Goal: Transaction & Acquisition: Purchase product/service

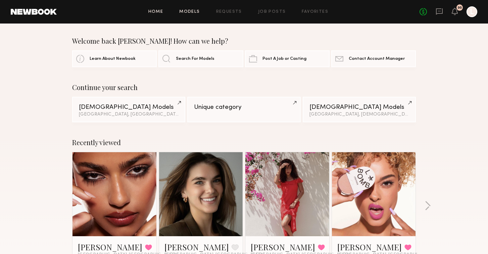
click at [186, 10] on link "Models" at bounding box center [189, 12] width 20 height 4
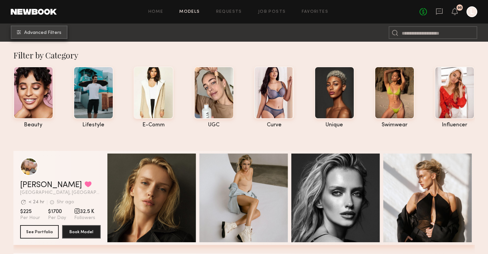
click at [19, 33] on common-icon "undefined" at bounding box center [19, 32] width 4 height 4
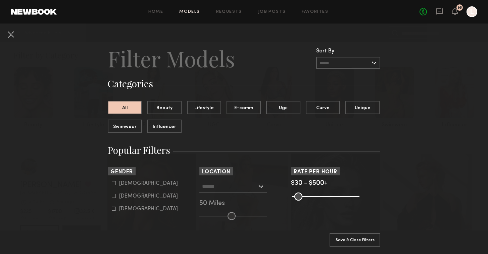
click at [113, 195] on icon at bounding box center [114, 196] width 4 height 4
type input "**"
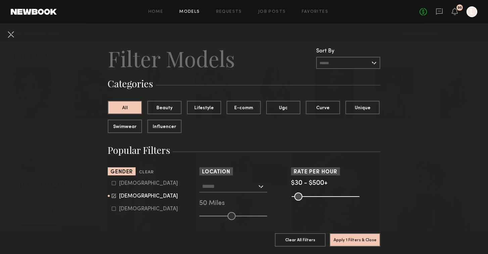
click at [262, 186] on div at bounding box center [233, 186] width 68 height 12
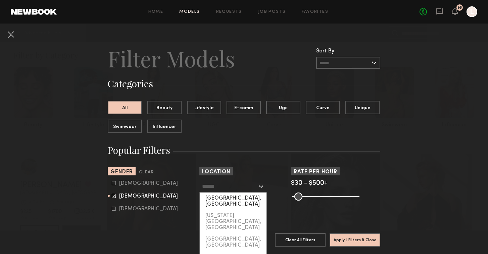
click at [250, 199] on div "[GEOGRAPHIC_DATA], [GEOGRAPHIC_DATA]" at bounding box center [233, 200] width 66 height 17
type input "**********"
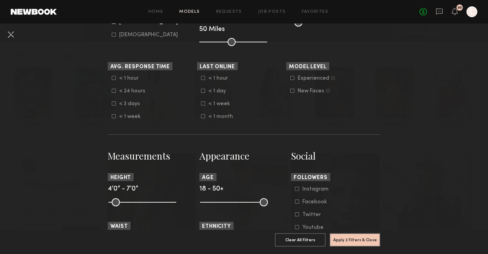
scroll to position [179, 0]
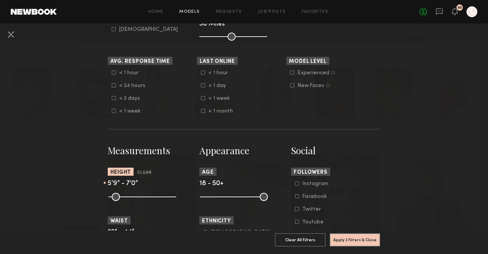
drag, startPoint x: 111, startPoint y: 197, endPoint x: 147, endPoint y: 195, distance: 36.3
type input "**"
click at [147, 195] on input "range" at bounding box center [142, 197] width 68 height 8
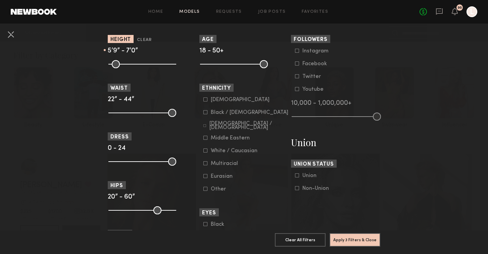
scroll to position [311, 0]
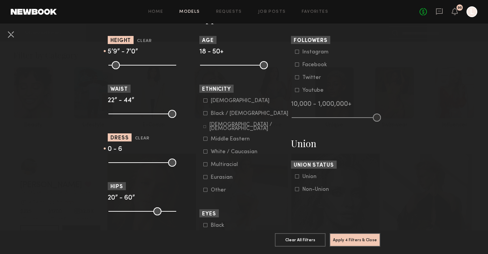
drag, startPoint x: 173, startPoint y: 163, endPoint x: 129, endPoint y: 160, distance: 44.4
click at [129, 160] on input "range" at bounding box center [142, 163] width 68 height 8
click at [128, 160] on input "range" at bounding box center [142, 163] width 68 height 8
drag, startPoint x: 128, startPoint y: 160, endPoint x: 137, endPoint y: 162, distance: 9.2
type input "**"
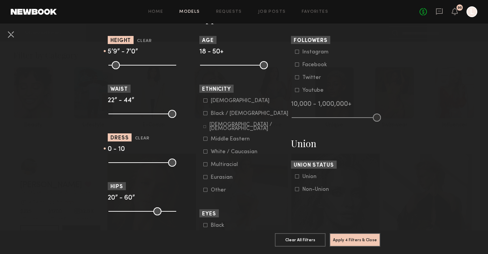
click at [137, 162] on input "range" at bounding box center [142, 163] width 68 height 8
drag, startPoint x: 173, startPoint y: 113, endPoint x: 160, endPoint y: 113, distance: 13.8
type input "**"
click at [160, 113] on input "range" at bounding box center [142, 114] width 68 height 8
click at [359, 241] on button "Apply 5 Filters & Close" at bounding box center [355, 239] width 51 height 13
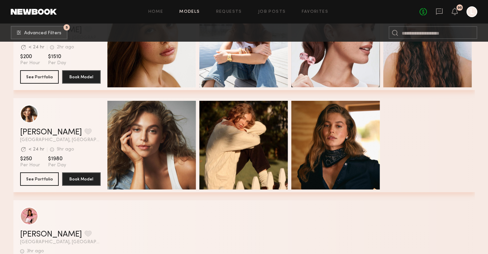
scroll to position [265, 0]
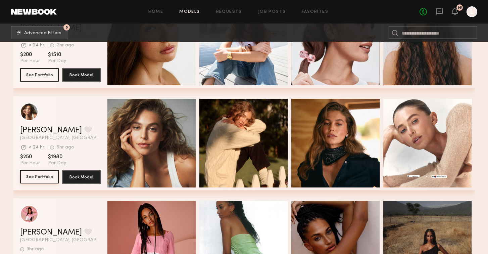
click at [40, 179] on button "See Portfolio" at bounding box center [39, 176] width 39 height 13
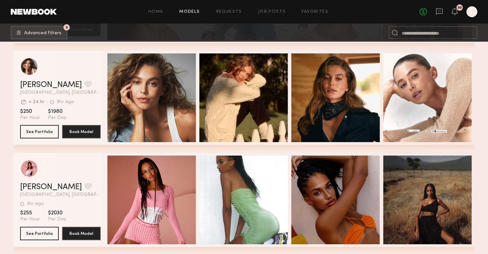
scroll to position [307, 0]
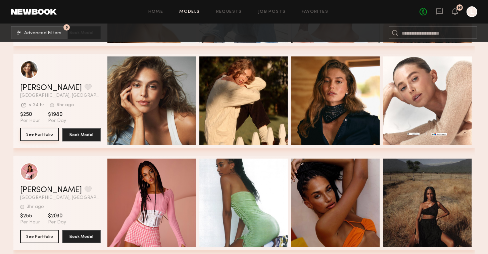
click at [47, 131] on button "See Portfolio" at bounding box center [39, 134] width 39 height 13
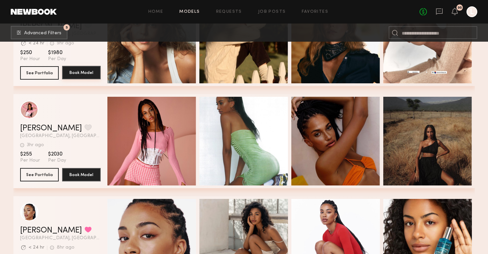
scroll to position [371, 0]
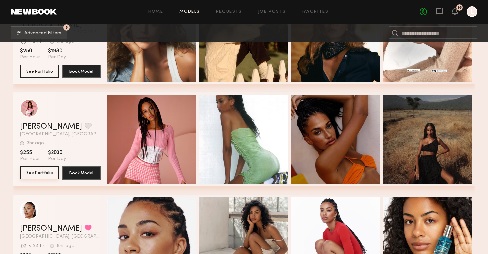
click at [45, 173] on button "See Portfolio" at bounding box center [39, 172] width 39 height 13
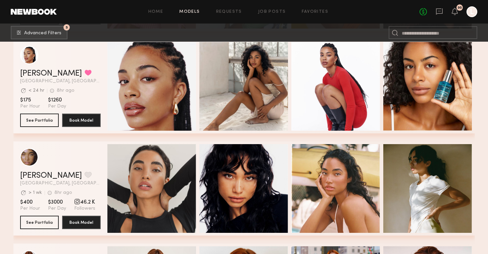
scroll to position [527, 0]
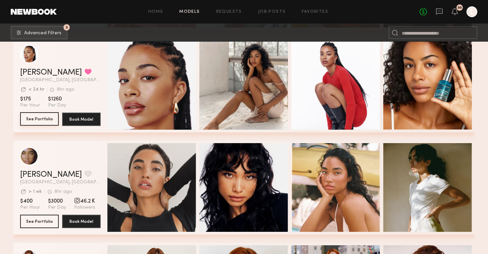
click at [48, 120] on button "See Portfolio" at bounding box center [39, 118] width 39 height 13
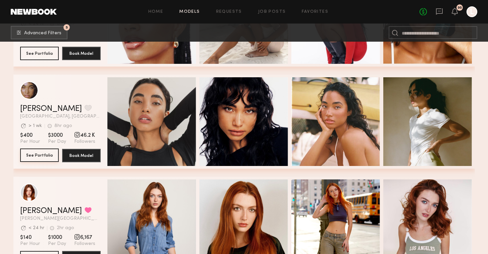
click at [42, 153] on button "See Portfolio" at bounding box center [39, 154] width 39 height 13
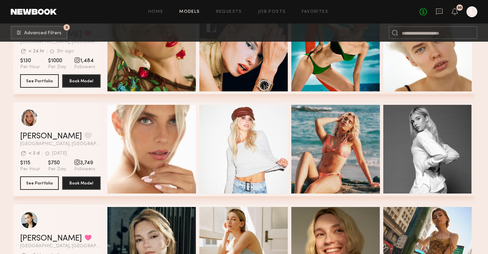
scroll to position [877, 0]
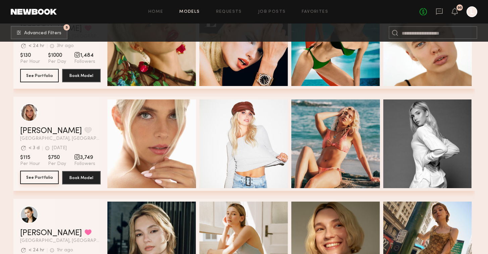
click at [35, 175] on button "See Portfolio" at bounding box center [39, 177] width 39 height 13
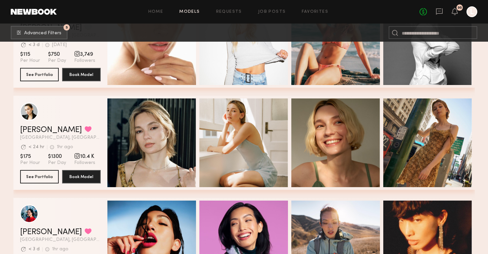
scroll to position [983, 0]
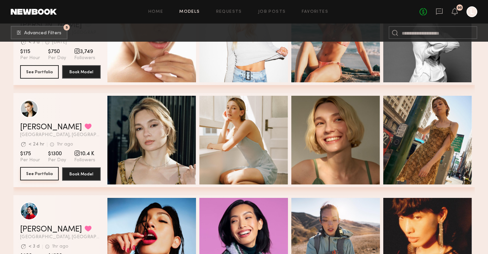
click at [35, 176] on button "See Portfolio" at bounding box center [39, 173] width 39 height 13
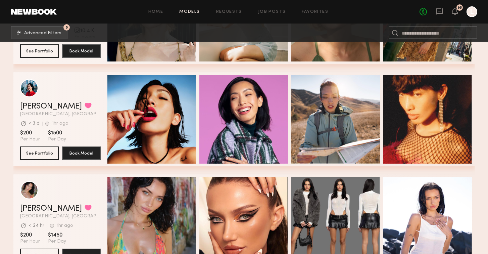
scroll to position [1108, 0]
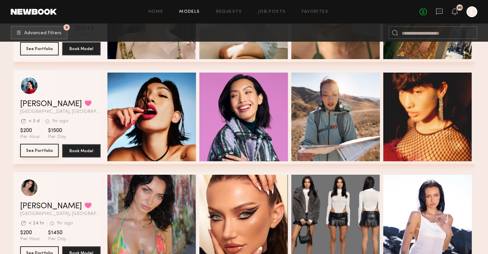
click at [44, 147] on button "See Portfolio" at bounding box center [39, 150] width 39 height 13
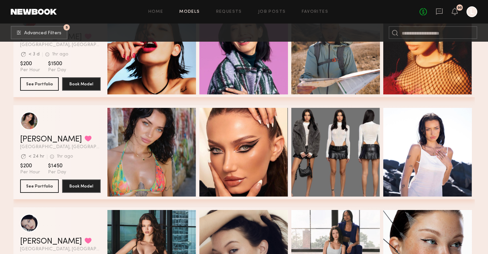
scroll to position [1179, 0]
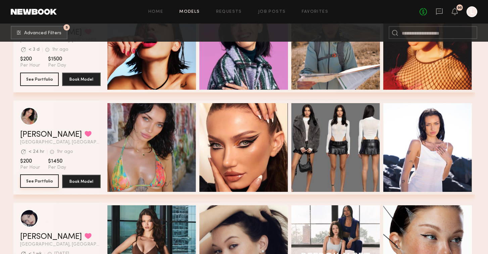
click at [45, 179] on button "See Portfolio" at bounding box center [39, 180] width 39 height 13
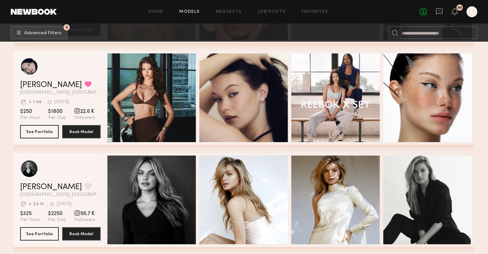
scroll to position [1334, 0]
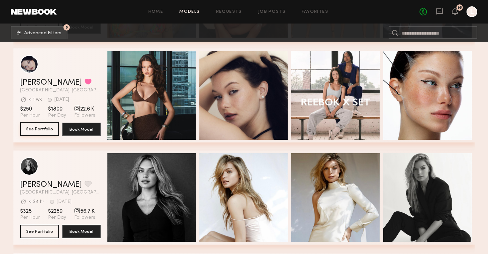
click at [45, 127] on button "See Portfolio" at bounding box center [39, 128] width 39 height 13
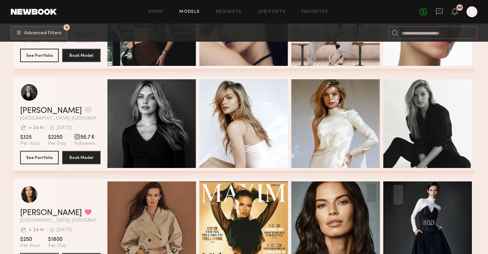
scroll to position [1408, 0]
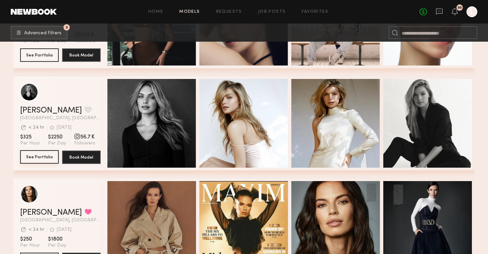
click at [43, 157] on button "See Portfolio" at bounding box center [39, 156] width 39 height 13
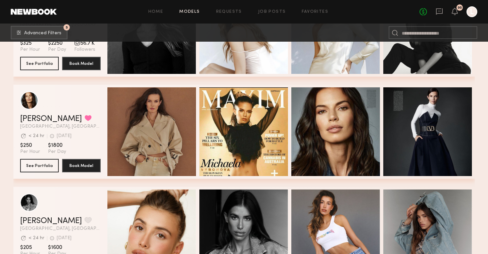
scroll to position [1506, 0]
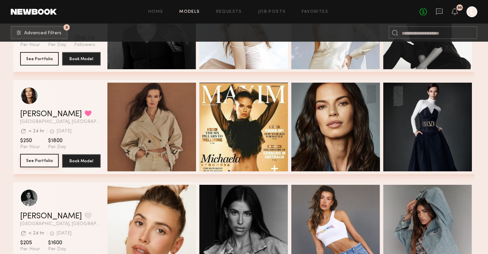
click at [37, 162] on button "See Portfolio" at bounding box center [39, 160] width 39 height 13
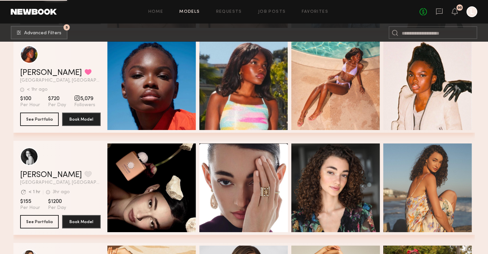
scroll to position [2058, 0]
click at [48, 121] on button "See Portfolio" at bounding box center [39, 118] width 39 height 13
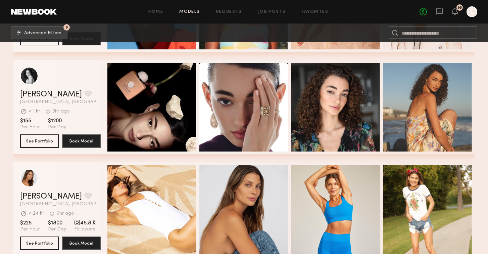
scroll to position [2143, 0]
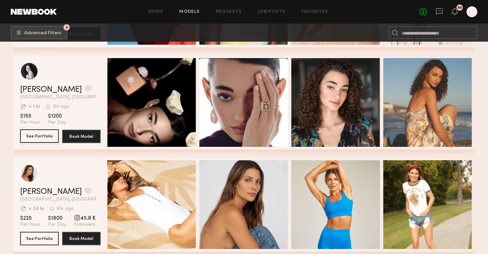
click at [37, 136] on button "See Portfolio" at bounding box center [39, 135] width 39 height 13
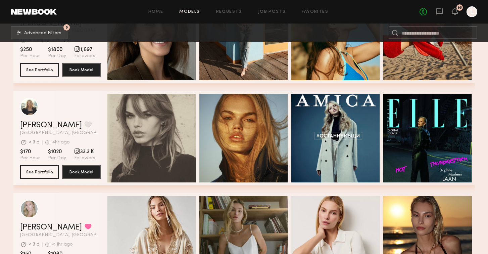
scroll to position [2620, 0]
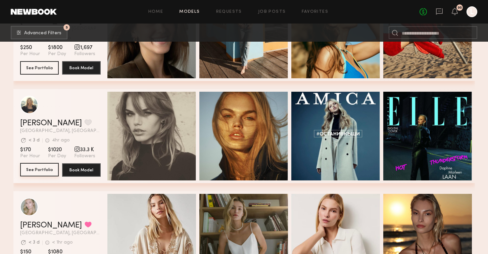
click at [44, 169] on button "See Portfolio" at bounding box center [39, 169] width 39 height 13
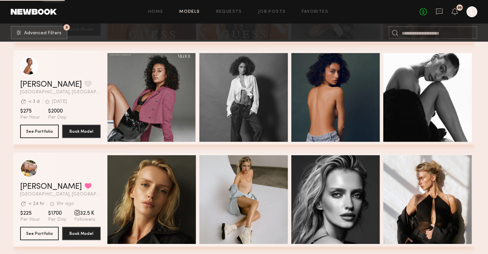
scroll to position [3276, 0]
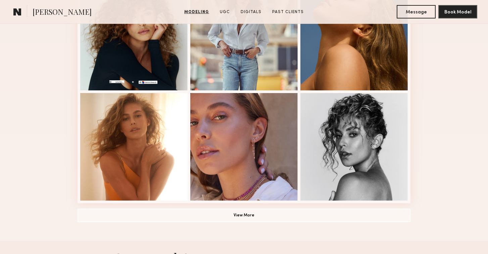
scroll to position [436, 0]
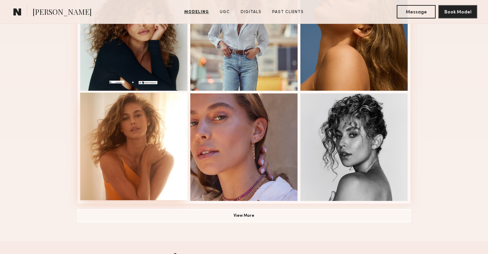
click at [141, 138] on div at bounding box center [133, 146] width 107 height 107
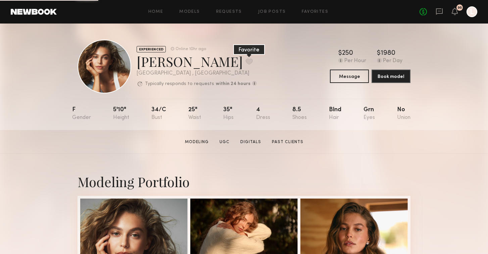
click at [246, 63] on button at bounding box center [249, 61] width 7 height 6
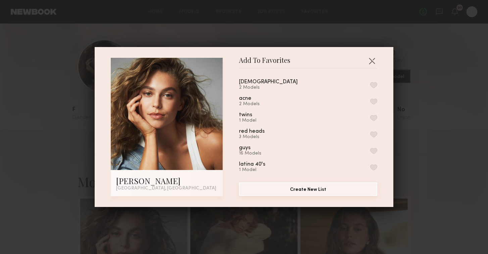
click at [311, 189] on button "Create New List" at bounding box center [308, 188] width 138 height 13
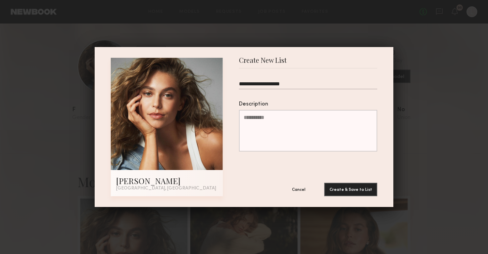
type input "**********"
click at [351, 189] on button "Create & Save to List" at bounding box center [350, 189] width 53 height 13
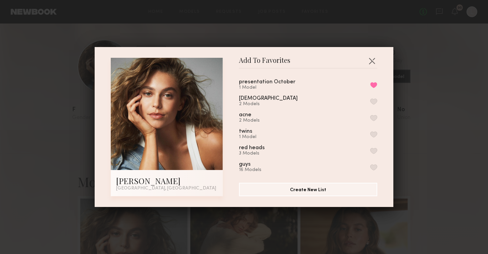
click at [40, 100] on div "Add To Favorites Mariana P. Los Angeles, CA Add To Favorites presentation Octob…" at bounding box center [244, 127] width 488 height 254
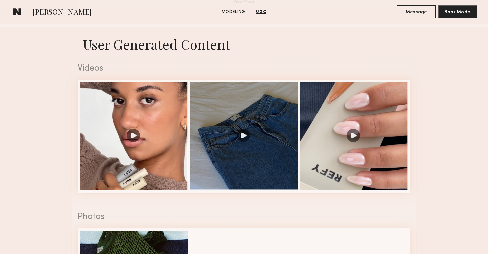
scroll to position [646, 0]
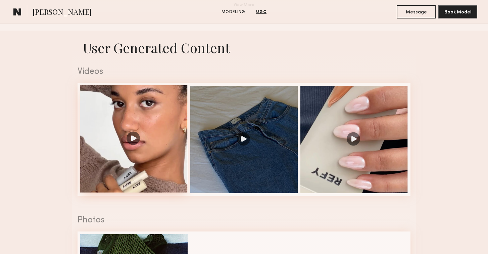
click at [130, 139] on div at bounding box center [133, 138] width 107 height 107
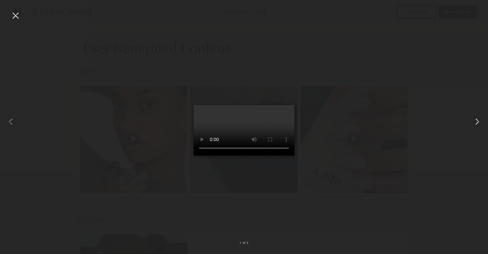
click at [477, 122] on common-icon at bounding box center [477, 121] width 11 height 11
click at [476, 122] on common-icon at bounding box center [477, 121] width 11 height 11
click at [17, 13] on div at bounding box center [15, 15] width 11 height 11
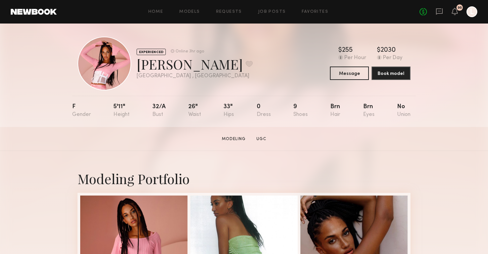
scroll to position [5, 0]
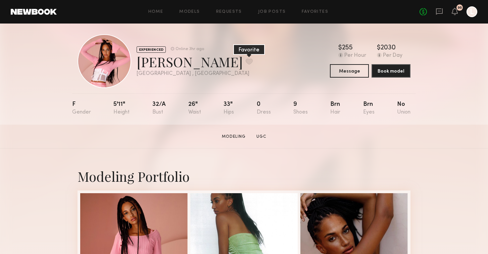
click at [246, 59] on button at bounding box center [249, 61] width 7 height 6
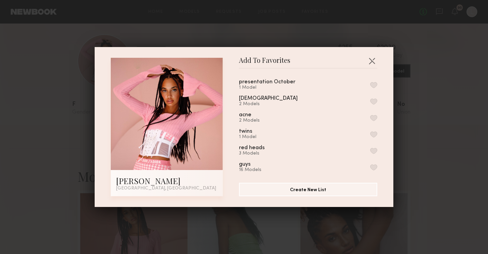
click at [375, 85] on button "button" at bounding box center [373, 85] width 7 height 6
click at [373, 59] on button "button" at bounding box center [372, 60] width 11 height 11
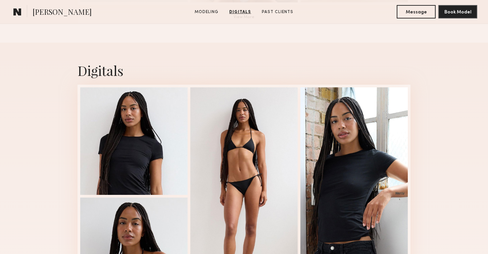
scroll to position [637, 0]
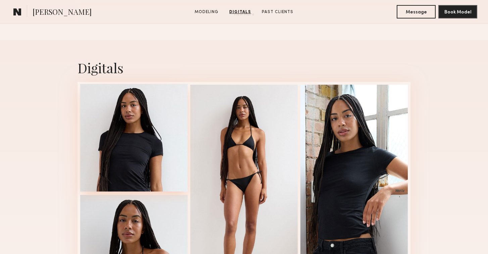
click at [141, 110] on div at bounding box center [133, 137] width 107 height 107
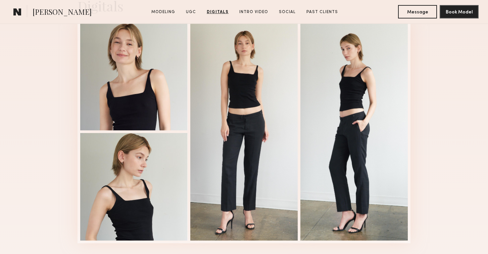
scroll to position [1115, 0]
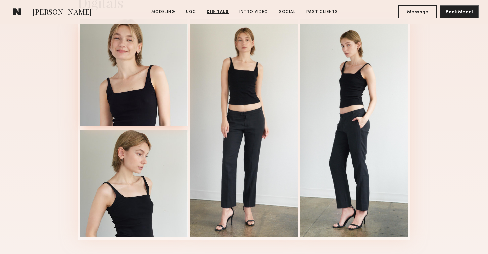
click at [126, 64] on div at bounding box center [133, 72] width 107 height 107
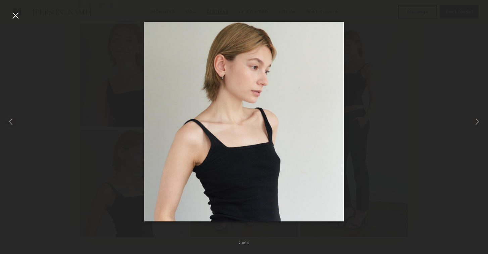
click at [94, 53] on div at bounding box center [244, 122] width 488 height 222
click at [16, 17] on div at bounding box center [15, 15] width 11 height 11
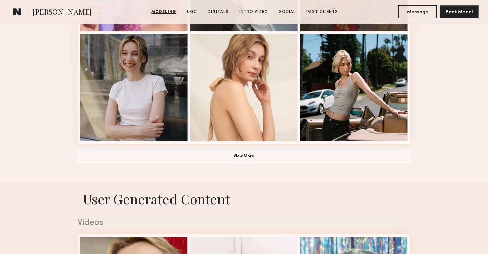
scroll to position [470, 0]
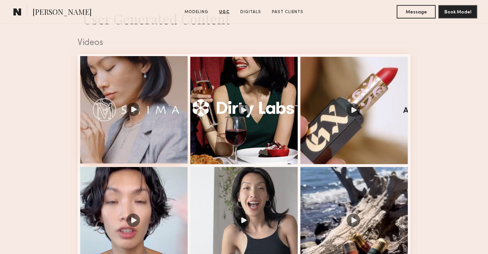
scroll to position [678, 0]
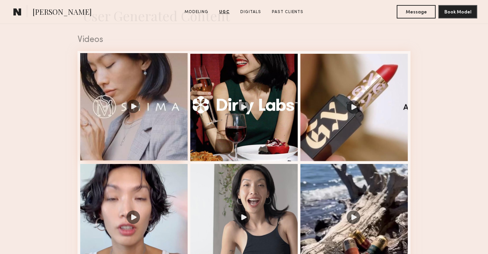
click at [132, 104] on div at bounding box center [133, 106] width 107 height 107
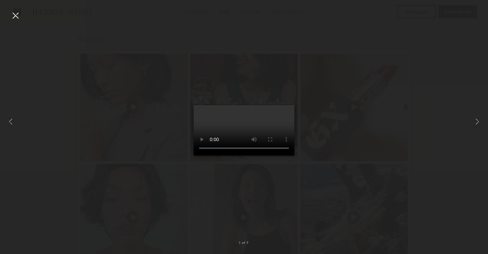
click at [223, 124] on video at bounding box center [244, 130] width 101 height 50
click at [194, 155] on video at bounding box center [244, 130] width 101 height 50
click at [208, 155] on video at bounding box center [244, 130] width 101 height 50
click at [198, 155] on video at bounding box center [244, 130] width 101 height 50
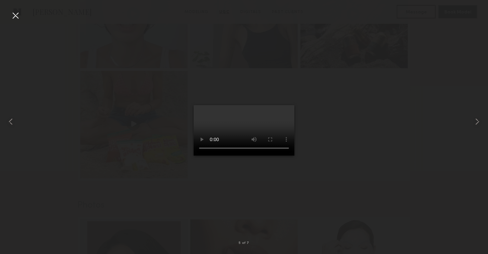
click at [194, 155] on video at bounding box center [244, 130] width 101 height 50
click at [295, 155] on video at bounding box center [244, 130] width 101 height 50
click at [194, 155] on video at bounding box center [244, 130] width 101 height 50
click at [476, 121] on common-icon at bounding box center [477, 121] width 11 height 11
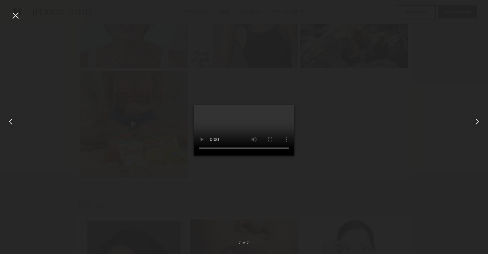
click at [476, 121] on common-icon at bounding box center [477, 121] width 11 height 11
click at [15, 15] on div at bounding box center [15, 15] width 11 height 11
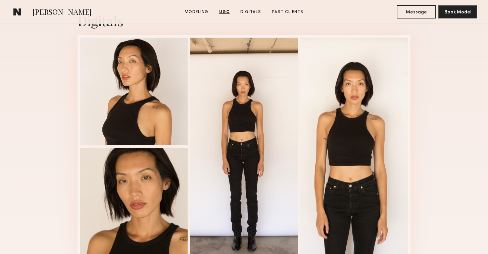
scroll to position [1346, 0]
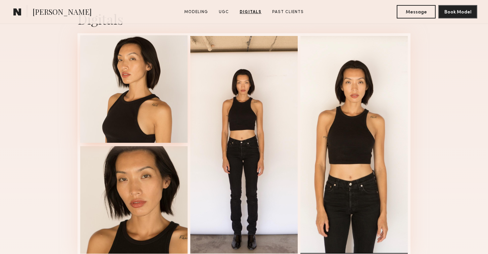
click at [130, 87] on div at bounding box center [133, 88] width 107 height 107
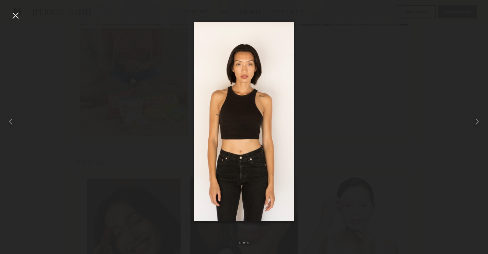
click at [82, 68] on div at bounding box center [244, 122] width 488 height 222
click at [17, 17] on div at bounding box center [15, 15] width 11 height 11
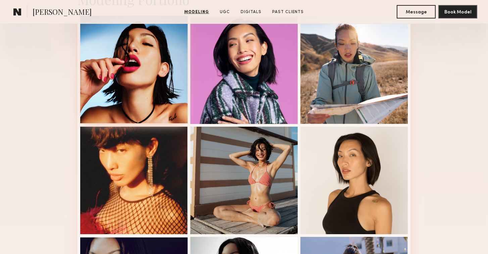
scroll to position [182, 0]
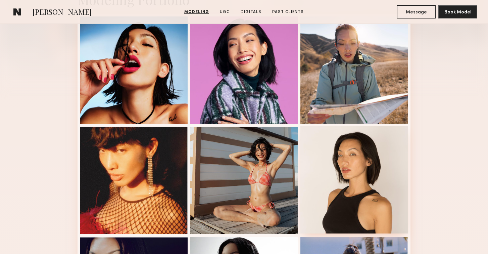
click at [354, 160] on div at bounding box center [354, 179] width 107 height 107
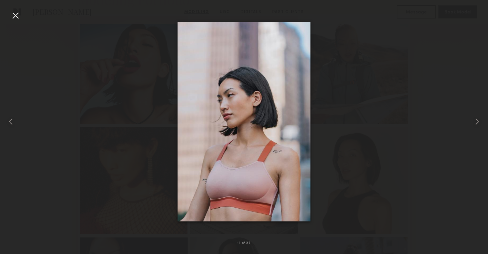
click at [14, 13] on div at bounding box center [15, 15] width 11 height 11
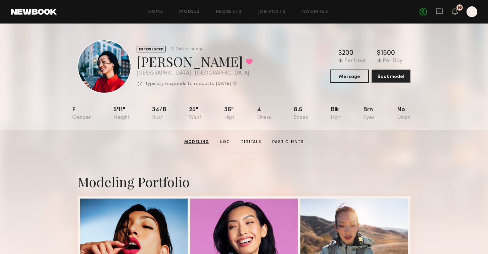
scroll to position [0, 0]
click at [246, 61] on button at bounding box center [249, 61] width 7 height 6
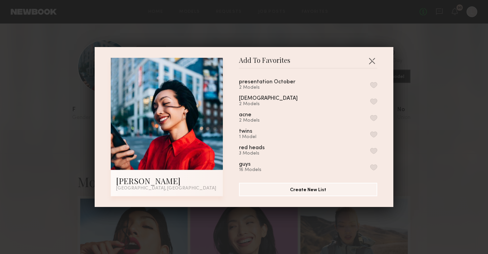
click at [376, 86] on button "button" at bounding box center [373, 85] width 7 height 6
click at [373, 60] on button "button" at bounding box center [372, 60] width 11 height 11
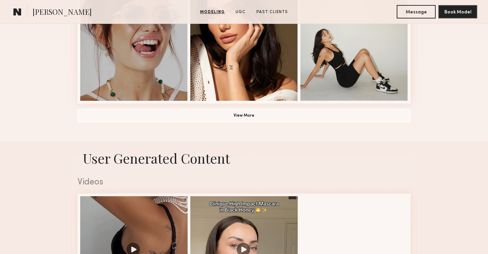
scroll to position [535, 0]
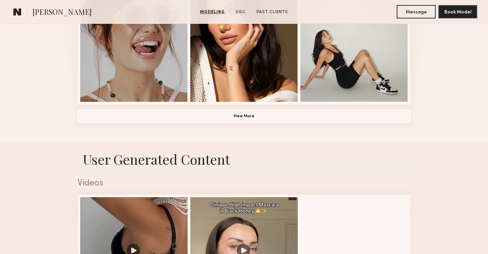
click at [232, 116] on button "View More" at bounding box center [244, 115] width 333 height 13
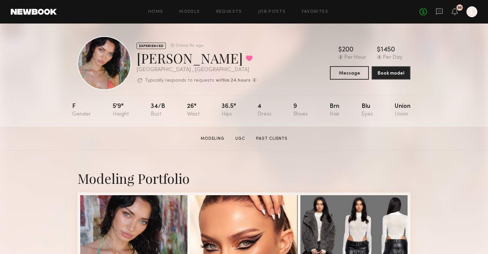
scroll to position [0, 0]
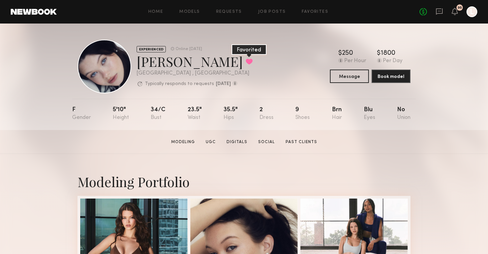
click at [246, 62] on button at bounding box center [249, 61] width 7 height 6
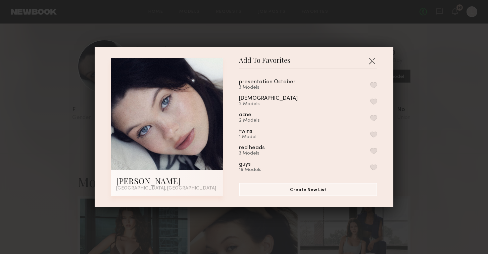
click at [372, 86] on button "button" at bounding box center [373, 85] width 7 height 6
click at [326, 42] on div "Add To Favorites [PERSON_NAME] [GEOGRAPHIC_DATA], [GEOGRAPHIC_DATA] Add To Favo…" at bounding box center [244, 127] width 488 height 254
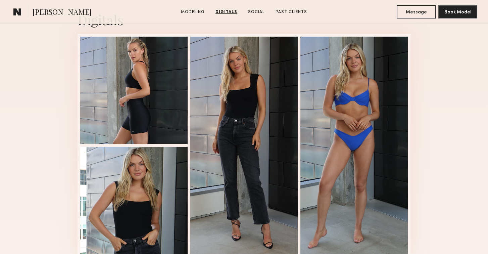
scroll to position [685, 0]
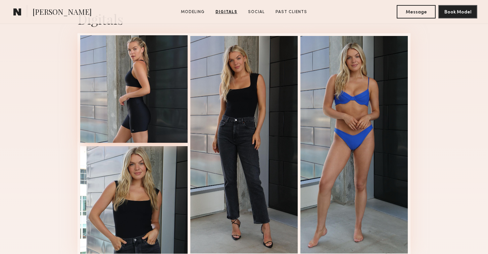
drag, startPoint x: 119, startPoint y: 76, endPoint x: 119, endPoint y: 67, distance: 8.7
click at [119, 76] on div at bounding box center [133, 88] width 107 height 107
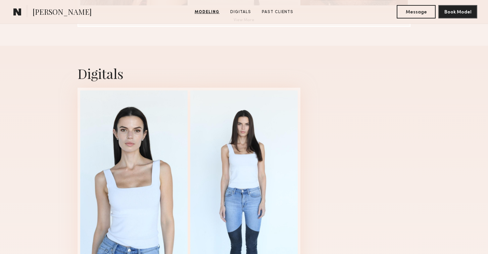
scroll to position [651, 0]
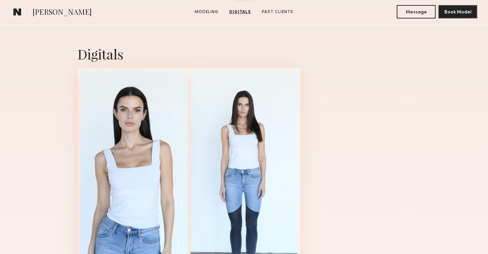
click at [126, 93] on div at bounding box center [133, 179] width 107 height 218
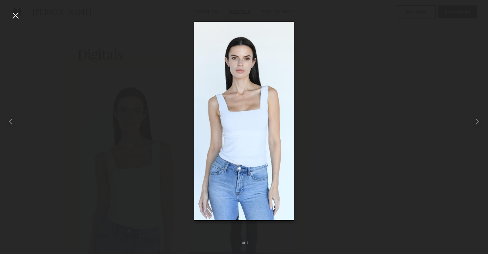
click at [126, 93] on div at bounding box center [244, 122] width 488 height 222
click at [117, 62] on div at bounding box center [244, 122] width 488 height 222
click at [17, 14] on div at bounding box center [15, 15] width 11 height 11
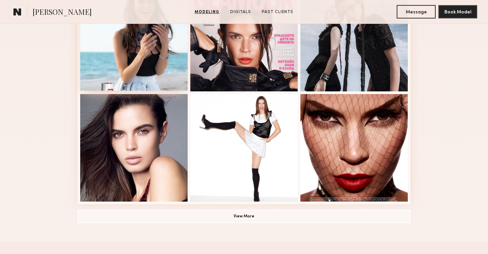
scroll to position [436, 0]
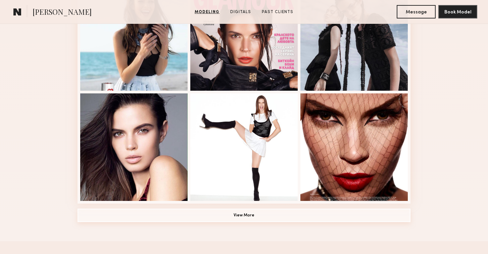
click at [215, 212] on button "View More" at bounding box center [244, 215] width 333 height 13
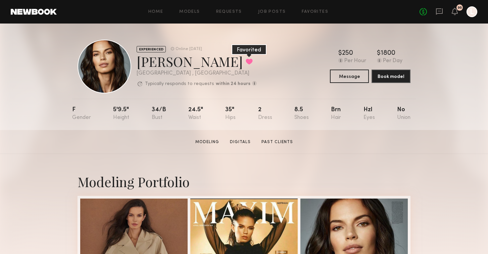
scroll to position [0, 0]
click at [246, 60] on button at bounding box center [249, 61] width 7 height 6
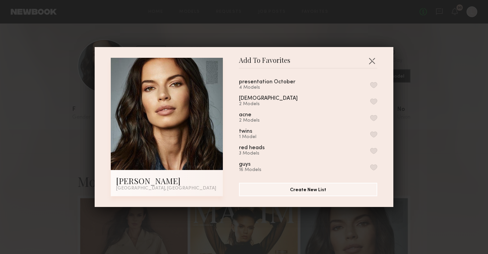
click at [373, 85] on button "button" at bounding box center [373, 85] width 7 height 6
click at [296, 31] on div "Add To Favorites Michaela V. Los Angeles, CA Add To Favorites presentation Octo…" at bounding box center [244, 127] width 488 height 254
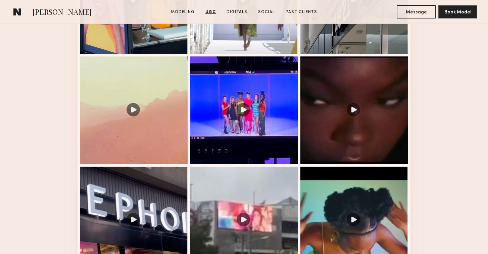
scroll to position [695, 0]
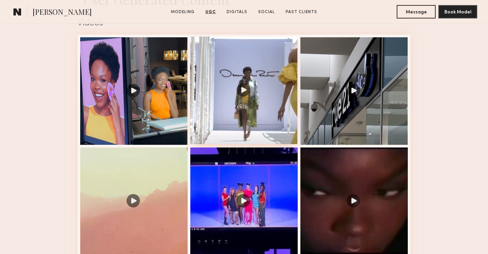
click at [237, 80] on div at bounding box center [243, 90] width 107 height 107
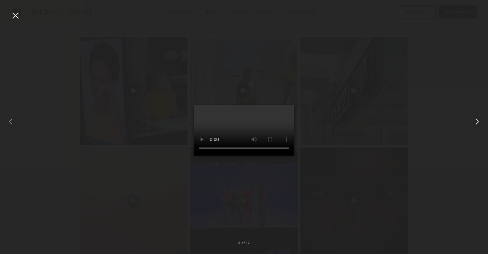
click at [477, 122] on common-icon at bounding box center [477, 121] width 11 height 11
click at [475, 119] on common-icon at bounding box center [477, 121] width 11 height 11
click at [474, 120] on common-icon at bounding box center [477, 121] width 11 height 11
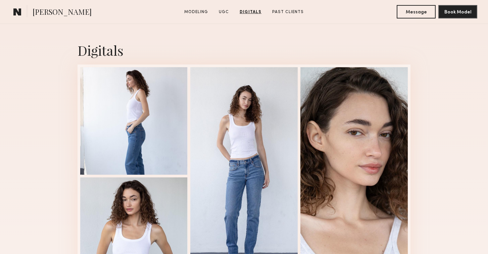
scroll to position [848, 0]
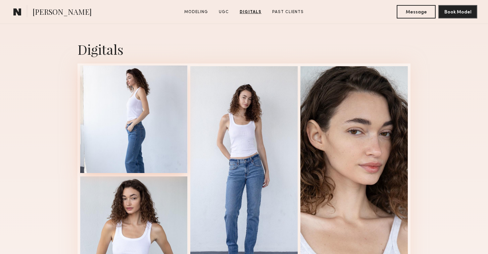
click at [117, 132] on div at bounding box center [133, 118] width 107 height 107
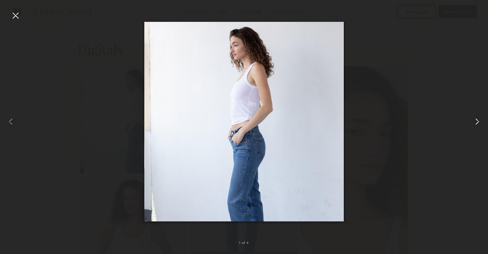
click at [478, 120] on common-icon at bounding box center [477, 121] width 11 height 11
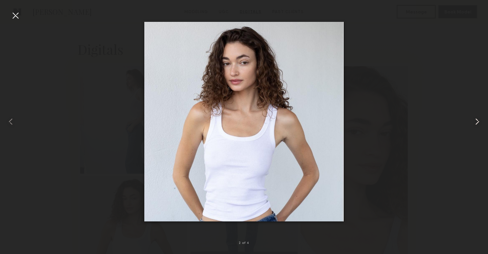
click at [478, 120] on common-icon at bounding box center [477, 121] width 11 height 11
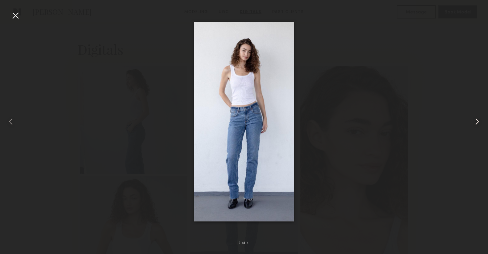
click at [478, 120] on common-icon at bounding box center [477, 121] width 11 height 11
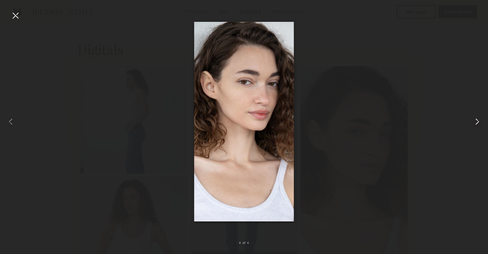
click at [478, 120] on common-icon at bounding box center [477, 121] width 11 height 11
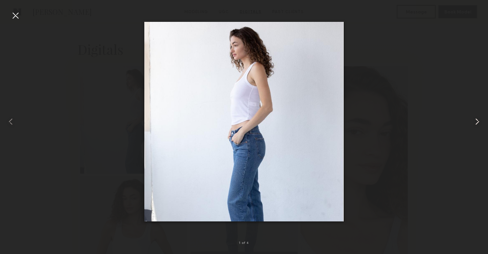
click at [478, 121] on common-icon at bounding box center [477, 121] width 11 height 11
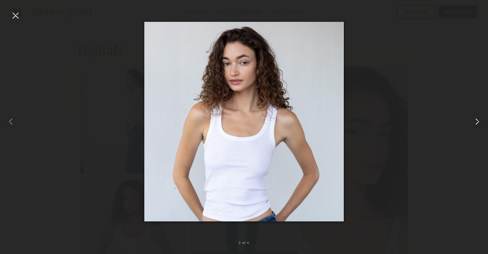
click at [478, 121] on common-icon at bounding box center [477, 121] width 11 height 11
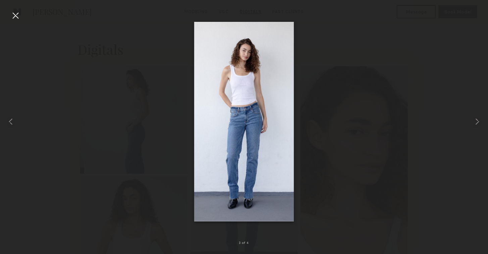
click at [407, 63] on div at bounding box center [244, 122] width 488 height 222
click at [15, 12] on div at bounding box center [15, 15] width 11 height 11
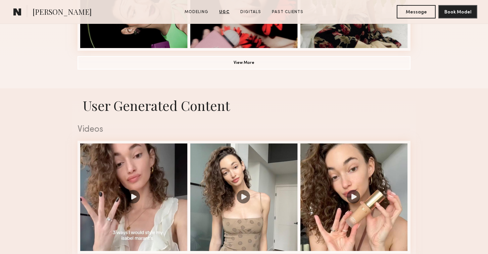
scroll to position [594, 0]
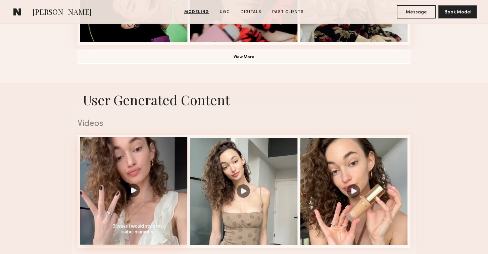
click at [158, 186] on div at bounding box center [133, 190] width 107 height 107
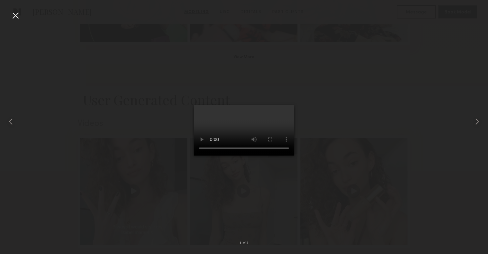
click at [241, 128] on video at bounding box center [244, 130] width 101 height 50
click at [477, 121] on common-icon at bounding box center [477, 121] width 11 height 11
click at [12, 14] on div at bounding box center [15, 15] width 11 height 11
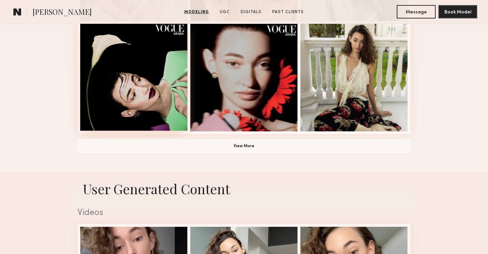
scroll to position [467, 0]
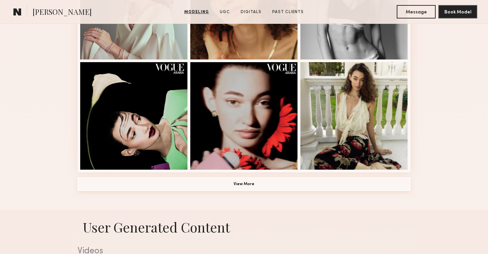
click at [234, 181] on button "View More" at bounding box center [244, 183] width 333 height 13
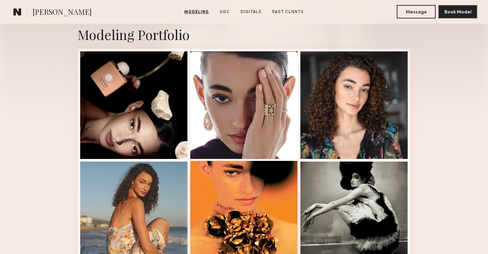
scroll to position [148, 0]
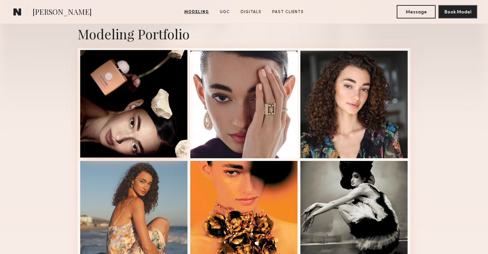
click at [168, 127] on div at bounding box center [133, 103] width 107 height 107
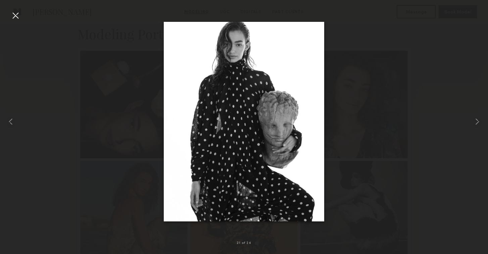
click at [14, 14] on div at bounding box center [15, 15] width 11 height 11
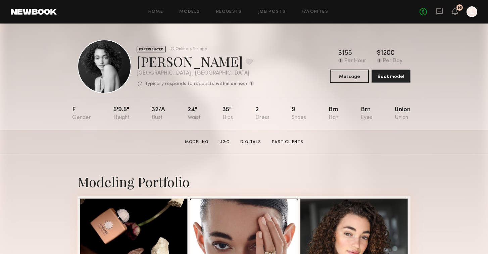
scroll to position [0, 0]
click at [246, 60] on button at bounding box center [249, 61] width 7 height 6
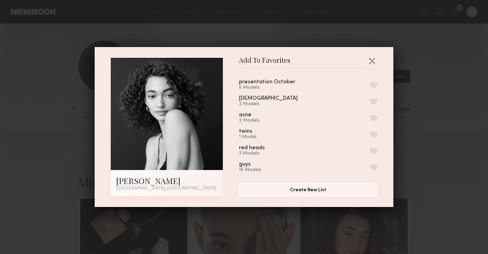
click at [375, 85] on button "button" at bounding box center [373, 85] width 7 height 6
click at [373, 61] on button "button" at bounding box center [372, 60] width 11 height 11
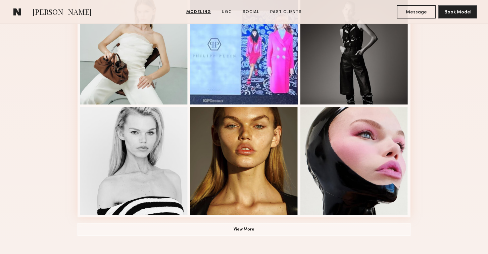
scroll to position [423, 0]
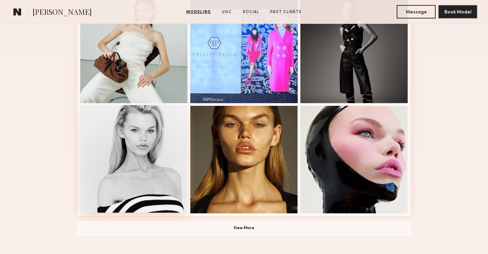
click at [92, 173] on div at bounding box center [133, 158] width 107 height 107
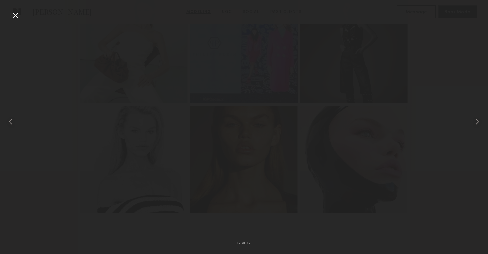
click at [17, 13] on div at bounding box center [15, 15] width 11 height 11
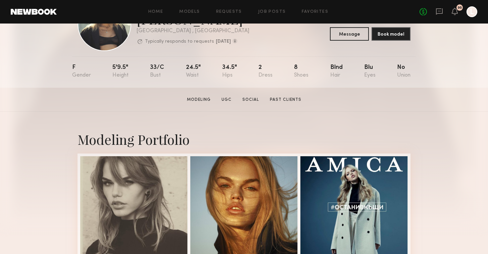
scroll to position [42, 0]
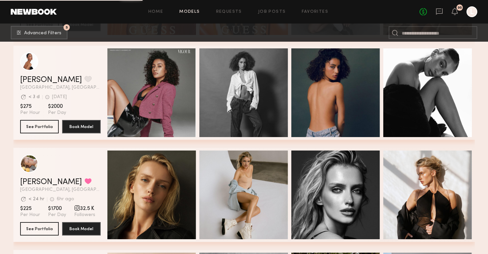
scroll to position [3276, 0]
click at [43, 119] on section "[PERSON_NAME] Favorite [GEOGRAPHIC_DATA], [GEOGRAPHIC_DATA] Avg. request respon…" at bounding box center [60, 93] width 81 height 94
click at [42, 124] on button "See Portfolio" at bounding box center [39, 126] width 39 height 13
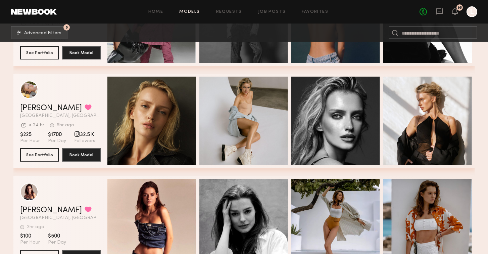
scroll to position [3352, 0]
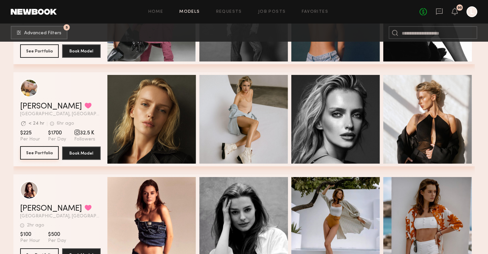
click at [42, 150] on button "See Portfolio" at bounding box center [39, 152] width 39 height 13
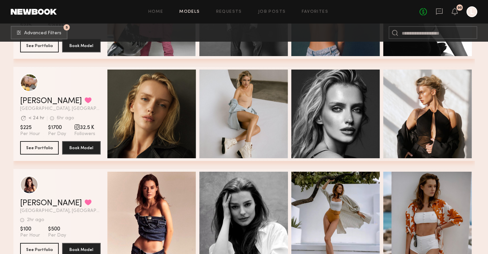
scroll to position [3358, 0]
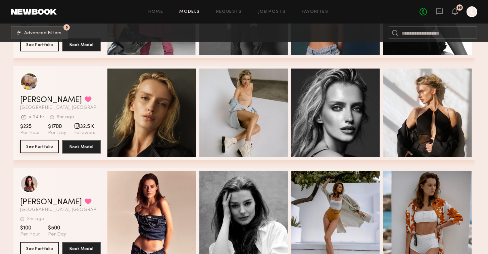
click at [29, 148] on button "See Portfolio" at bounding box center [39, 146] width 39 height 13
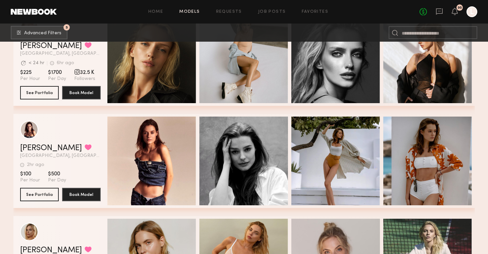
scroll to position [3456, 0]
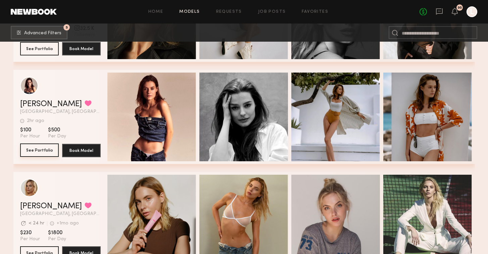
click at [38, 147] on button "See Portfolio" at bounding box center [39, 149] width 39 height 13
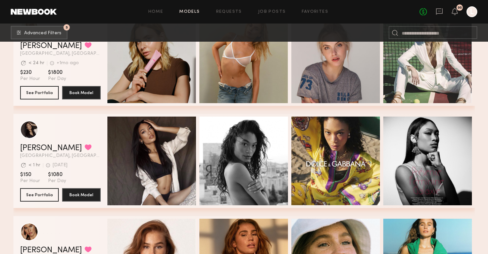
scroll to position [3650, 0]
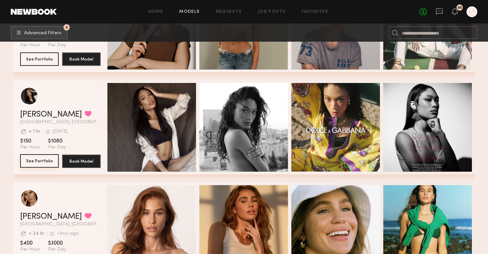
click at [38, 161] on button "See Portfolio" at bounding box center [39, 160] width 39 height 13
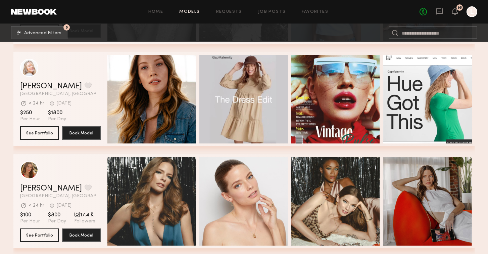
scroll to position [4088, 0]
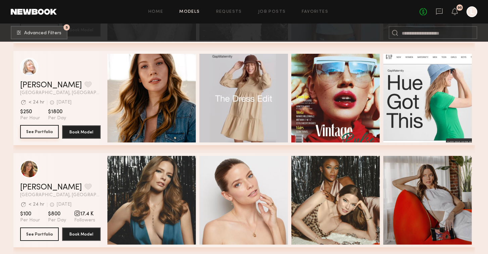
click at [45, 133] on button "See Portfolio" at bounding box center [39, 131] width 39 height 13
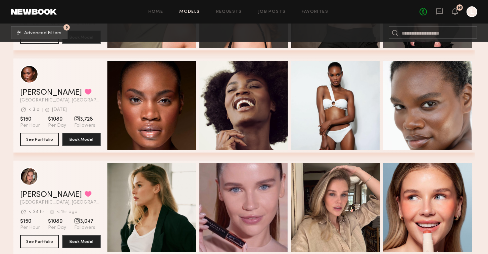
scroll to position [4897, 0]
click at [43, 134] on button "See Portfolio" at bounding box center [39, 138] width 39 height 13
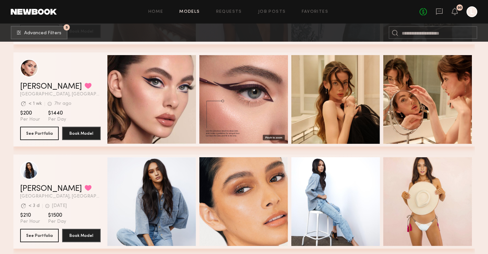
scroll to position [5211, 0]
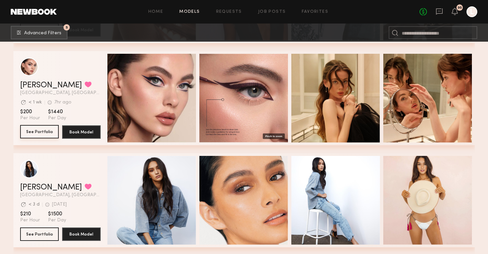
click at [45, 128] on button "See Portfolio" at bounding box center [39, 131] width 39 height 13
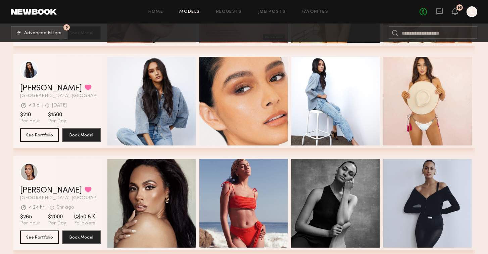
scroll to position [5310, 0]
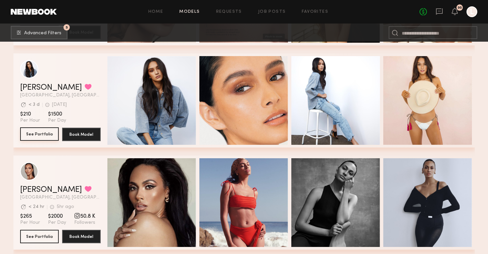
click at [43, 133] on button "See Portfolio" at bounding box center [39, 133] width 39 height 13
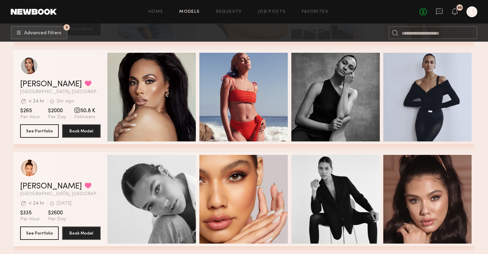
scroll to position [5418, 0]
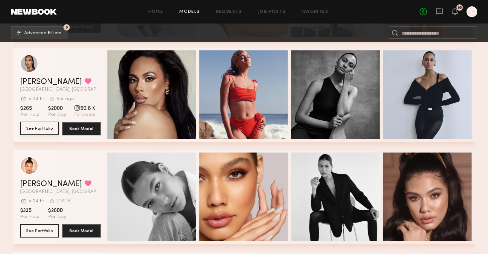
click at [34, 130] on button "See Portfolio" at bounding box center [39, 128] width 39 height 13
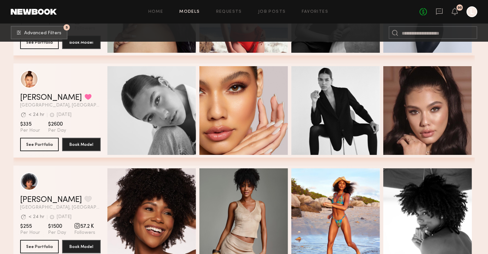
scroll to position [5508, 0]
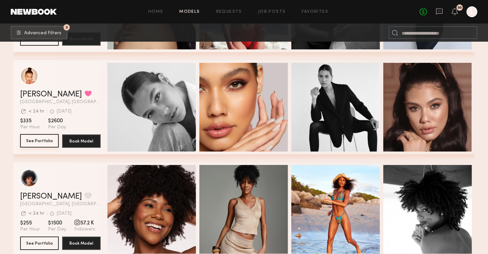
click at [41, 139] on button "See Portfolio" at bounding box center [39, 140] width 39 height 13
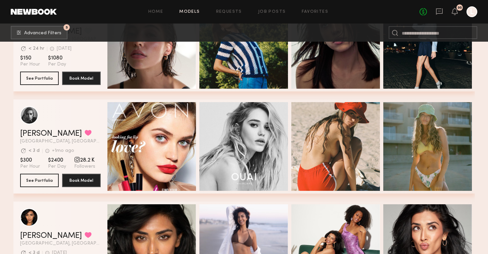
scroll to position [5984, 0]
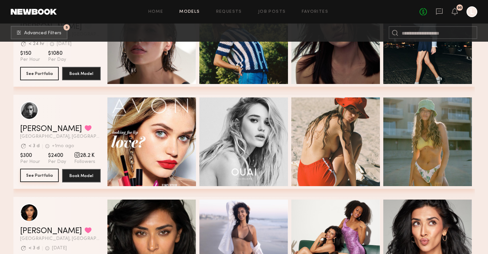
click at [45, 175] on button "See Portfolio" at bounding box center [39, 175] width 39 height 13
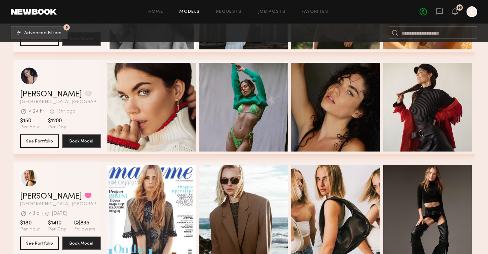
scroll to position [6324, 0]
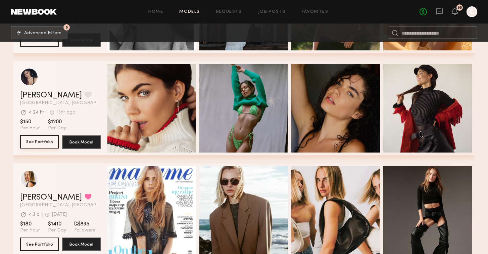
click at [40, 143] on button "See Portfolio" at bounding box center [39, 141] width 39 height 13
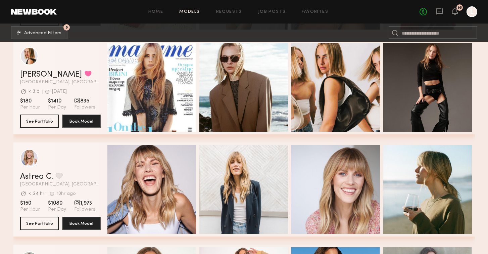
scroll to position [6447, 0]
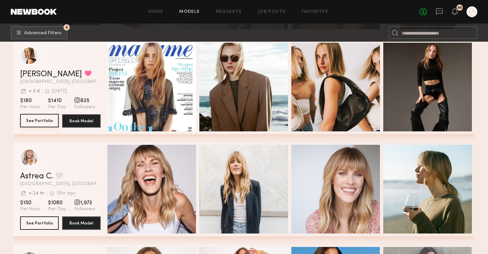
click at [35, 117] on button "See Portfolio" at bounding box center [39, 120] width 39 height 13
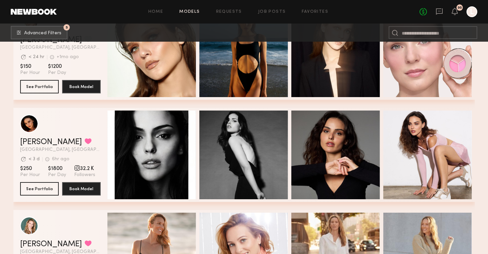
scroll to position [7102, 0]
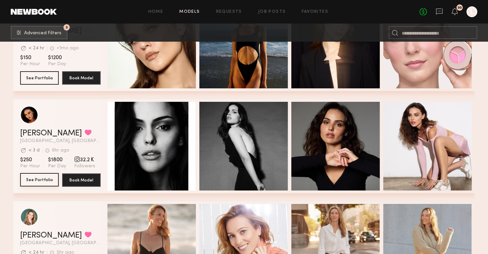
click at [36, 179] on button "See Portfolio" at bounding box center [39, 179] width 39 height 13
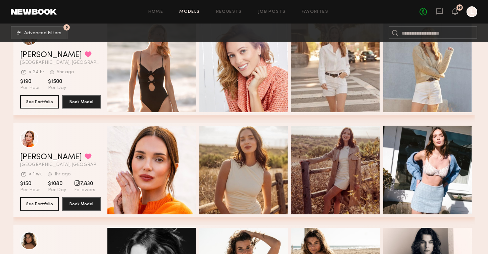
scroll to position [7283, 0]
click at [42, 203] on button "See Portfolio" at bounding box center [39, 203] width 39 height 13
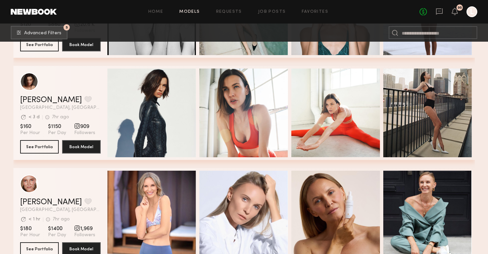
scroll to position [7646, 0]
click at [34, 144] on button "See Portfolio" at bounding box center [39, 146] width 39 height 13
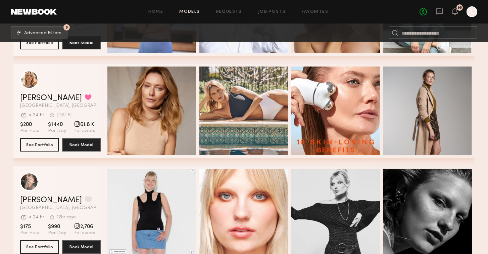
scroll to position [7854, 0]
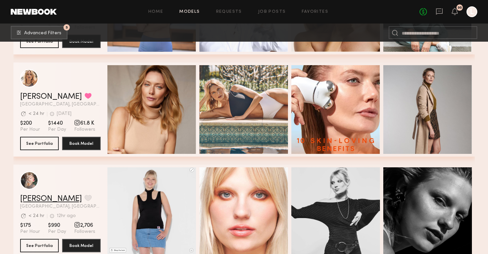
click at [39, 198] on link "Dani B." at bounding box center [51, 199] width 62 height 8
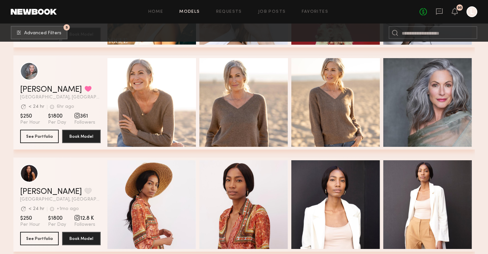
scroll to position [8377, 0]
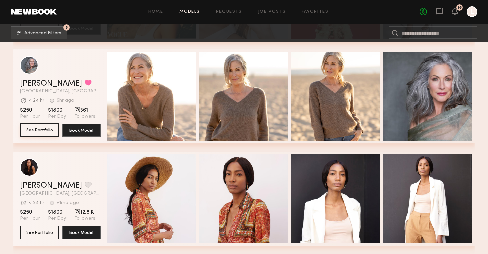
click at [40, 128] on button "See Portfolio" at bounding box center [39, 129] width 39 height 13
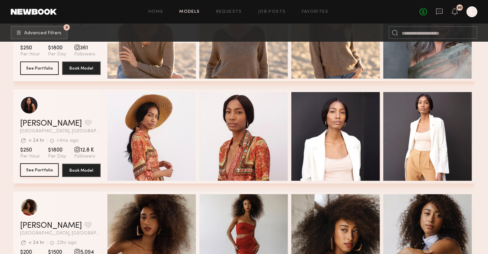
click at [48, 169] on button "See Portfolio" at bounding box center [39, 169] width 39 height 13
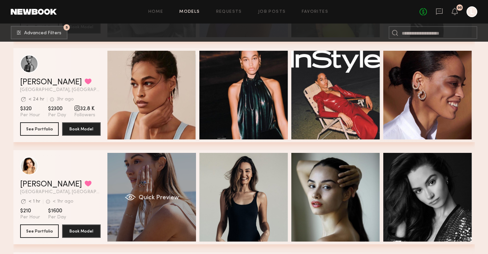
scroll to position [9093, 0]
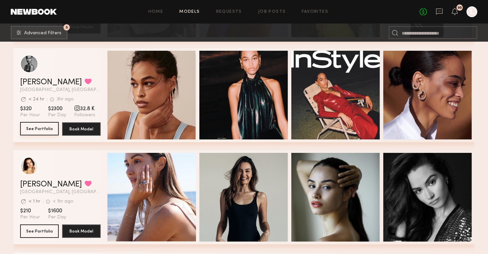
click at [48, 124] on button "See Portfolio" at bounding box center [39, 128] width 39 height 13
click at [85, 83] on button "grid" at bounding box center [88, 81] width 7 height 6
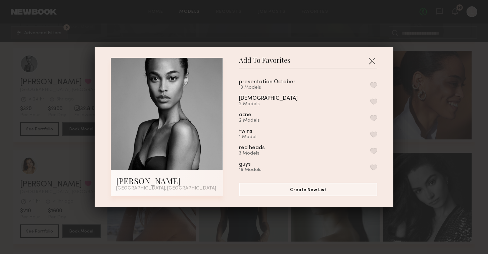
click at [376, 85] on button "button" at bounding box center [373, 85] width 7 height 6
click at [373, 61] on button "button" at bounding box center [372, 60] width 11 height 11
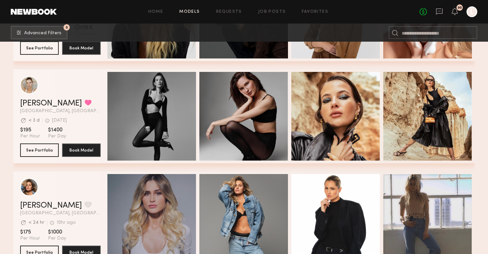
scroll to position [9590, 0]
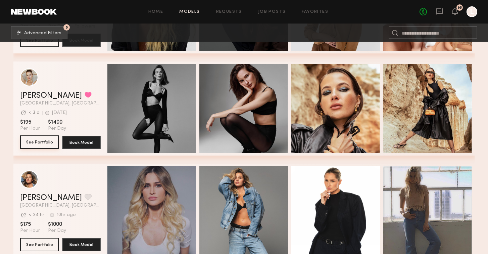
click at [39, 138] on button "See Portfolio" at bounding box center [39, 141] width 39 height 13
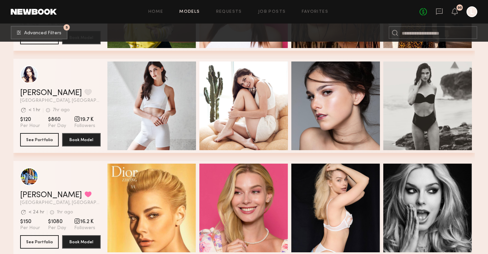
scroll to position [10204, 0]
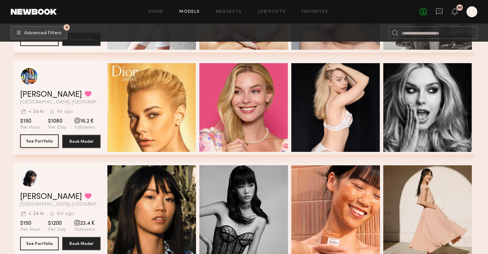
click at [39, 144] on button "See Portfolio" at bounding box center [39, 140] width 39 height 13
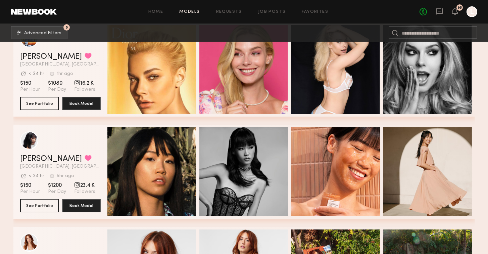
scroll to position [10243, 0]
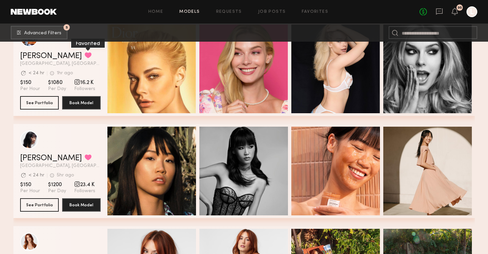
click at [85, 54] on button "grid" at bounding box center [88, 55] width 7 height 6
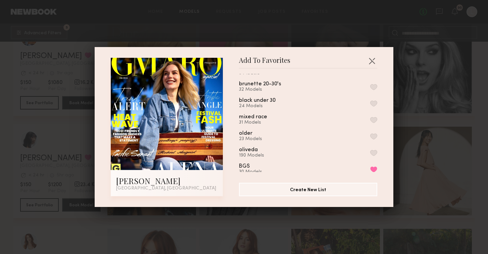
scroll to position [319, 0]
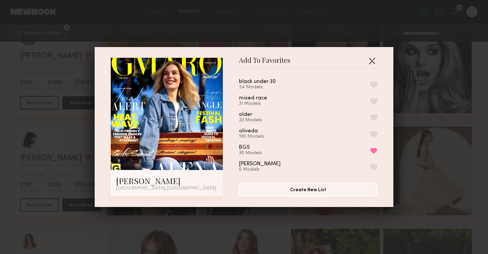
click at [372, 61] on button "button" at bounding box center [372, 60] width 11 height 11
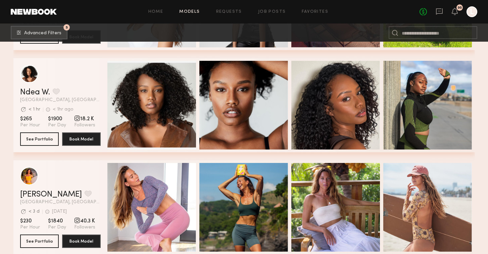
scroll to position [10513, 0]
click at [40, 132] on section "Ndea W. Favorite Los Angeles, CA Avg. request response time < 1 hr < 1hr ago La…" at bounding box center [60, 105] width 81 height 94
click at [42, 145] on button "See Portfolio" at bounding box center [39, 138] width 39 height 13
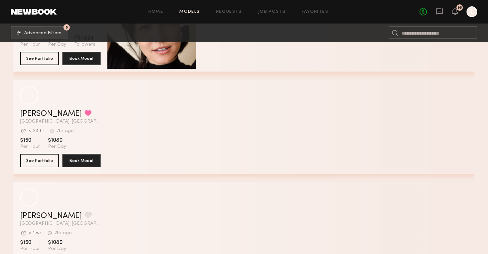
scroll to position [11208, 0]
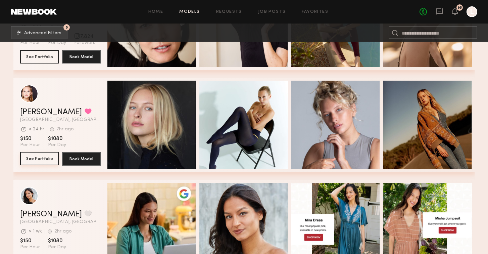
click at [39, 160] on button "See Portfolio" at bounding box center [39, 158] width 39 height 13
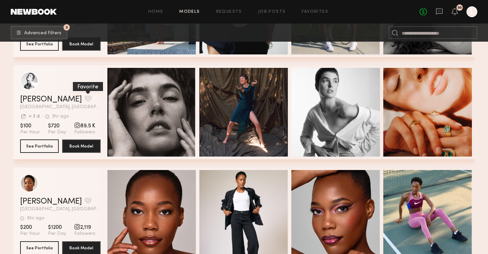
scroll to position [11527, 0]
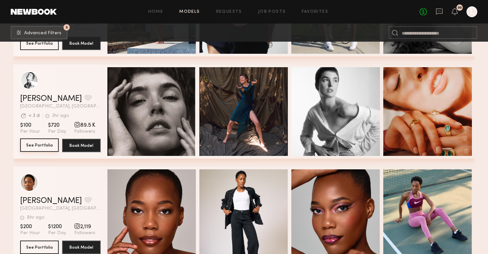
click at [46, 144] on button "See Portfolio" at bounding box center [39, 144] width 39 height 13
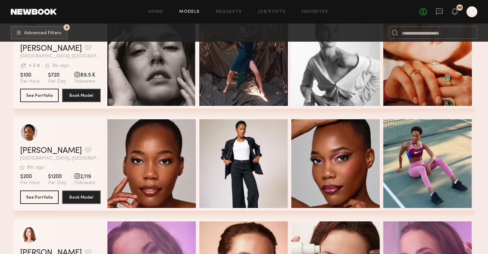
scroll to position [11578, 0]
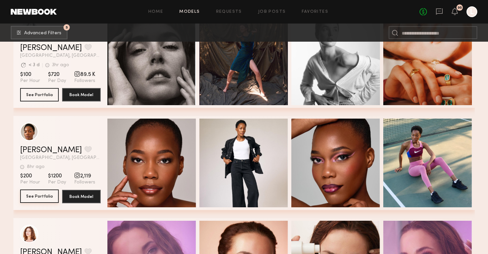
click at [47, 197] on button "See Portfolio" at bounding box center [39, 195] width 39 height 13
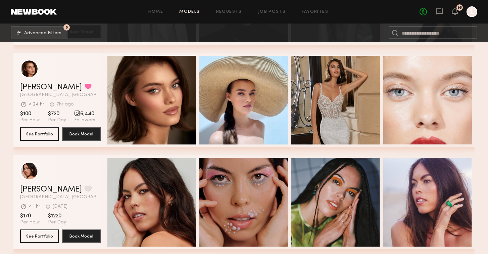
scroll to position [12051, 0]
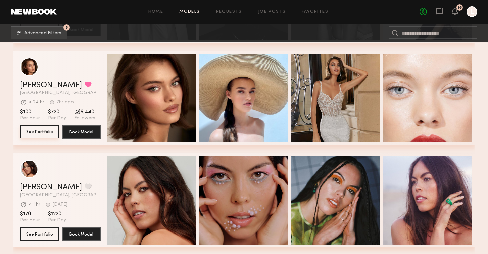
click at [40, 132] on button "See Portfolio" at bounding box center [39, 131] width 39 height 13
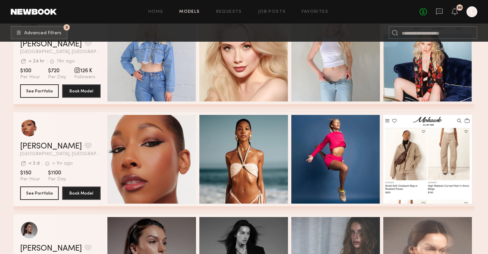
scroll to position [13315, 0]
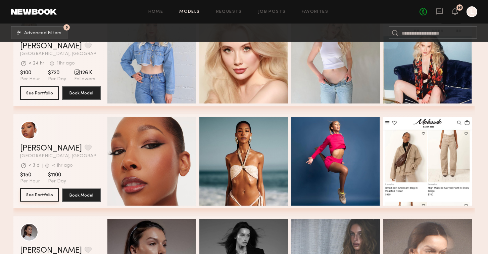
click at [35, 194] on button "See Portfolio" at bounding box center [39, 194] width 39 height 13
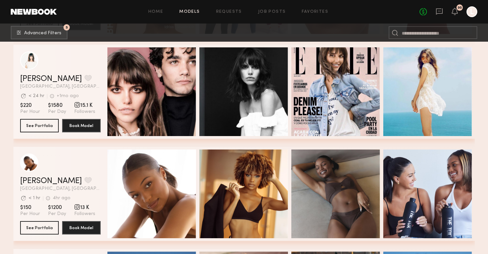
scroll to position [13686, 0]
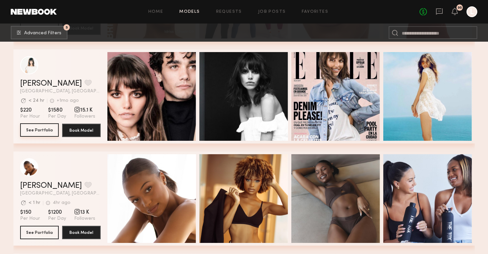
click at [35, 131] on button "See Portfolio" at bounding box center [39, 129] width 39 height 13
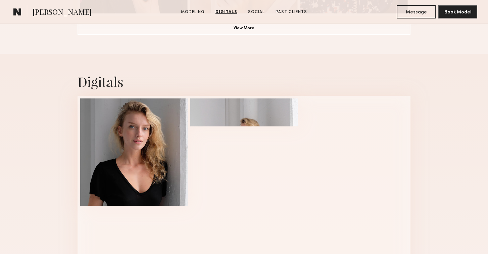
scroll to position [626, 0]
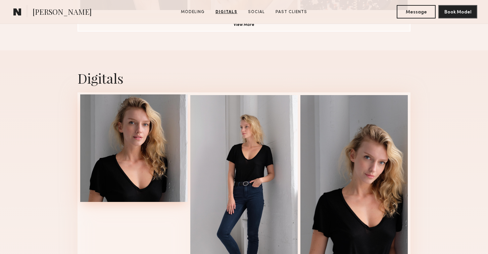
click at [129, 123] on div at bounding box center [133, 147] width 107 height 107
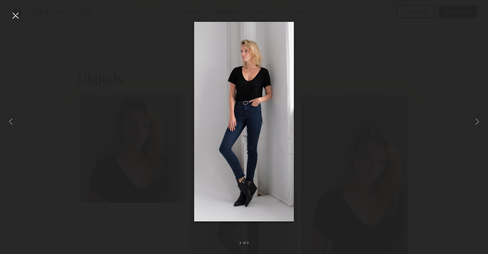
click at [83, 85] on div at bounding box center [244, 122] width 488 height 222
click at [17, 17] on div at bounding box center [15, 15] width 11 height 11
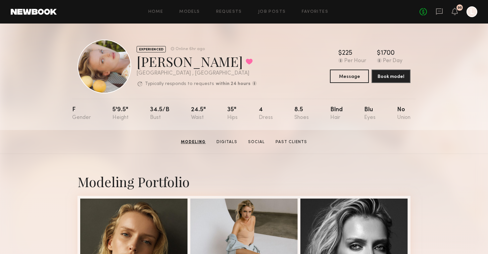
scroll to position [0, 0]
click at [246, 61] on button at bounding box center [249, 61] width 7 height 6
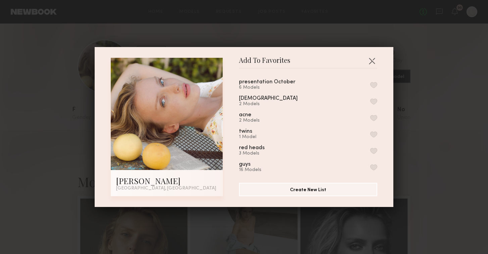
click at [373, 86] on button "button" at bounding box center [373, 85] width 7 height 6
click at [421, 140] on div "Add To Favorites Tatiana G. Los Angeles, CA Add To Favorites presentation Octob…" at bounding box center [244, 127] width 488 height 254
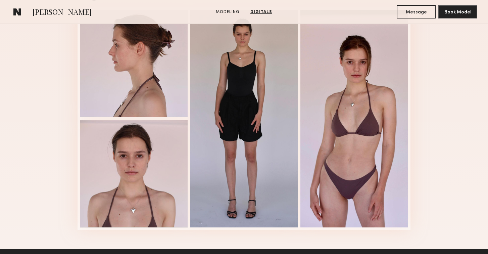
scroll to position [712, 0]
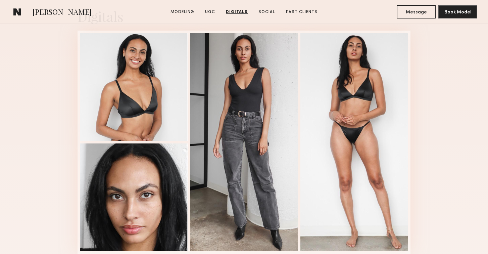
scroll to position [883, 0]
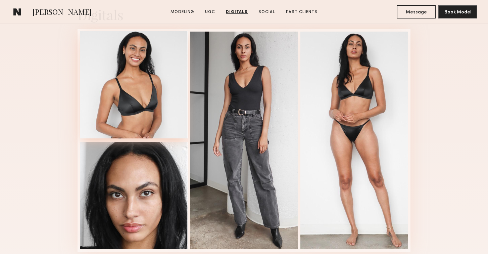
click at [117, 71] on div at bounding box center [133, 84] width 107 height 107
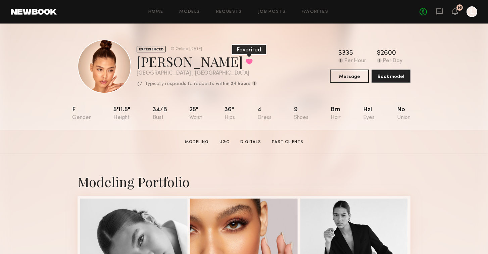
click at [246, 61] on button at bounding box center [249, 61] width 7 height 6
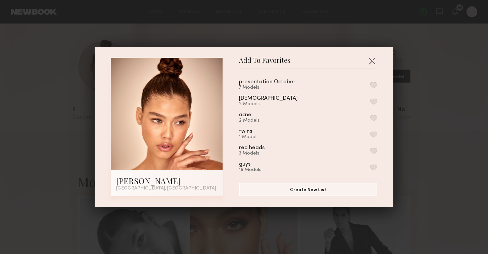
click at [373, 87] on button "button" at bounding box center [373, 85] width 7 height 6
click at [336, 32] on div "Add To Favorites [PERSON_NAME] [GEOGRAPHIC_DATA], [GEOGRAPHIC_DATA] Add To Favo…" at bounding box center [244, 127] width 488 height 254
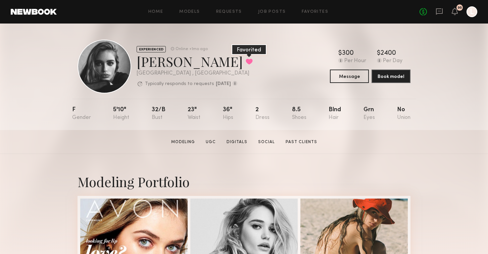
click at [246, 61] on button at bounding box center [249, 61] width 7 height 6
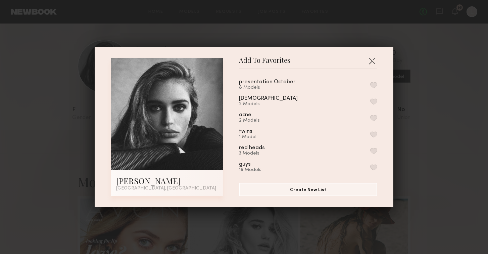
click at [374, 82] on button "button" at bounding box center [373, 85] width 7 height 6
click at [341, 35] on div "Add To Favorites Madison S. Los Angeles, CA Add To Favorites presentation Octob…" at bounding box center [244, 127] width 488 height 254
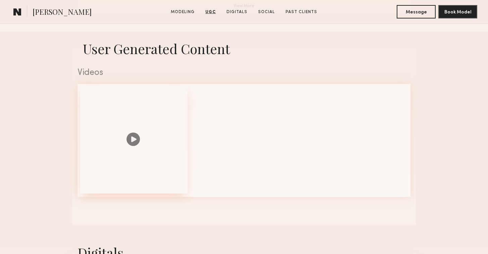
scroll to position [642, 0]
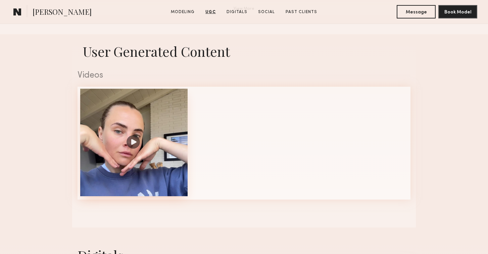
click at [119, 134] on div at bounding box center [133, 142] width 107 height 107
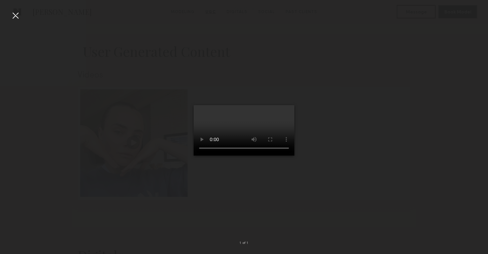
click at [14, 15] on div at bounding box center [15, 15] width 11 height 11
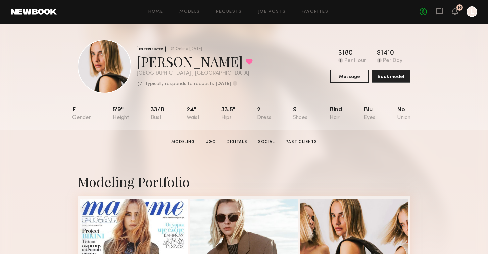
scroll to position [0, 0]
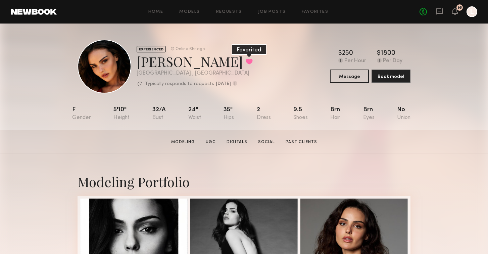
click at [246, 61] on button at bounding box center [249, 61] width 7 height 6
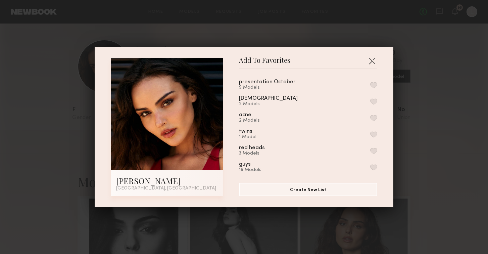
click at [375, 85] on button "button" at bounding box center [373, 85] width 7 height 6
click at [372, 59] on button "button" at bounding box center [372, 60] width 11 height 11
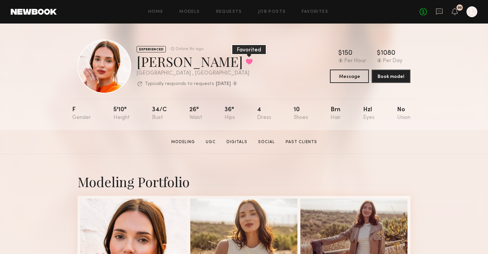
click at [246, 62] on button at bounding box center [249, 61] width 7 height 6
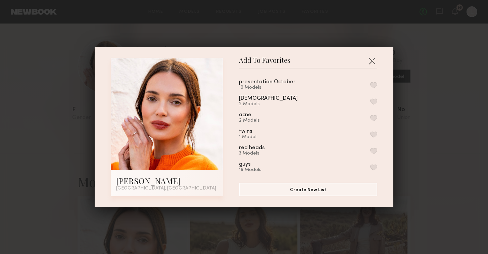
click at [373, 84] on button "button" at bounding box center [373, 85] width 7 height 6
click at [373, 60] on button "button" at bounding box center [372, 60] width 11 height 11
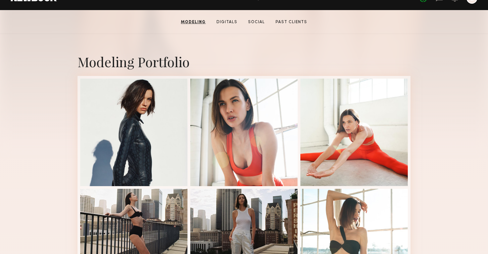
scroll to position [123, 0]
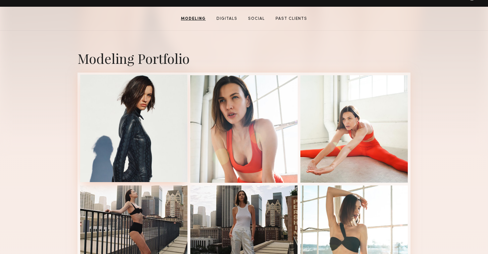
click at [103, 132] on div at bounding box center [133, 128] width 107 height 107
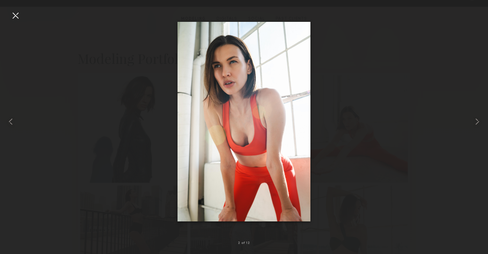
click at [16, 14] on div at bounding box center [15, 15] width 11 height 11
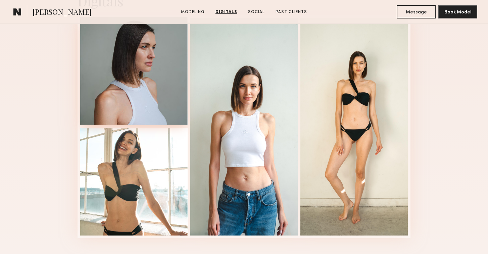
scroll to position [687, 0]
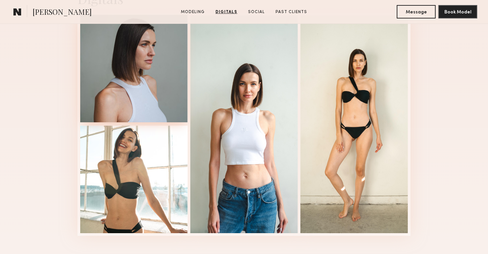
click at [130, 83] on div at bounding box center [133, 68] width 107 height 107
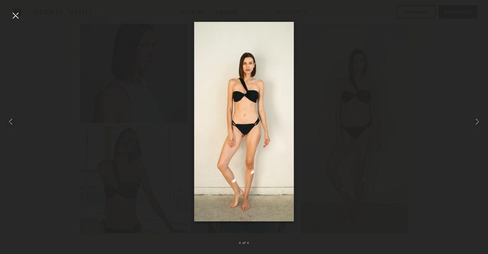
click at [105, 71] on div at bounding box center [244, 122] width 488 height 222
click at [17, 13] on div at bounding box center [15, 15] width 11 height 11
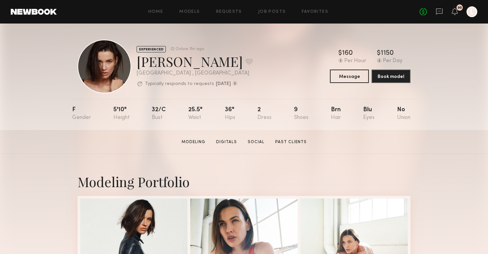
scroll to position [0, 0]
click at [246, 60] on button at bounding box center [249, 61] width 7 height 6
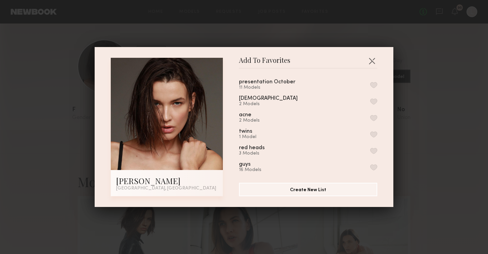
click at [375, 85] on button "button" at bounding box center [373, 85] width 7 height 6
click at [424, 99] on div "Add To Favorites [PERSON_NAME] [GEOGRAPHIC_DATA], [GEOGRAPHIC_DATA] Add To Favo…" at bounding box center [244, 127] width 488 height 254
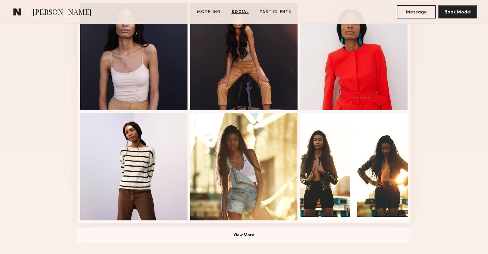
scroll to position [415, 0]
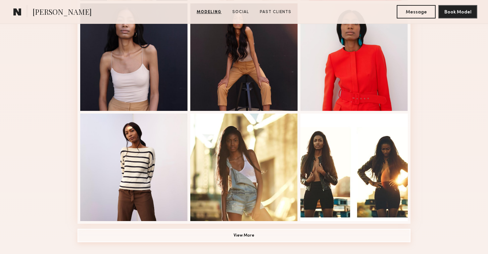
click at [202, 231] on button "View More" at bounding box center [244, 235] width 333 height 13
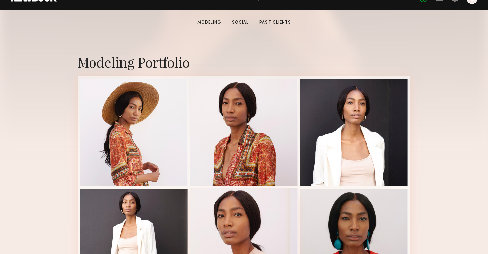
scroll to position [121, 0]
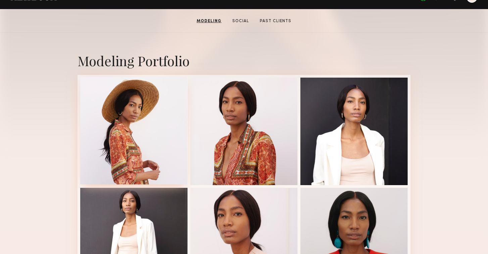
click at [161, 157] on div at bounding box center [133, 130] width 107 height 107
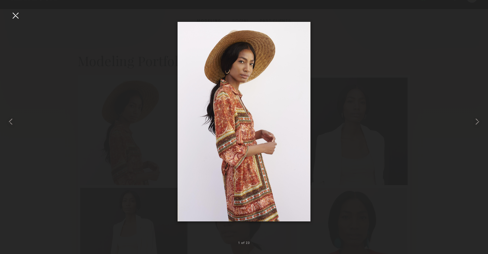
click at [11, 18] on div at bounding box center [15, 15] width 11 height 11
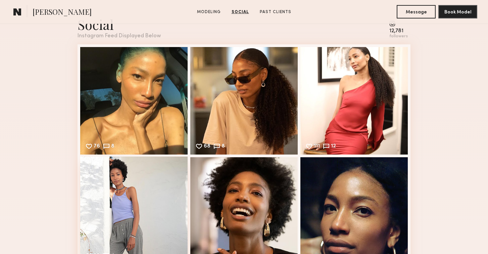
scroll to position [1102, 0]
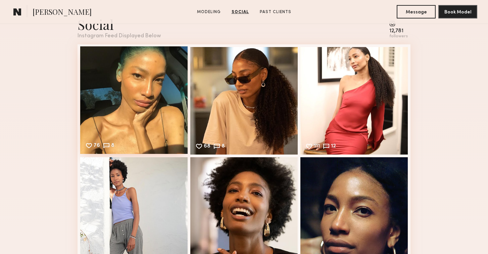
click at [125, 142] on div "76 8 Likes & comments displayed to show model’s engagement" at bounding box center [133, 99] width 107 height 107
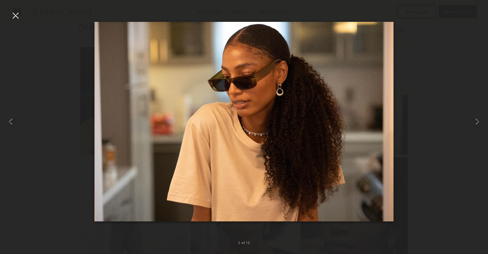
click at [15, 14] on div at bounding box center [15, 15] width 11 height 11
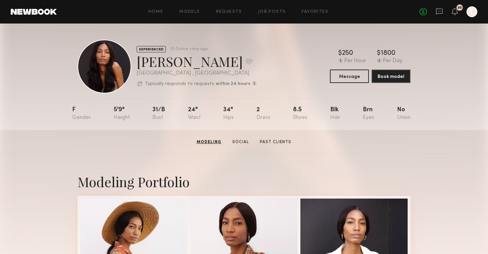
scroll to position [0, 0]
click at [246, 63] on button at bounding box center [249, 61] width 7 height 6
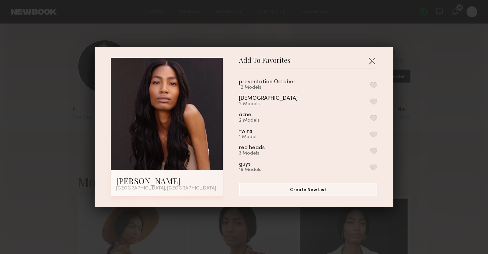
click at [374, 83] on button "button" at bounding box center [373, 85] width 7 height 6
click at [372, 62] on button "button" at bounding box center [372, 60] width 11 height 11
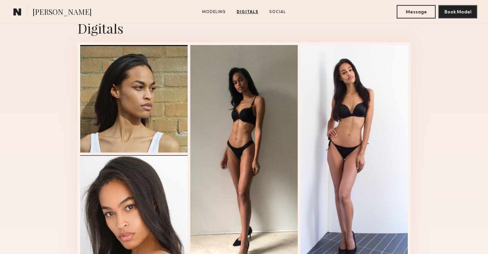
scroll to position [658, 0]
click at [80, 115] on div at bounding box center [134, 153] width 112 height 223
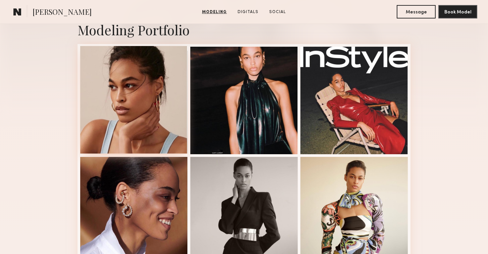
scroll to position [141, 0]
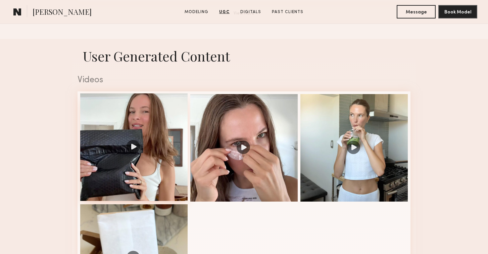
scroll to position [642, 0]
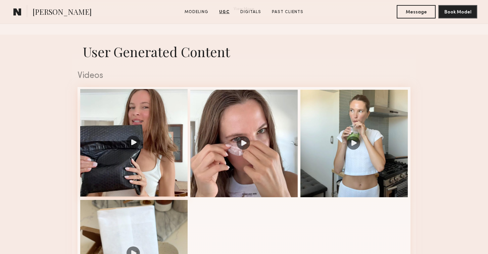
click at [129, 117] on div at bounding box center [133, 142] width 107 height 107
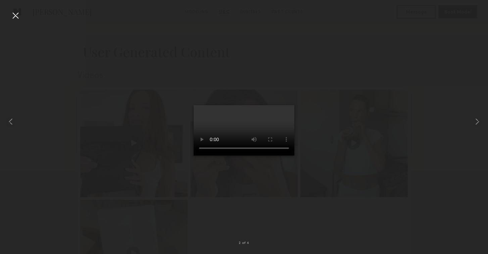
click at [227, 155] on video at bounding box center [244, 130] width 101 height 50
click at [16, 16] on div at bounding box center [15, 15] width 11 height 11
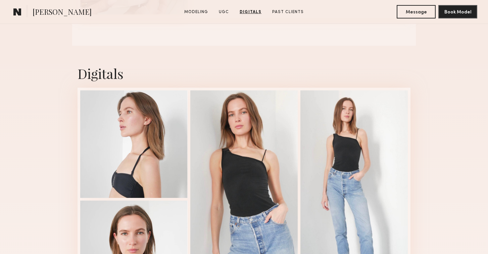
scroll to position [936, 0]
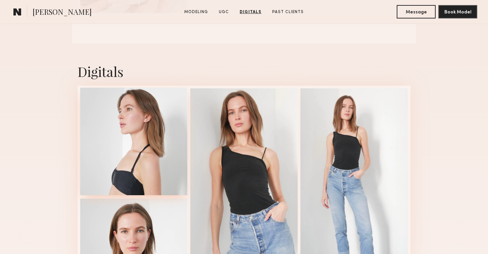
click at [119, 189] on div at bounding box center [133, 141] width 107 height 107
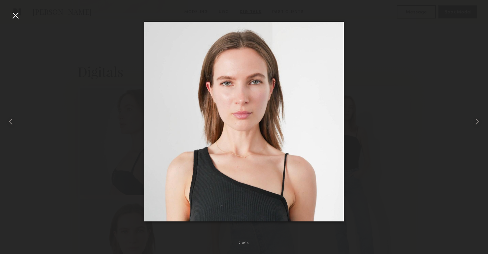
click at [119, 189] on div at bounding box center [244, 122] width 488 height 222
click at [14, 14] on div at bounding box center [15, 15] width 11 height 11
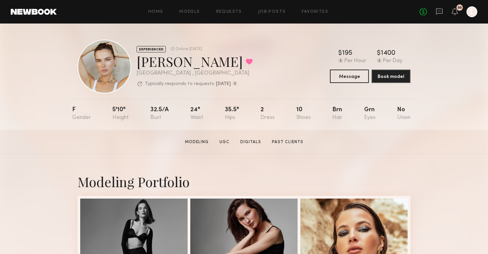
scroll to position [0, 0]
click at [246, 63] on button at bounding box center [249, 61] width 7 height 6
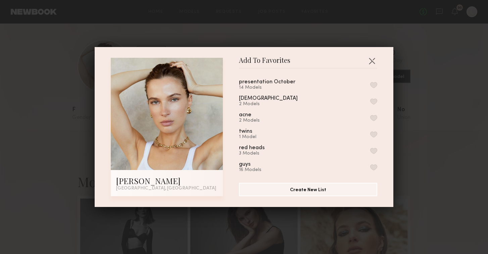
click at [373, 85] on button "button" at bounding box center [373, 85] width 7 height 6
click at [398, 57] on div "Add To Favorites Reda P. Los Angeles, CA Add To Favorites presentation October …" at bounding box center [244, 127] width 488 height 254
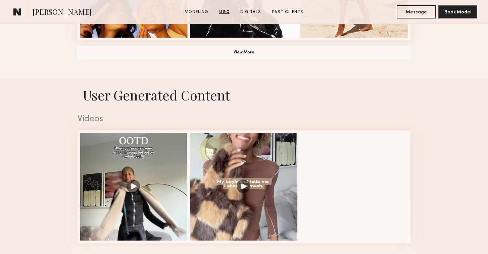
scroll to position [593, 0]
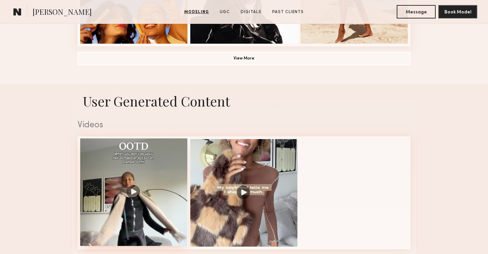
click at [114, 183] on div at bounding box center [133, 191] width 107 height 107
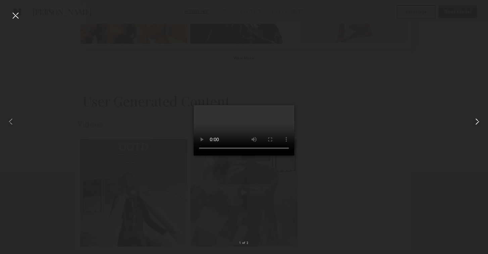
click at [477, 122] on common-icon at bounding box center [477, 121] width 11 height 11
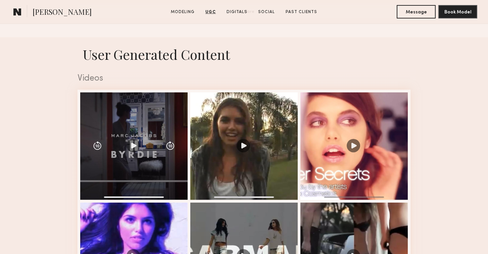
scroll to position [640, 0]
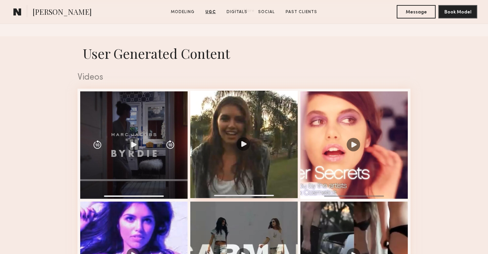
click at [245, 143] on div at bounding box center [243, 144] width 107 height 107
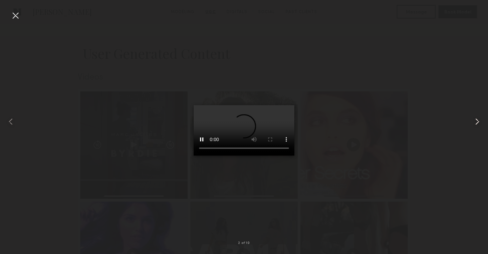
click at [477, 121] on common-icon at bounding box center [477, 121] width 11 height 11
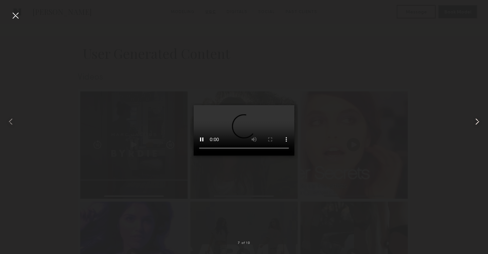
click at [477, 121] on common-icon at bounding box center [477, 121] width 11 height 11
click at [477, 120] on common-icon at bounding box center [477, 121] width 11 height 11
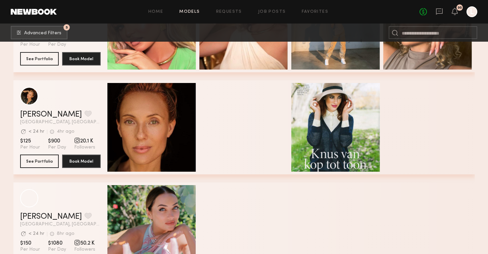
scroll to position [14064, 0]
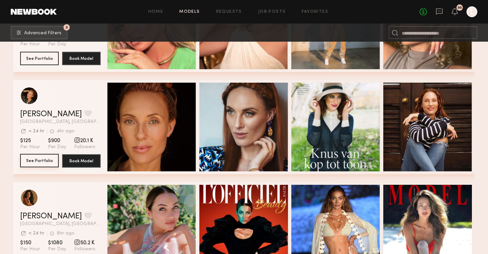
click at [36, 155] on button "See Portfolio" at bounding box center [39, 160] width 39 height 13
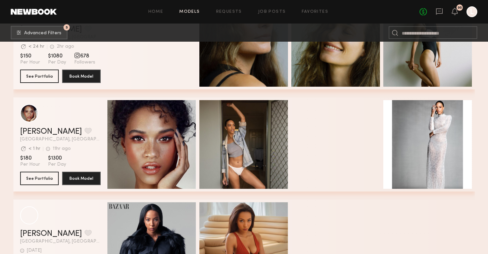
scroll to position [15375, 0]
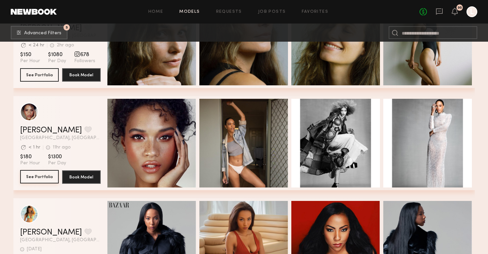
click at [43, 176] on button "See Portfolio" at bounding box center [39, 176] width 39 height 13
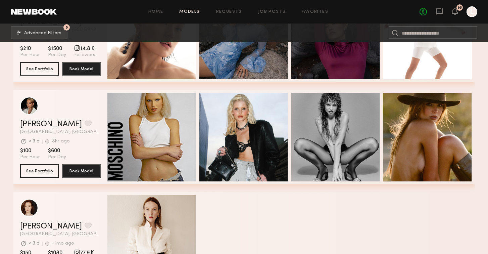
scroll to position [15894, 0]
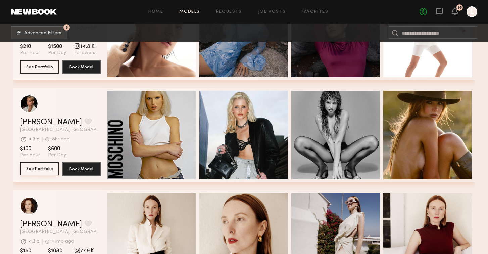
click at [51, 171] on button "See Portfolio" at bounding box center [39, 168] width 39 height 13
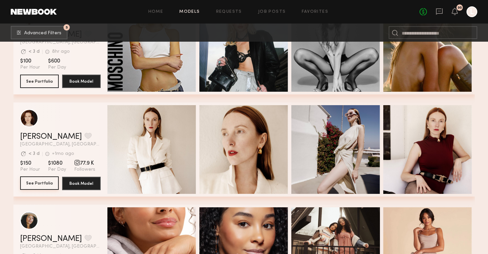
click at [40, 180] on button "See Portfolio" at bounding box center [39, 182] width 39 height 13
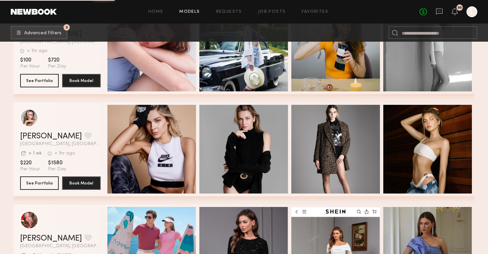
scroll to position [16699, 0]
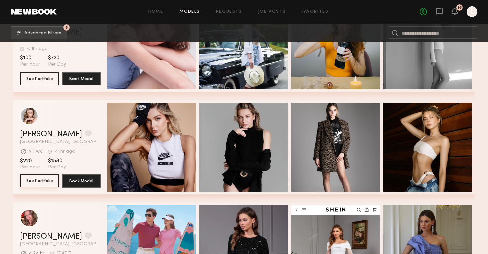
click at [40, 175] on button "See Portfolio" at bounding box center [39, 180] width 39 height 13
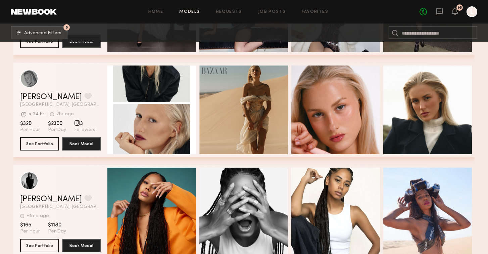
scroll to position [17658, 0]
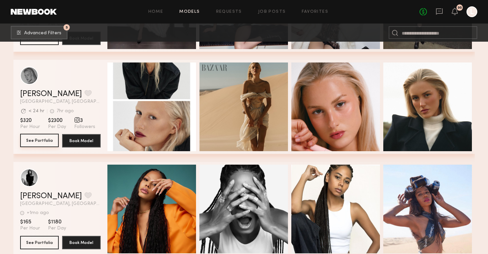
click at [50, 138] on button "See Portfolio" at bounding box center [39, 140] width 39 height 13
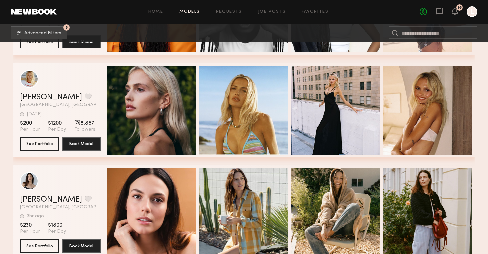
scroll to position [17859, 0]
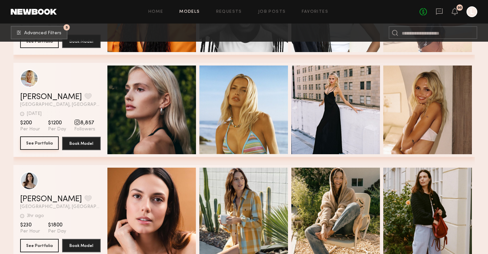
click at [46, 141] on button "See Portfolio" at bounding box center [39, 142] width 39 height 13
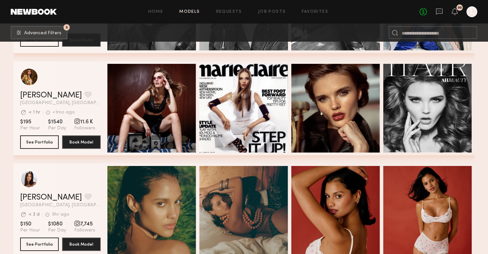
scroll to position [18270, 0]
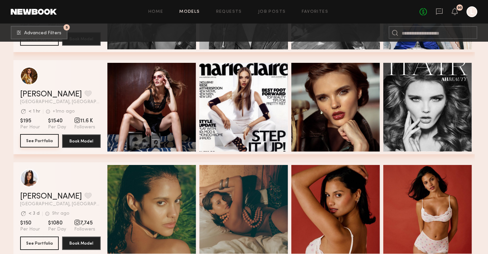
click at [36, 138] on button "See Portfolio" at bounding box center [39, 140] width 39 height 13
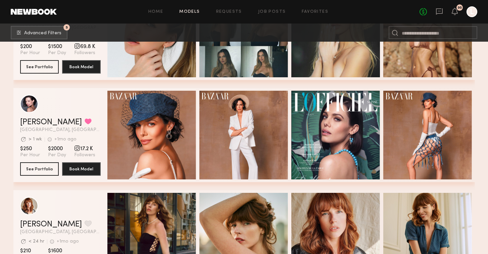
scroll to position [19164, 0]
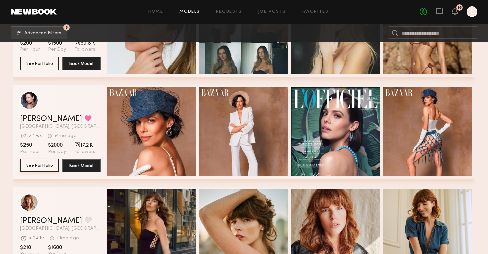
click at [34, 164] on button "See Portfolio" at bounding box center [39, 165] width 39 height 13
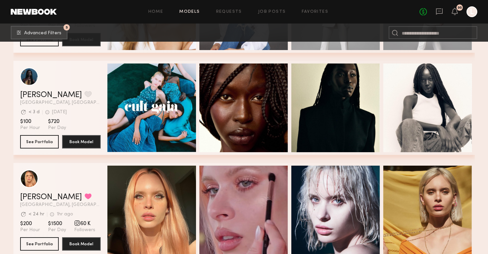
scroll to position [19597, 0]
click at [40, 139] on button "See Portfolio" at bounding box center [39, 141] width 39 height 13
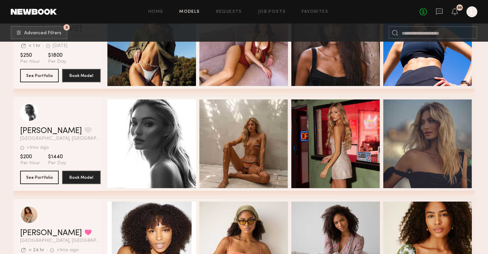
scroll to position [20072, 0]
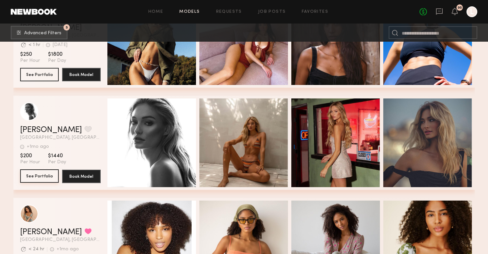
click at [33, 173] on button "See Portfolio" at bounding box center [39, 175] width 39 height 13
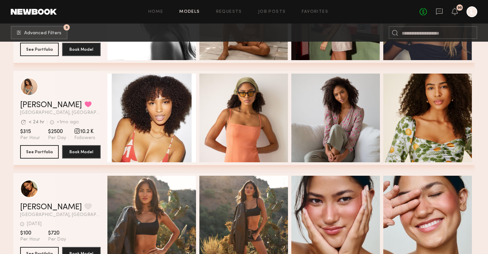
scroll to position [20201, 0]
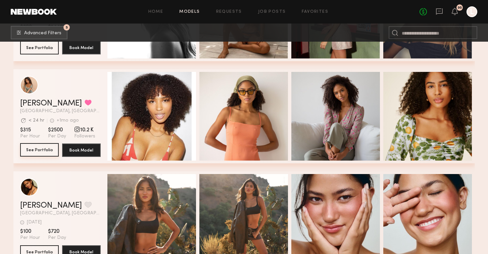
click at [39, 150] on button "See Portfolio" at bounding box center [39, 149] width 39 height 13
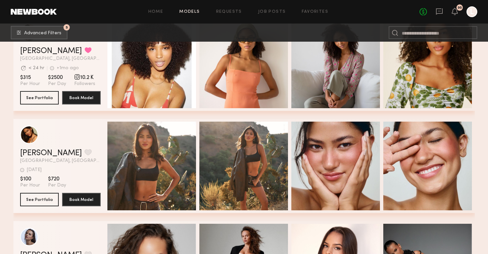
scroll to position [20289, 0]
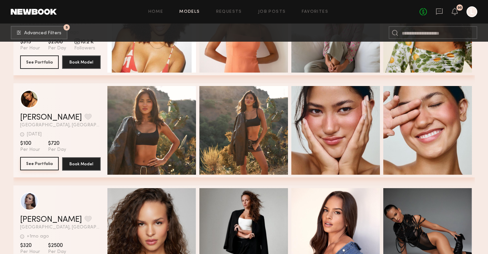
click at [45, 162] on button "See Portfolio" at bounding box center [39, 163] width 39 height 13
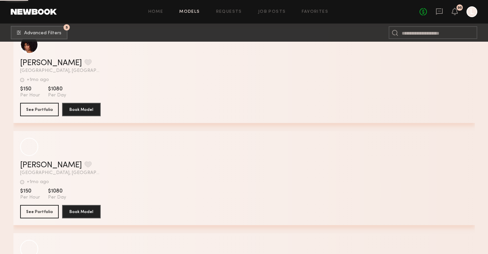
scroll to position [21671, 0]
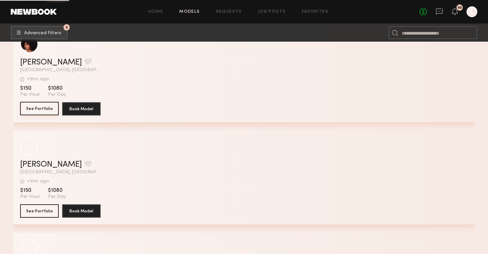
click at [51, 111] on button "See Portfolio" at bounding box center [39, 108] width 39 height 13
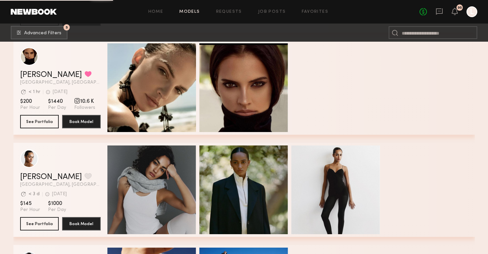
scroll to position [22987, 0]
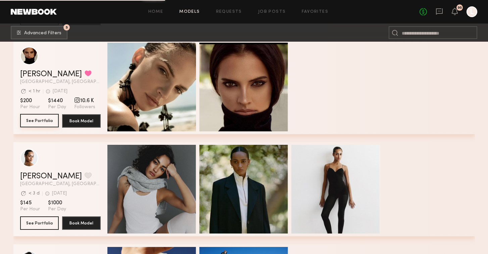
click at [44, 121] on button "See Portfolio" at bounding box center [39, 120] width 39 height 13
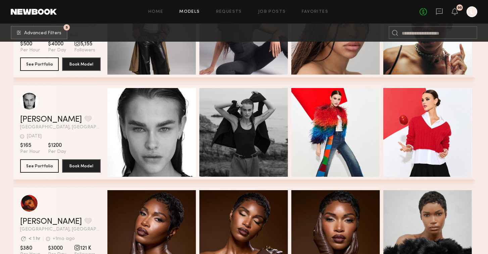
scroll to position [23555, 0]
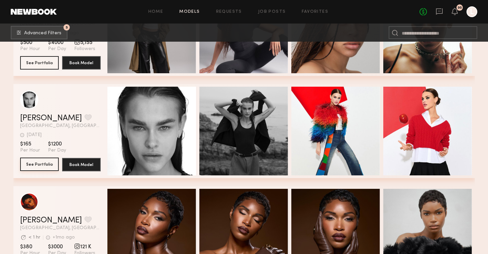
click at [45, 165] on button "See Portfolio" at bounding box center [39, 164] width 39 height 13
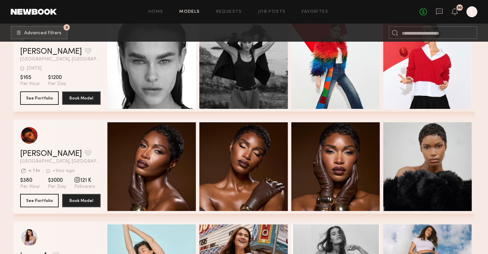
scroll to position [23664, 0]
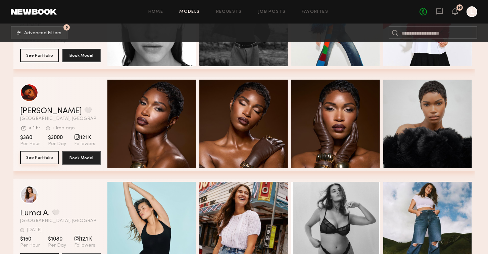
click at [43, 158] on button "See Portfolio" at bounding box center [39, 157] width 39 height 13
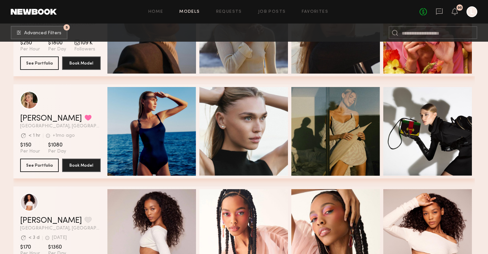
scroll to position [23965, 0]
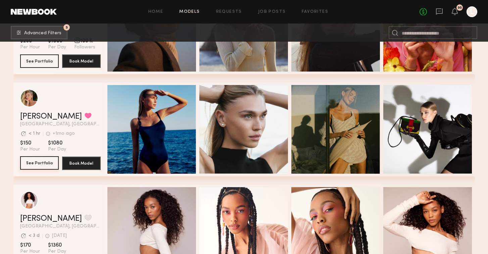
click at [44, 161] on button "See Portfolio" at bounding box center [39, 162] width 39 height 13
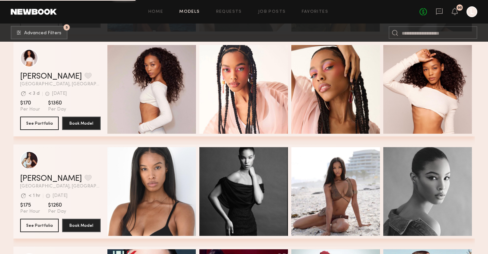
scroll to position [24105, 0]
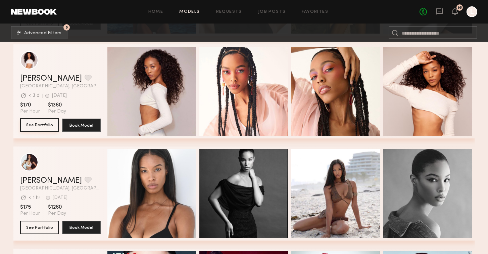
click at [45, 126] on button "See Portfolio" at bounding box center [39, 124] width 39 height 13
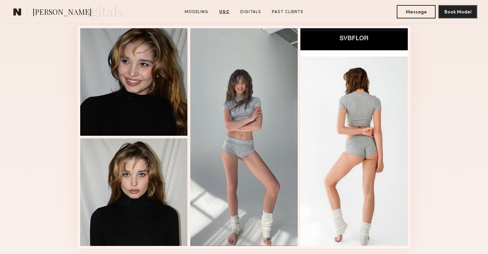
scroll to position [1220, 0]
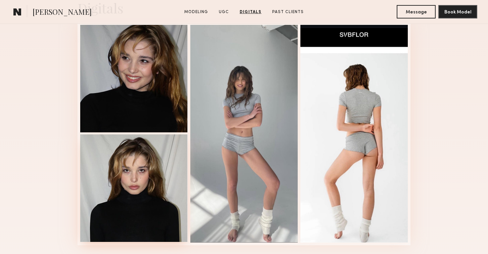
click at [118, 187] on div at bounding box center [133, 187] width 107 height 107
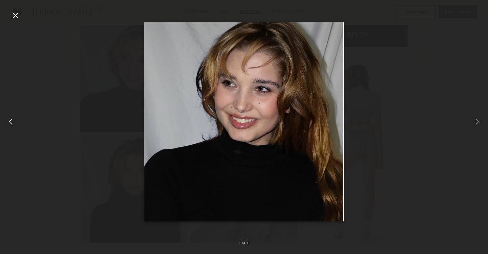
click at [11, 21] on div at bounding box center [9, 122] width 19 height 222
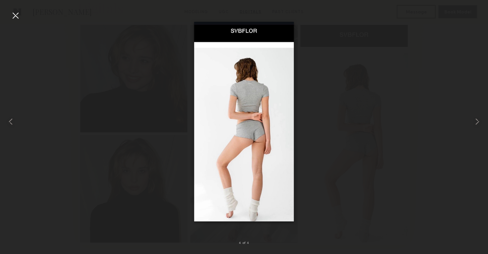
scroll to position [1236, 0]
click at [14, 15] on div at bounding box center [15, 15] width 11 height 11
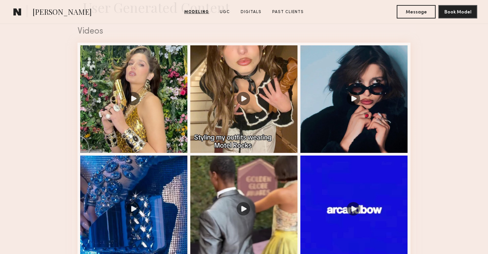
scroll to position [687, 0]
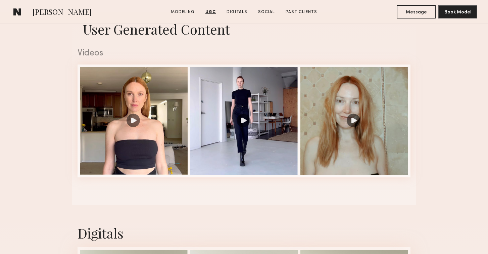
scroll to position [668, 0]
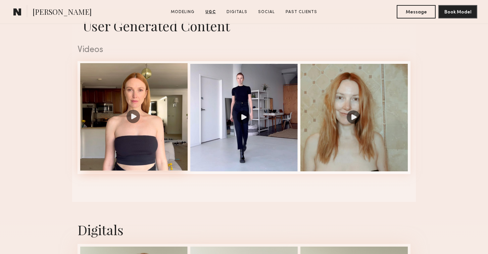
click at [131, 117] on div at bounding box center [133, 116] width 107 height 107
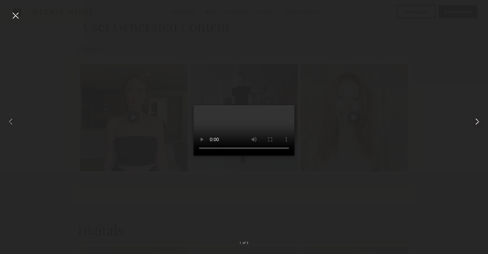
click at [478, 123] on common-icon at bounding box center [477, 121] width 11 height 11
click at [478, 122] on common-icon at bounding box center [477, 121] width 11 height 11
click at [15, 14] on div at bounding box center [15, 15] width 11 height 11
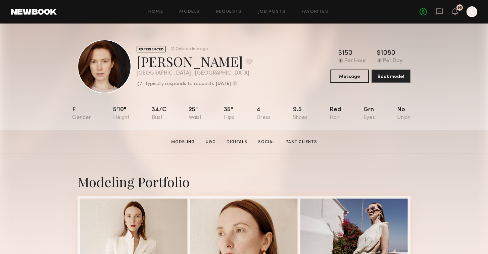
scroll to position [0, 0]
click at [246, 61] on button at bounding box center [249, 61] width 7 height 6
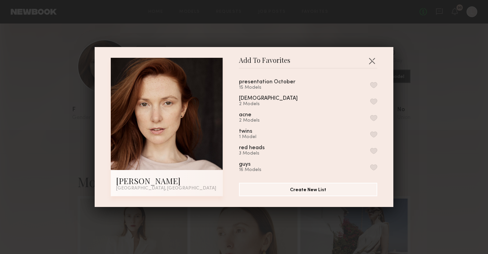
click at [373, 85] on button "button" at bounding box center [373, 85] width 7 height 6
click at [371, 58] on button "button" at bounding box center [372, 60] width 11 height 11
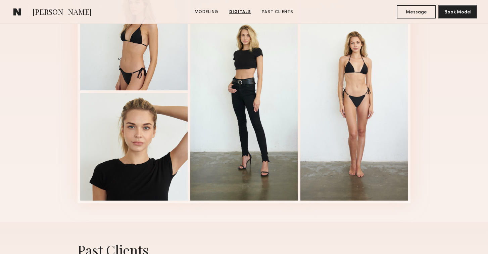
scroll to position [509, 0]
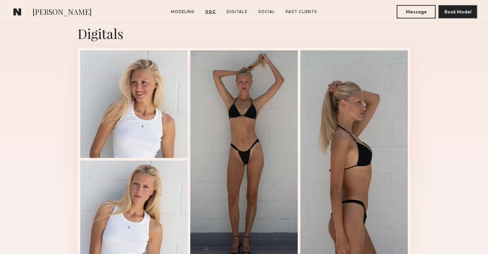
scroll to position [1670, 0]
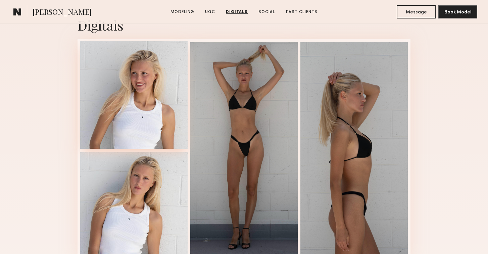
click at [97, 121] on div at bounding box center [133, 94] width 107 height 107
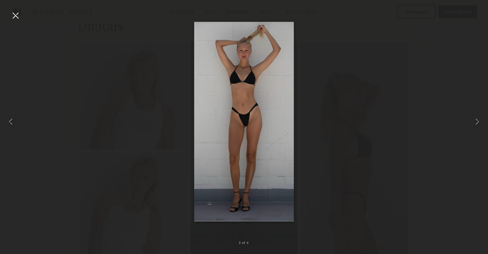
click at [14, 16] on div at bounding box center [15, 15] width 11 height 11
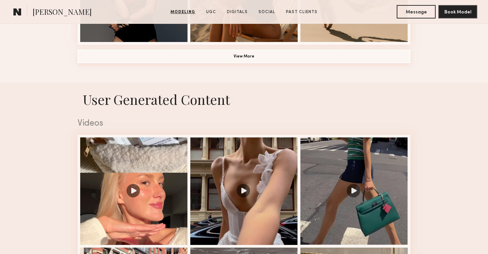
scroll to position [592, 0]
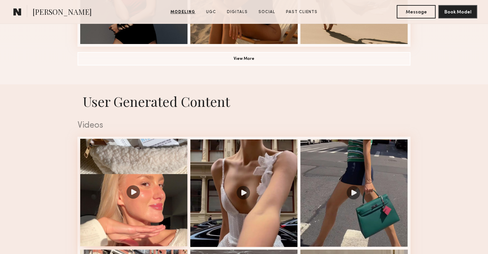
click at [150, 187] on div at bounding box center [133, 192] width 107 height 107
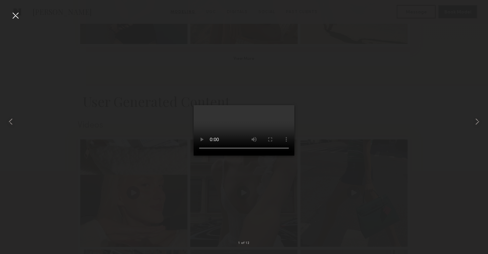
click at [283, 155] on video at bounding box center [244, 130] width 101 height 50
click at [477, 124] on common-icon at bounding box center [477, 121] width 11 height 11
click at [476, 120] on common-icon at bounding box center [477, 121] width 11 height 11
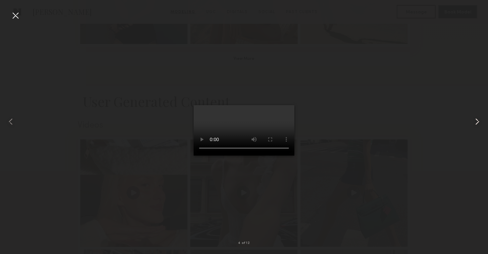
click at [476, 120] on common-icon at bounding box center [477, 121] width 11 height 11
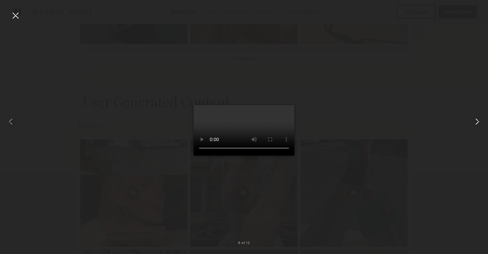
click at [476, 120] on common-icon at bounding box center [477, 121] width 11 height 11
click at [476, 119] on common-icon at bounding box center [477, 121] width 11 height 11
click at [16, 15] on div at bounding box center [15, 15] width 11 height 11
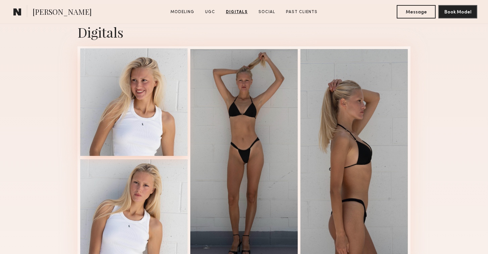
scroll to position [1663, 0]
click at [126, 99] on div at bounding box center [133, 101] width 107 height 107
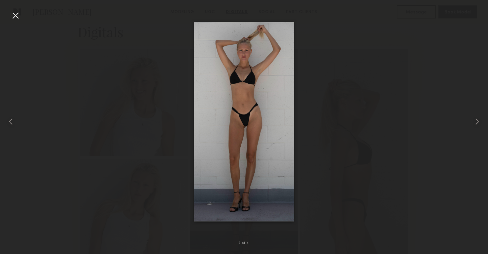
click at [126, 100] on div at bounding box center [244, 122] width 488 height 222
click at [12, 11] on div at bounding box center [15, 15] width 11 height 11
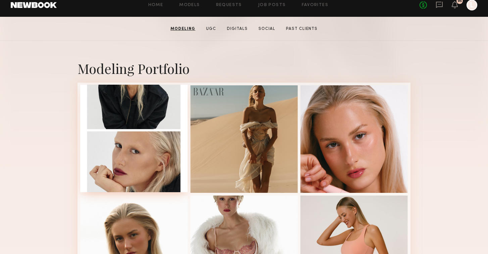
scroll to position [101, 0]
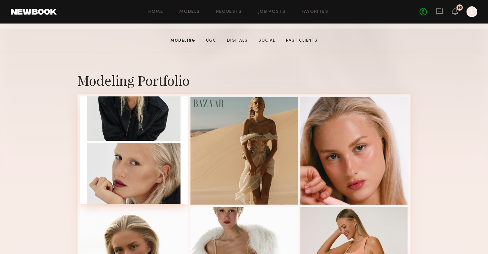
click at [157, 119] on div at bounding box center [133, 149] width 107 height 107
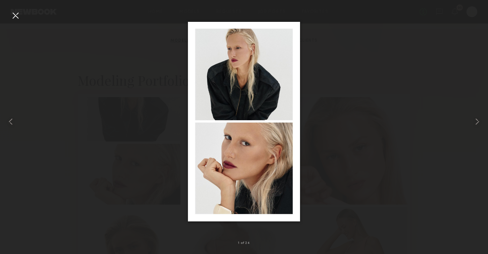
click at [13, 16] on div at bounding box center [15, 15] width 11 height 11
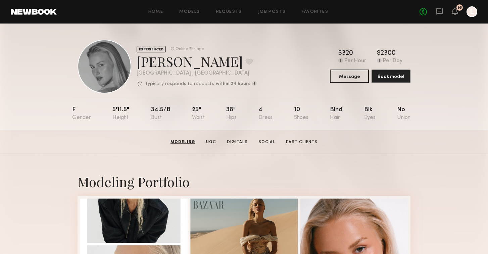
scroll to position [0, 0]
click at [173, 49] on div at bounding box center [172, 48] width 3 height 3
click at [253, 62] on button at bounding box center [249, 61] width 7 height 6
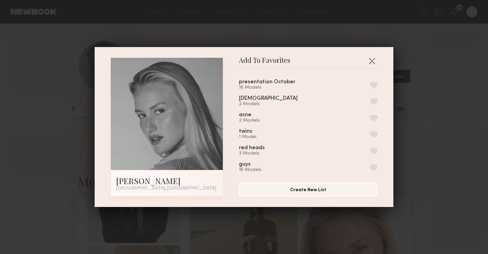
click at [374, 84] on button "button" at bounding box center [373, 85] width 7 height 6
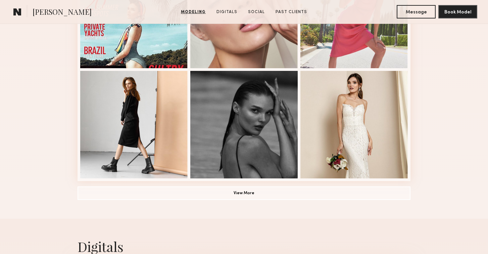
scroll to position [458, 0]
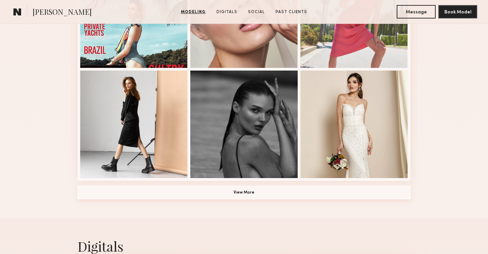
click at [215, 190] on button "View More" at bounding box center [244, 192] width 333 height 13
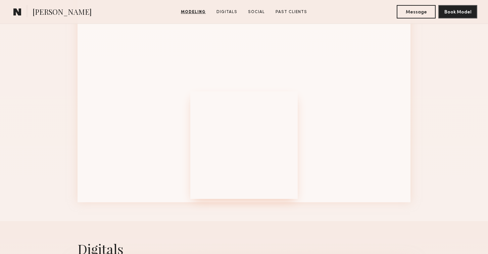
scroll to position [879, 0]
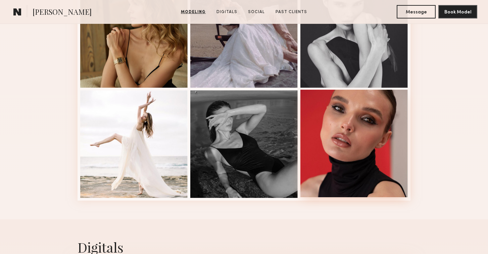
click at [330, 139] on div at bounding box center [354, 143] width 107 height 107
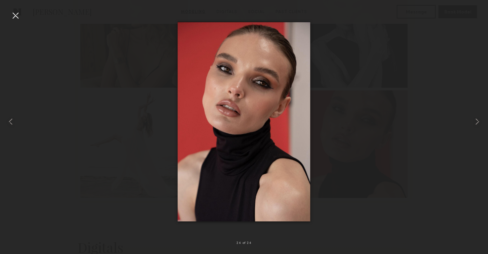
click at [16, 14] on div at bounding box center [15, 15] width 11 height 11
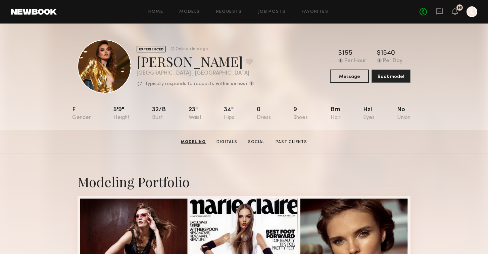
scroll to position [0, 0]
click at [246, 62] on button at bounding box center [249, 61] width 7 height 6
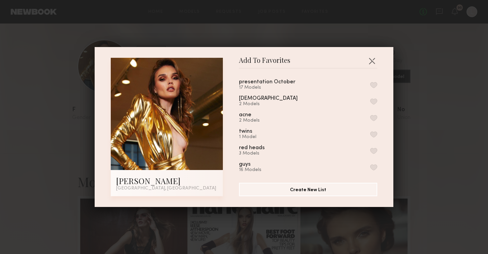
click at [375, 84] on button "button" at bounding box center [373, 85] width 7 height 6
click at [241, 35] on div "Add To Favorites [PERSON_NAME] [GEOGRAPHIC_DATA], [GEOGRAPHIC_DATA] Add To Favo…" at bounding box center [244, 127] width 488 height 254
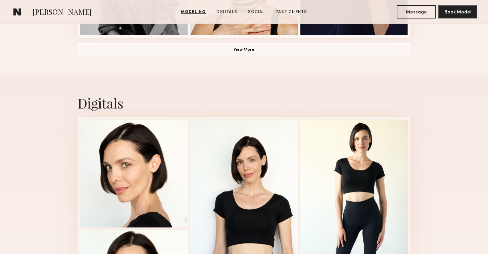
scroll to position [598, 0]
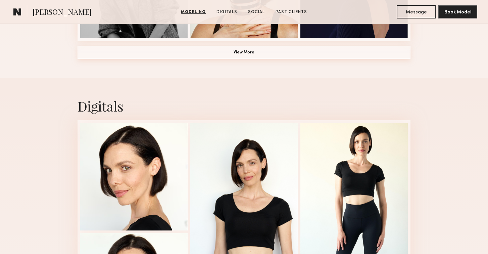
click at [124, 53] on button "View More" at bounding box center [244, 52] width 333 height 13
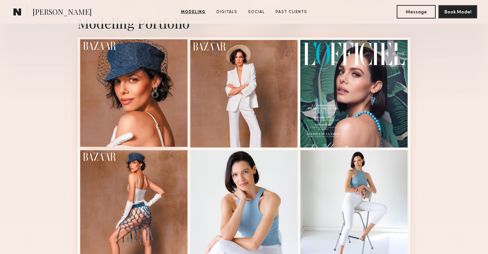
scroll to position [147, 0]
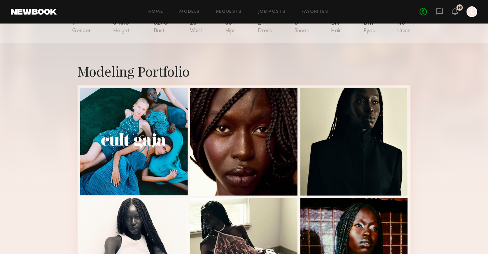
scroll to position [87, 0]
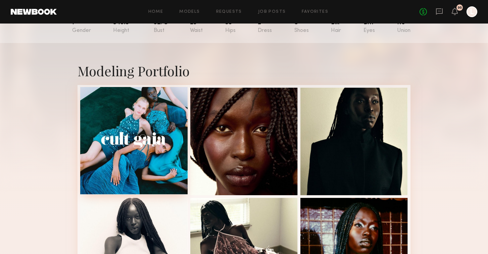
click at [125, 94] on div at bounding box center [133, 140] width 107 height 107
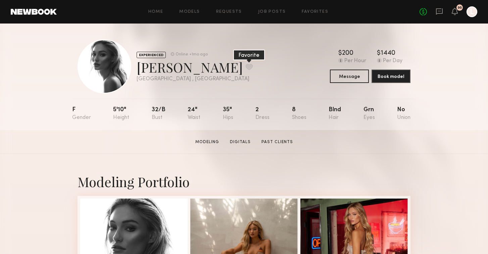
click at [246, 68] on button at bounding box center [249, 67] width 7 height 6
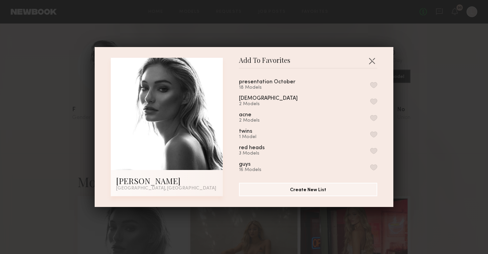
click at [373, 86] on button "button" at bounding box center [373, 85] width 7 height 6
click at [383, 44] on div "Add To Favorites Jessica F. Los Angeles, CA Add To Favorites presentation Octob…" at bounding box center [244, 127] width 488 height 254
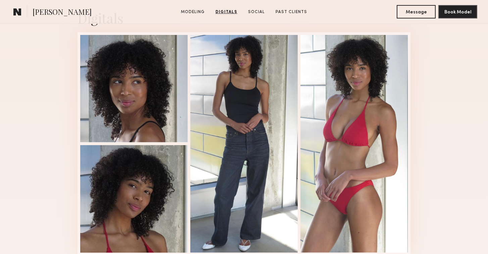
scroll to position [688, 0]
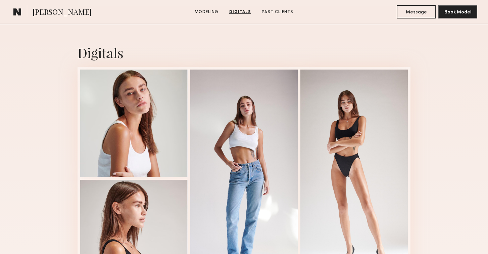
scroll to position [654, 0]
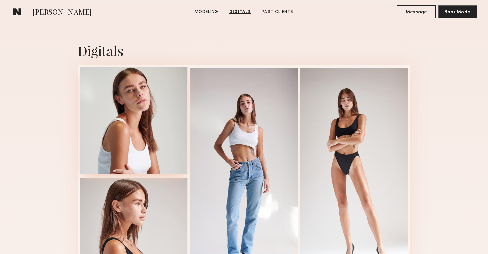
click at [92, 122] on div at bounding box center [133, 120] width 107 height 107
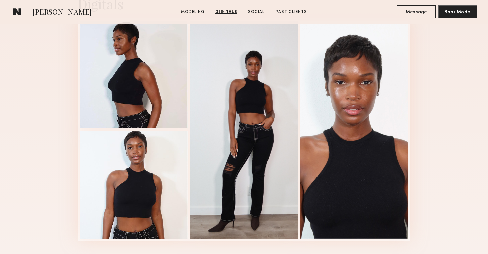
scroll to position [697, 0]
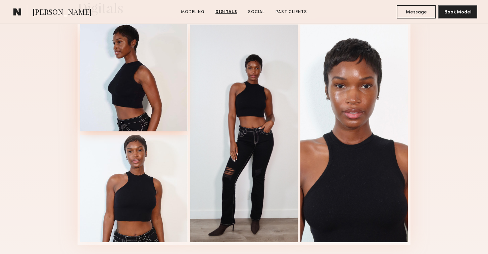
click at [134, 75] on div at bounding box center [133, 77] width 107 height 107
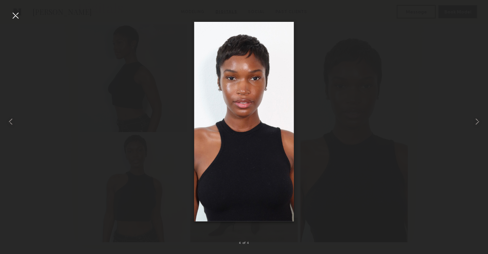
click at [127, 60] on div at bounding box center [244, 122] width 488 height 222
click at [14, 17] on div at bounding box center [15, 15] width 11 height 11
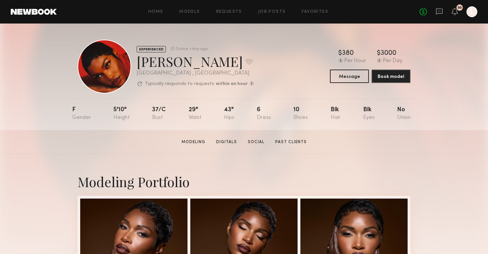
scroll to position [0, 0]
click at [246, 63] on button at bounding box center [249, 61] width 7 height 6
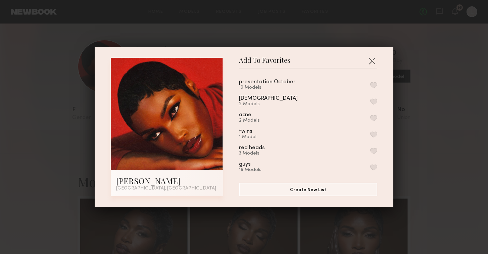
click at [374, 85] on button "button" at bounding box center [373, 85] width 7 height 6
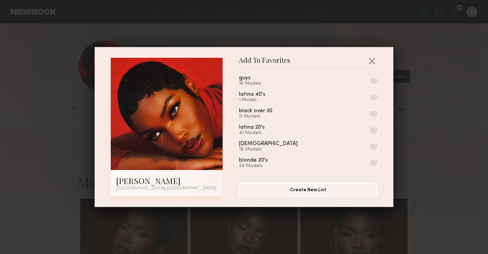
scroll to position [107, 0]
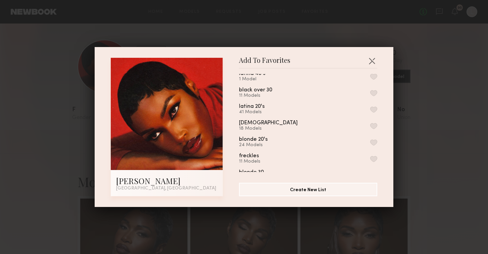
click at [373, 94] on button "button" at bounding box center [373, 93] width 7 height 6
click at [372, 59] on button "button" at bounding box center [372, 60] width 11 height 11
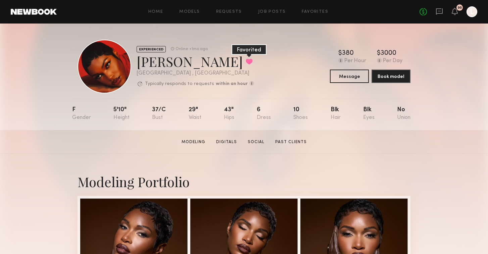
click at [246, 62] on button at bounding box center [249, 61] width 7 height 6
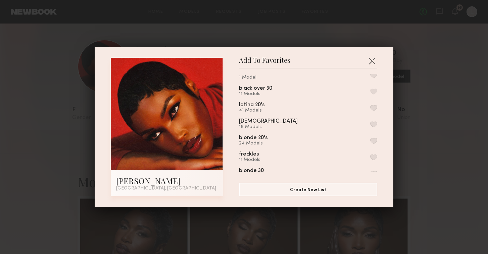
scroll to position [110, 0]
click at [373, 91] on button "button" at bounding box center [373, 90] width 7 height 6
click at [237, 25] on div "Add To Favorites Shae S. Los Angeles, CA Add To Favorites presentation October …" at bounding box center [244, 127] width 488 height 254
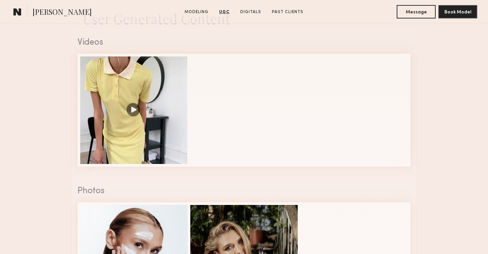
scroll to position [608, 0]
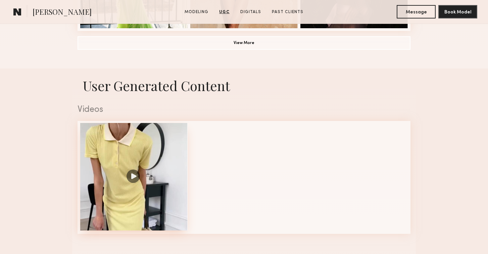
click at [137, 173] on div at bounding box center [133, 176] width 107 height 107
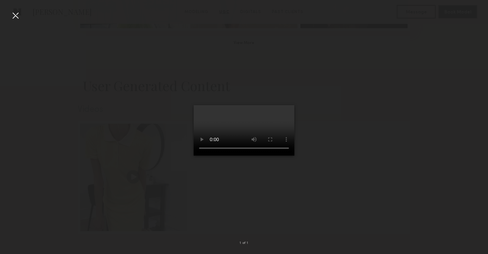
click at [15, 14] on div at bounding box center [15, 15] width 11 height 11
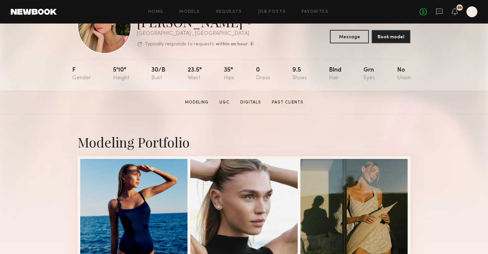
scroll to position [27, 0]
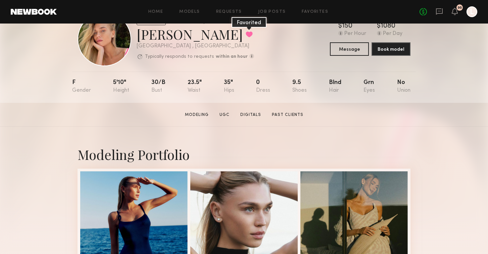
click at [246, 35] on button at bounding box center [249, 34] width 7 height 6
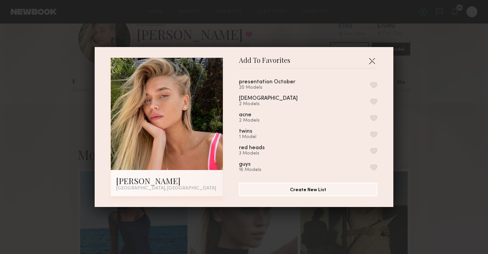
click at [375, 86] on button "button" at bounding box center [373, 85] width 7 height 6
click at [172, 22] on div "Add To Favorites Anastasiia V. Los Angeles, CA Add To Favorites presentation Oc…" at bounding box center [244, 127] width 488 height 254
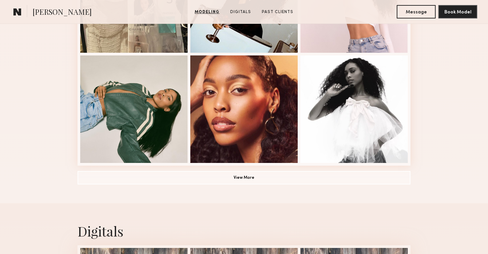
scroll to position [502, 0]
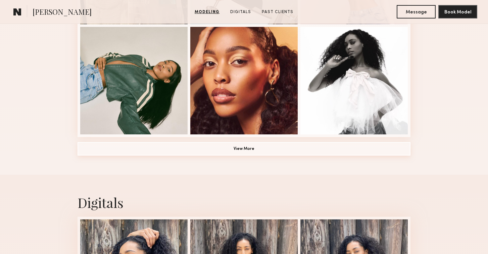
click at [130, 142] on button "View More" at bounding box center [244, 148] width 333 height 13
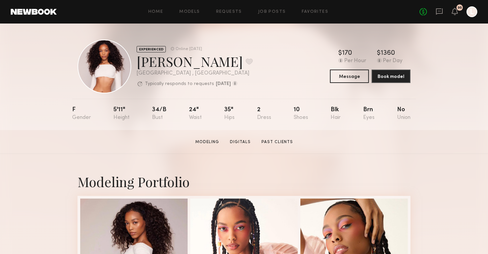
scroll to position [0, 0]
click at [246, 61] on button at bounding box center [249, 61] width 7 height 6
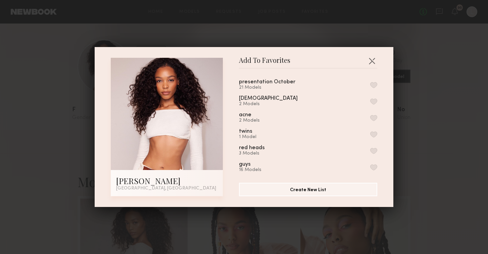
click at [374, 87] on button "button" at bounding box center [373, 85] width 7 height 6
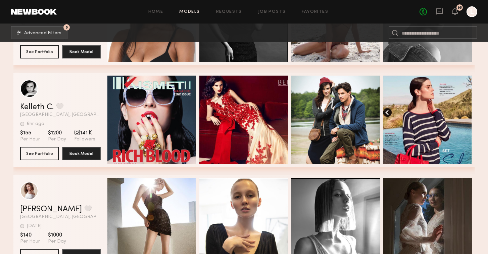
scroll to position [24282, 0]
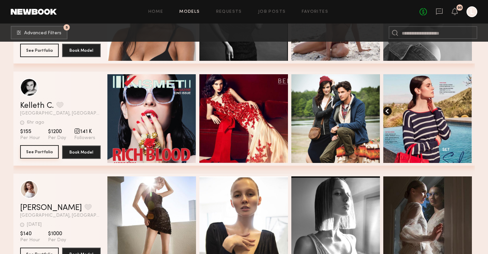
click at [38, 152] on button "See Portfolio" at bounding box center [39, 151] width 39 height 13
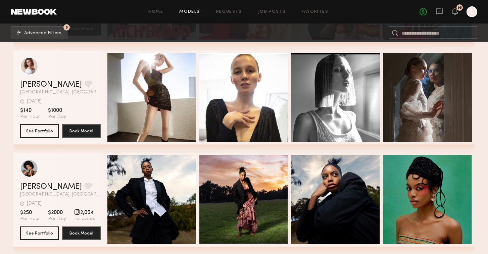
scroll to position [24408, 0]
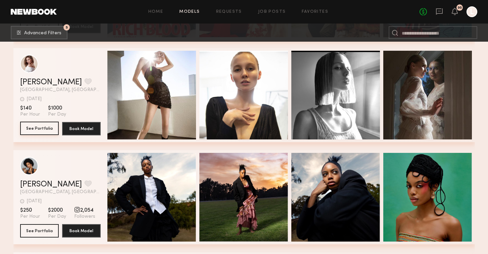
click at [51, 127] on button "See Portfolio" at bounding box center [39, 128] width 39 height 13
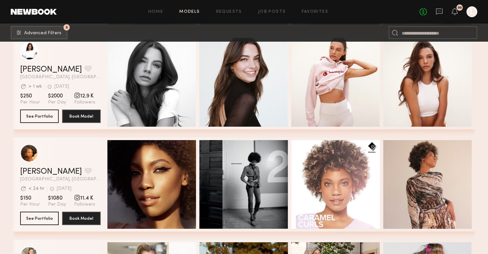
scroll to position [24645, 0]
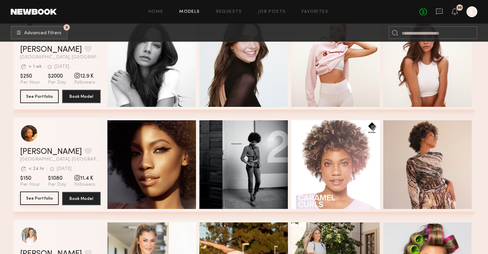
click at [48, 197] on button "See Portfolio" at bounding box center [39, 197] width 39 height 13
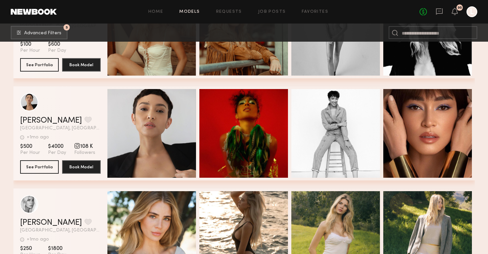
scroll to position [25190, 0]
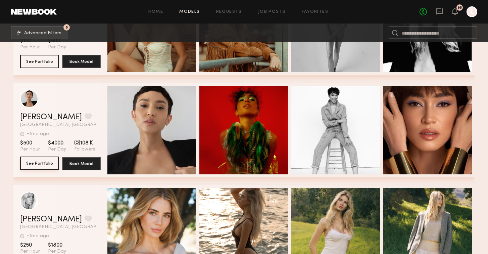
click at [36, 165] on button "See Portfolio" at bounding box center [39, 163] width 39 height 13
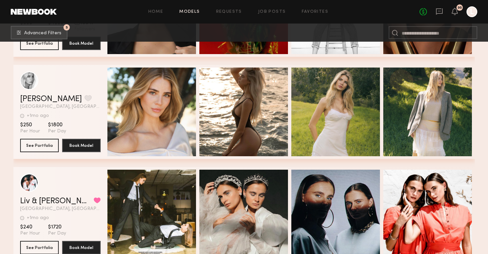
scroll to position [25310, 0]
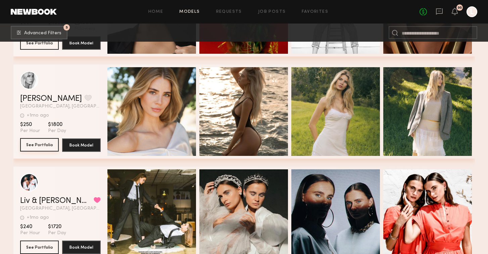
click at [36, 142] on button "See Portfolio" at bounding box center [39, 144] width 39 height 13
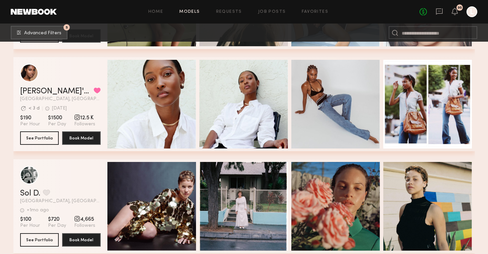
scroll to position [25630, 0]
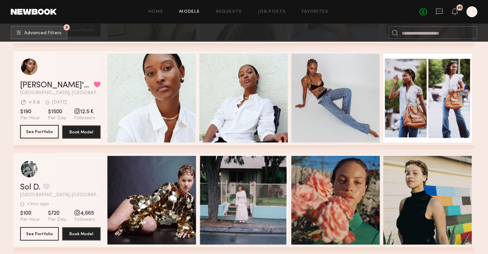
click at [38, 128] on button "See Portfolio" at bounding box center [39, 131] width 39 height 13
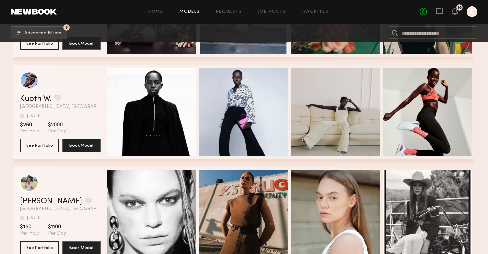
scroll to position [25823, 0]
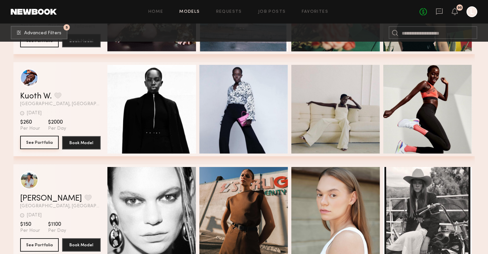
click at [35, 141] on button "See Portfolio" at bounding box center [39, 142] width 39 height 13
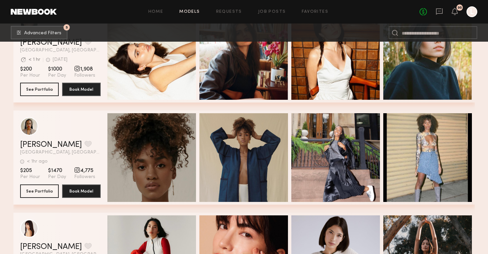
scroll to position [26082, 0]
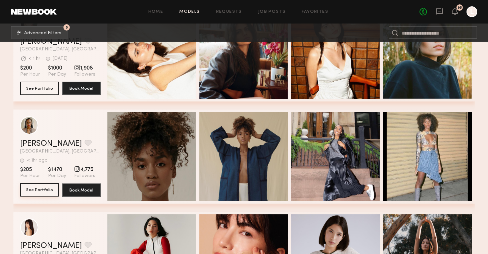
click at [40, 188] on button "See Portfolio" at bounding box center [39, 189] width 39 height 13
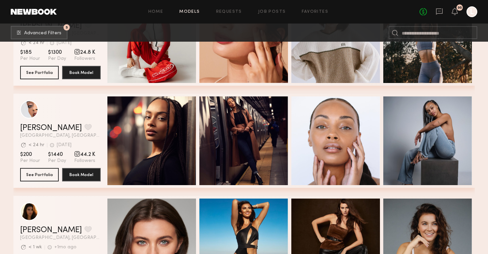
scroll to position [26308, 0]
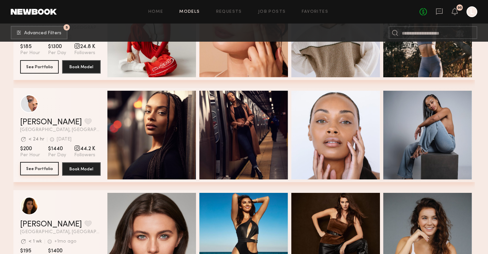
click at [46, 170] on button "See Portfolio" at bounding box center [39, 168] width 39 height 13
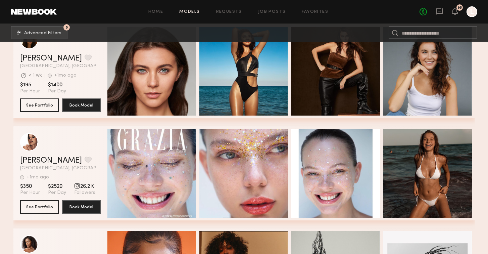
scroll to position [26478, 0]
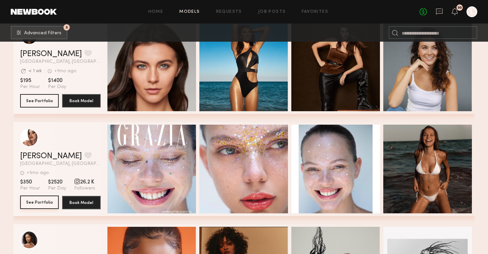
click at [35, 203] on button "See Portfolio" at bounding box center [39, 201] width 39 height 13
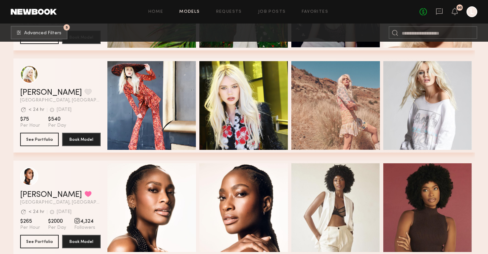
scroll to position [26865, 0]
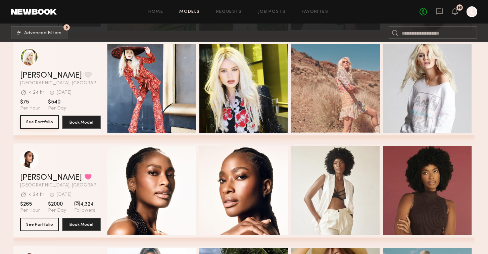
click at [45, 119] on button "See Portfolio" at bounding box center [39, 121] width 39 height 13
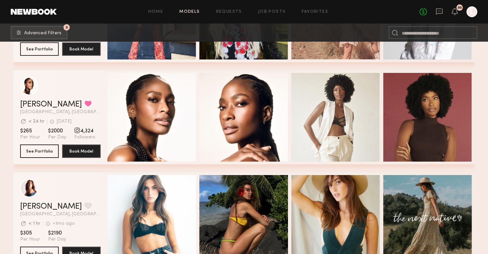
scroll to position [26939, 0]
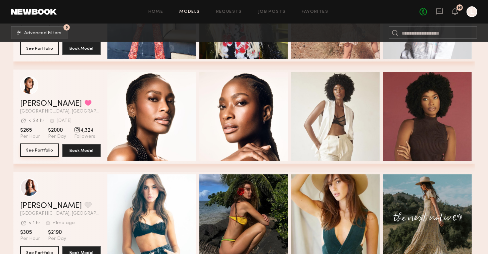
click at [32, 147] on button "See Portfolio" at bounding box center [39, 149] width 39 height 13
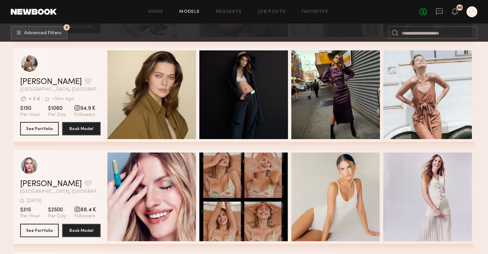
scroll to position [27164, 0]
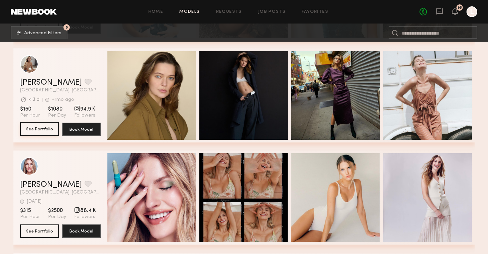
click at [43, 124] on button "See Portfolio" at bounding box center [39, 128] width 39 height 13
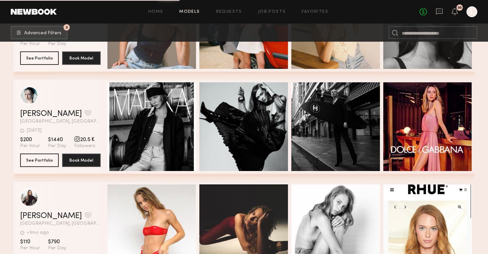
scroll to position [27856, 0]
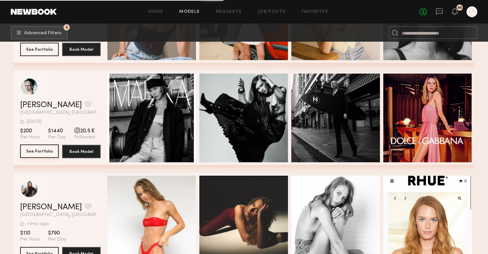
click at [38, 150] on button "See Portfolio" at bounding box center [39, 150] width 39 height 13
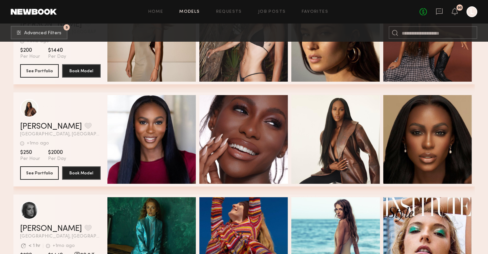
scroll to position [28753, 0]
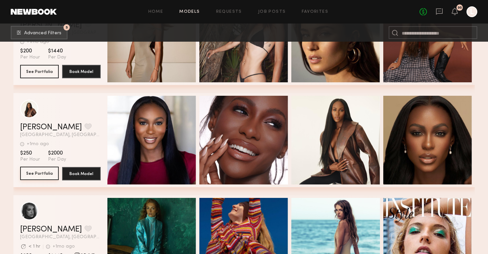
click at [47, 171] on button "See Portfolio" at bounding box center [39, 173] width 39 height 13
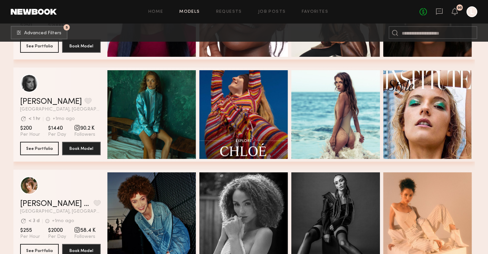
scroll to position [28881, 0]
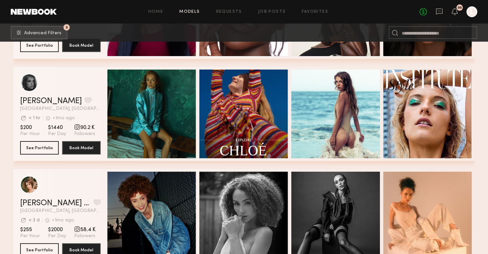
click at [41, 137] on section "Lauren H. Favorite Los Angeles, CA Avg. request response time < 1 hr +1mo ago L…" at bounding box center [60, 114] width 81 height 94
click at [42, 146] on button "See Portfolio" at bounding box center [39, 147] width 39 height 13
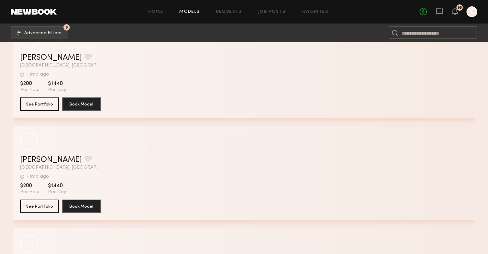
scroll to position [29712, 0]
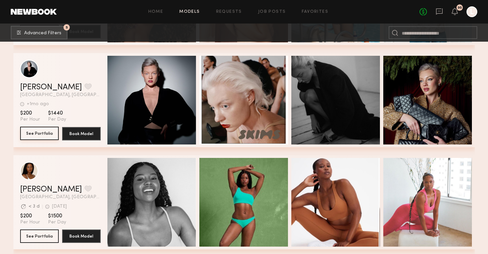
click at [39, 137] on button "See Portfolio" at bounding box center [39, 133] width 39 height 13
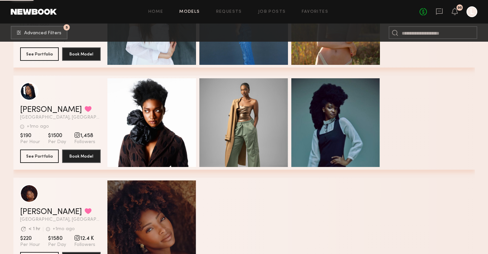
scroll to position [31528, 0]
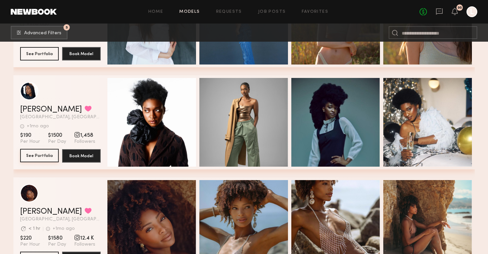
click at [46, 153] on button "See Portfolio" at bounding box center [39, 155] width 39 height 13
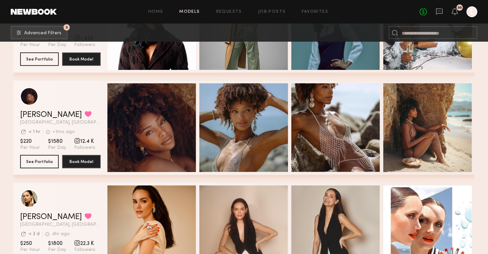
scroll to position [31625, 0]
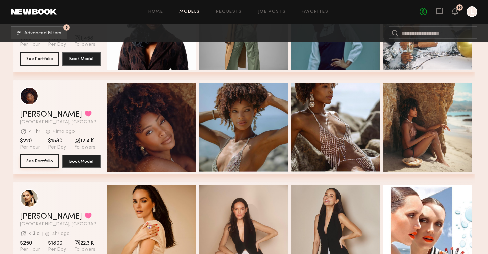
click at [35, 161] on button "See Portfolio" at bounding box center [39, 160] width 39 height 13
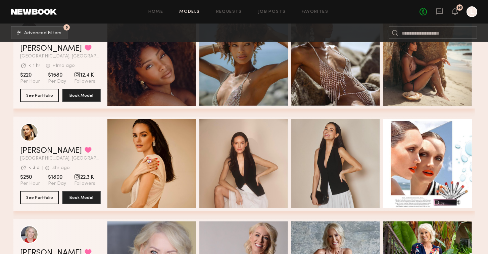
scroll to position [31741, 0]
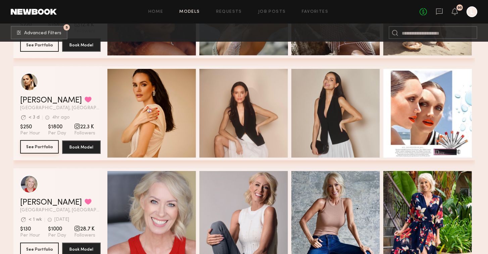
click at [46, 146] on button "See Portfolio" at bounding box center [39, 146] width 39 height 13
click at [85, 99] on button "grid" at bounding box center [88, 99] width 7 height 6
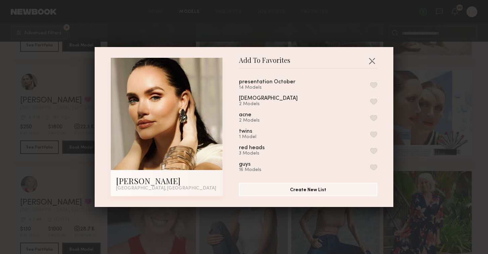
click at [374, 85] on button "button" at bounding box center [373, 85] width 7 height 6
click at [372, 60] on button "button" at bounding box center [372, 60] width 11 height 11
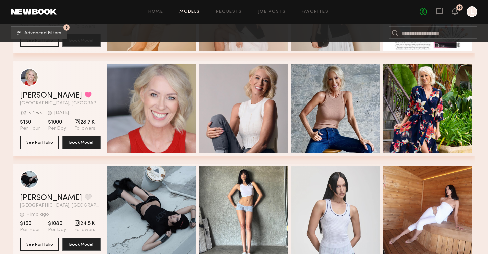
scroll to position [31843, 0]
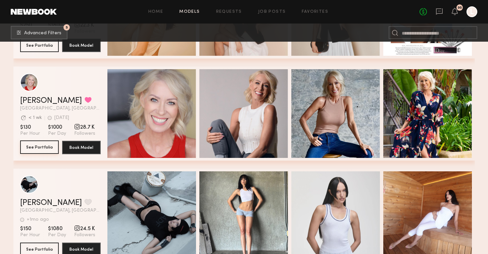
click at [48, 147] on button "See Portfolio" at bounding box center [39, 146] width 39 height 13
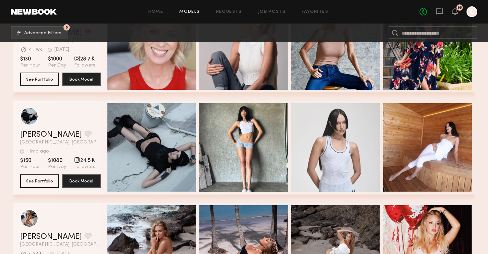
scroll to position [31917, 0]
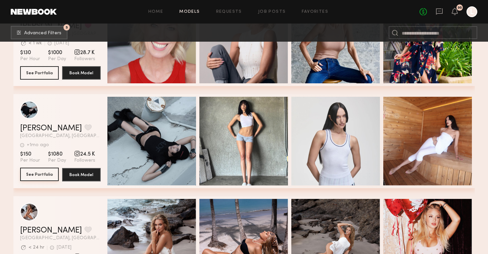
click at [40, 178] on button "See Portfolio" at bounding box center [39, 174] width 39 height 13
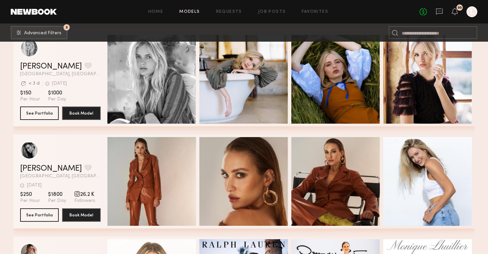
scroll to position [32281, 0]
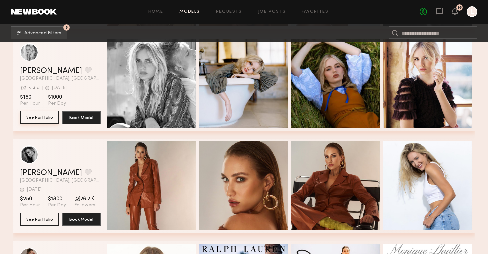
click at [46, 114] on button "See Portfolio" at bounding box center [39, 116] width 39 height 13
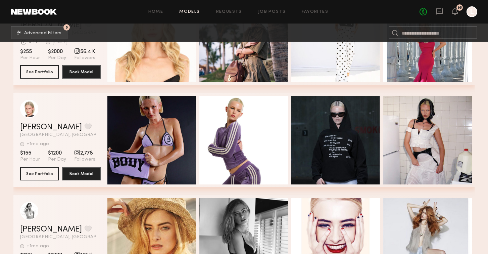
scroll to position [32533, 0]
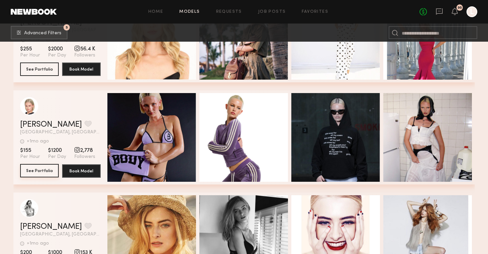
click at [39, 169] on button "See Portfolio" at bounding box center [39, 170] width 39 height 13
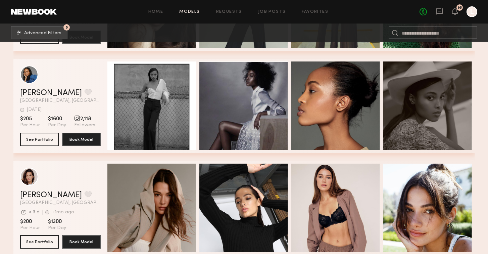
scroll to position [32973, 0]
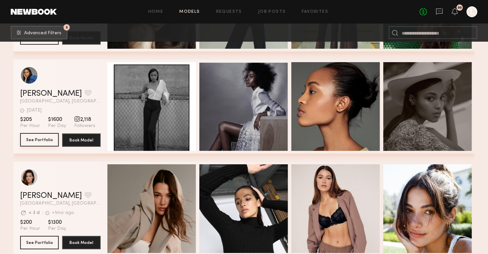
click at [29, 141] on button "See Portfolio" at bounding box center [39, 139] width 39 height 13
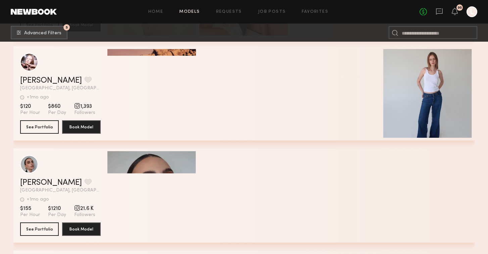
scroll to position [34211, 0]
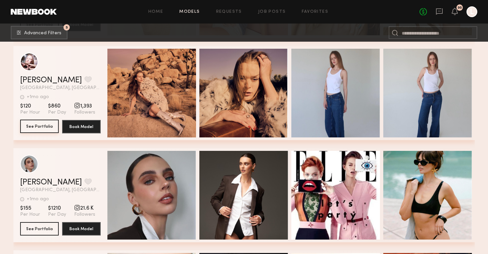
click at [48, 129] on button "See Portfolio" at bounding box center [39, 126] width 39 height 13
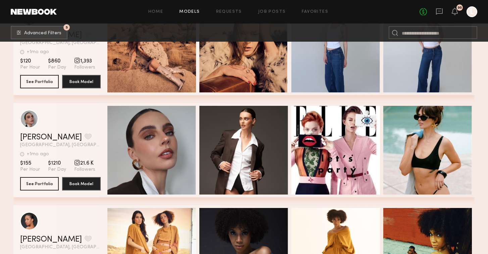
scroll to position [34266, 0]
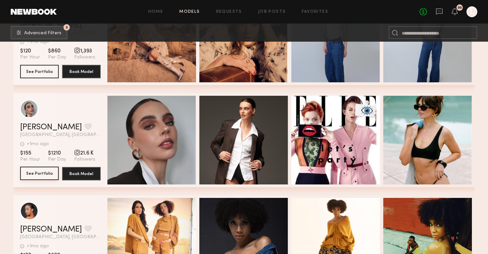
click at [47, 173] on button "See Portfolio" at bounding box center [39, 173] width 39 height 13
click at [85, 129] on button "grid" at bounding box center [88, 126] width 7 height 6
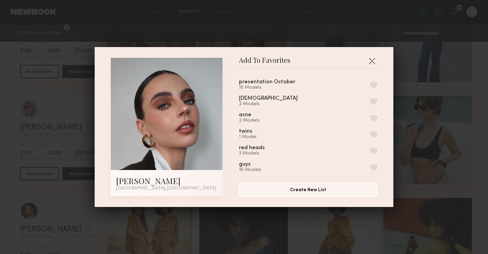
click at [374, 84] on button "button" at bounding box center [373, 85] width 7 height 6
click at [370, 61] on button "button" at bounding box center [372, 60] width 11 height 11
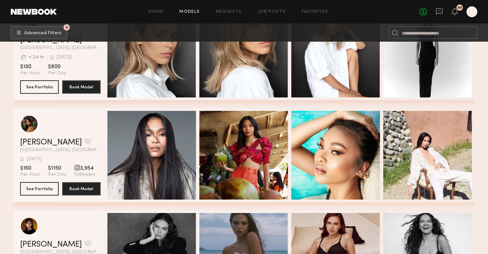
scroll to position [34558, 0]
click at [43, 189] on button "See Portfolio" at bounding box center [39, 188] width 39 height 13
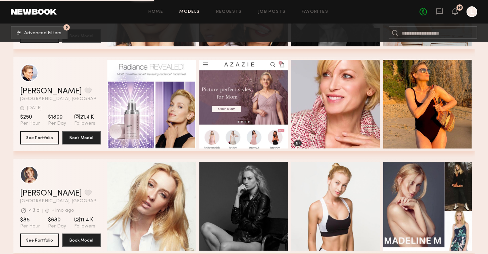
scroll to position [35120, 0]
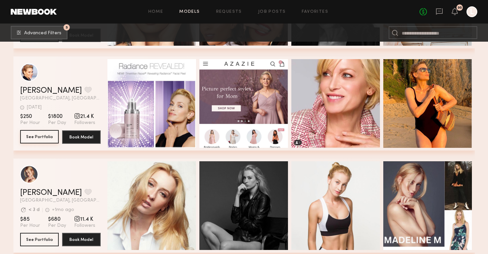
click at [37, 136] on button "See Portfolio" at bounding box center [39, 136] width 39 height 13
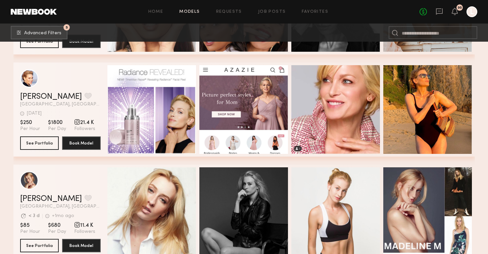
scroll to position [35114, 0]
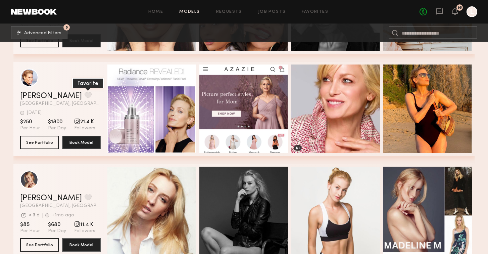
click at [85, 96] on button "grid" at bounding box center [88, 95] width 7 height 6
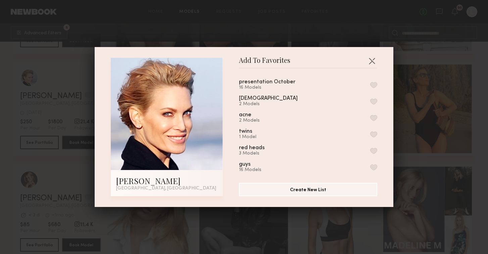
click at [373, 88] on button "button" at bounding box center [373, 85] width 7 height 6
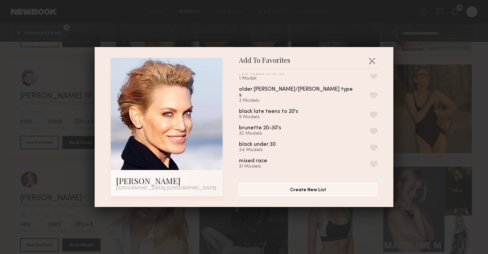
scroll to position [258, 0]
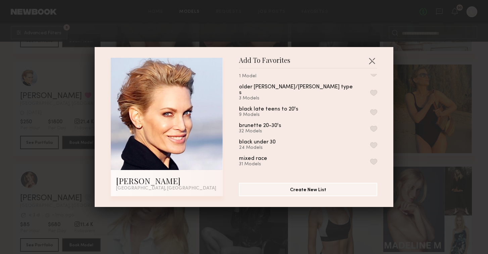
click at [373, 91] on button "button" at bounding box center [373, 93] width 7 height 6
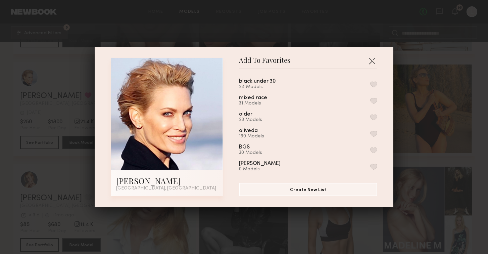
scroll to position [319, 0]
click at [372, 115] on button "button" at bounding box center [373, 118] width 7 height 6
click at [243, 31] on div "Add To Favorites Odile C. Los Angeles, CA Add To Favorites presentation October…" at bounding box center [244, 127] width 488 height 254
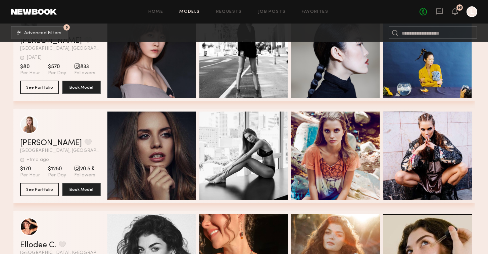
scroll to position [35784, 0]
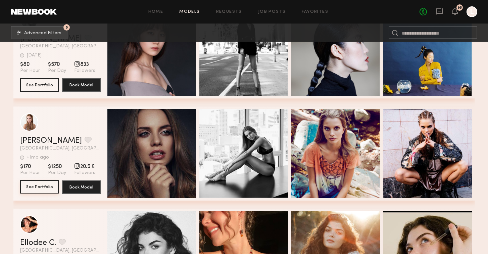
click at [44, 188] on button "See Portfolio" at bounding box center [39, 186] width 39 height 13
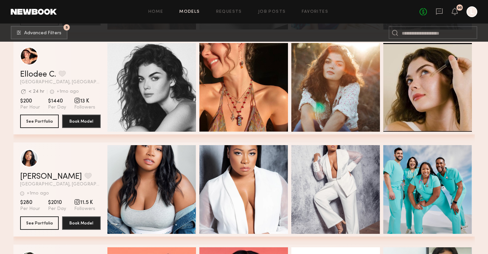
scroll to position [35954, 0]
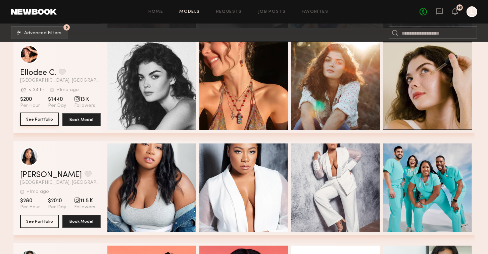
click at [44, 117] on button "See Portfolio" at bounding box center [39, 119] width 39 height 13
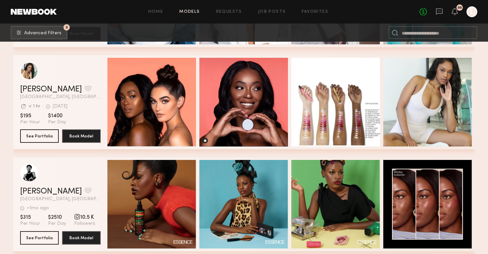
scroll to position [36145, 0]
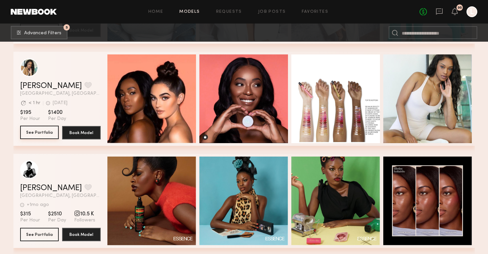
click at [42, 130] on button "See Portfolio" at bounding box center [39, 132] width 39 height 13
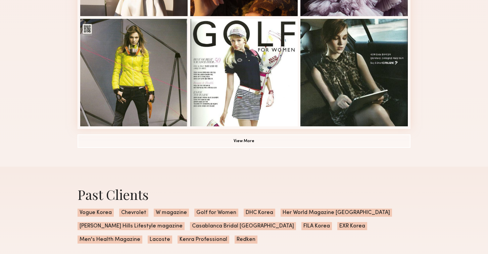
scroll to position [479, 0]
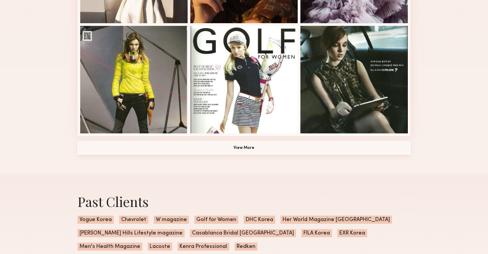
click at [142, 147] on button "View More" at bounding box center [244, 147] width 333 height 13
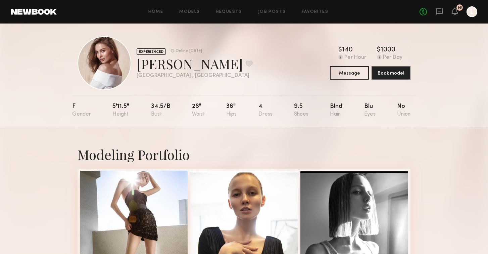
scroll to position [0, 0]
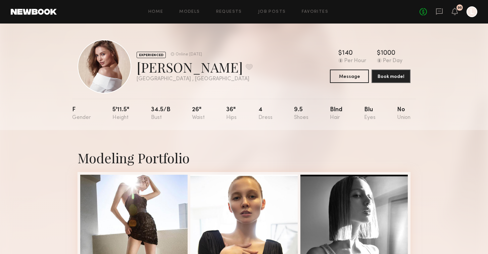
click at [110, 76] on div at bounding box center [105, 67] width 54 height 54
click at [239, 195] on div at bounding box center [243, 227] width 107 height 107
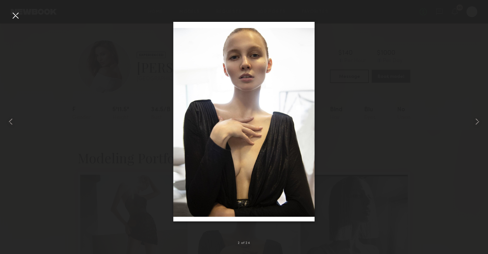
click at [127, 94] on div at bounding box center [244, 122] width 488 height 222
click at [17, 18] on div at bounding box center [15, 15] width 11 height 11
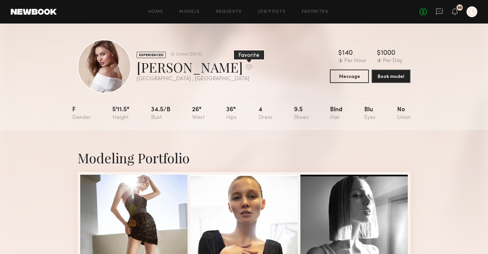
click at [246, 65] on button at bounding box center [249, 67] width 7 height 6
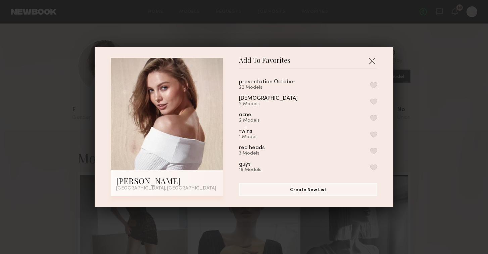
click at [375, 87] on button "button" at bounding box center [373, 85] width 7 height 6
click at [372, 63] on button "button" at bounding box center [372, 60] width 11 height 11
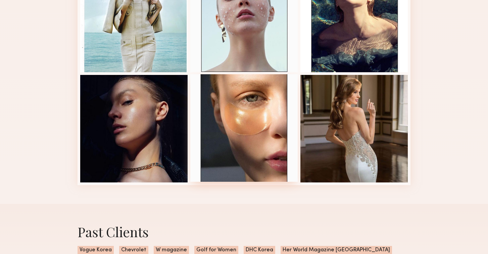
scroll to position [872, 0]
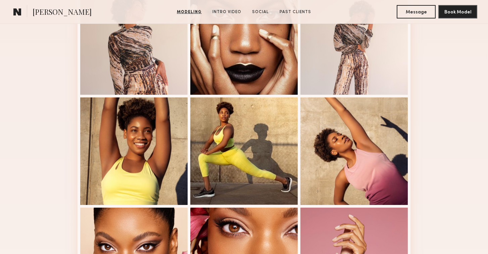
scroll to position [421, 0]
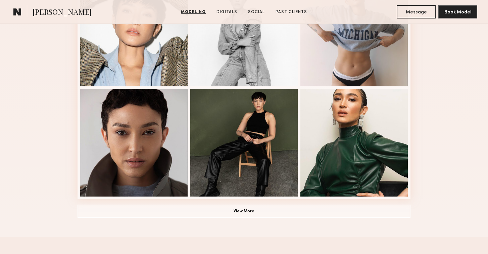
scroll to position [443, 0]
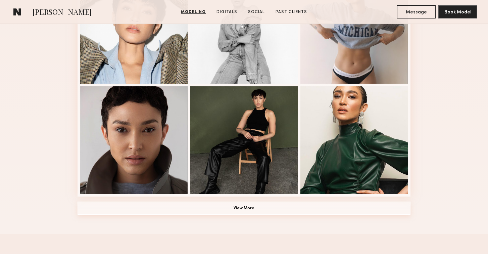
click at [192, 206] on button "View More" at bounding box center [244, 208] width 333 height 13
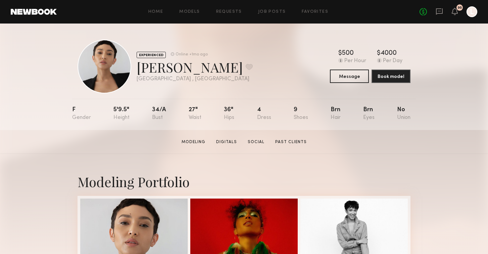
scroll to position [0, 0]
click at [246, 68] on button at bounding box center [249, 67] width 7 height 6
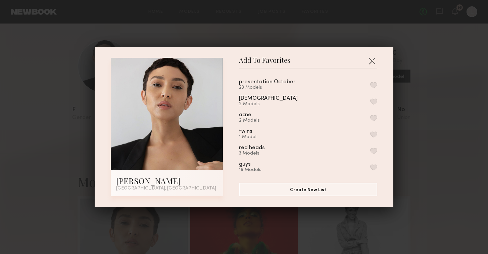
click at [375, 85] on button "button" at bounding box center [373, 85] width 7 height 6
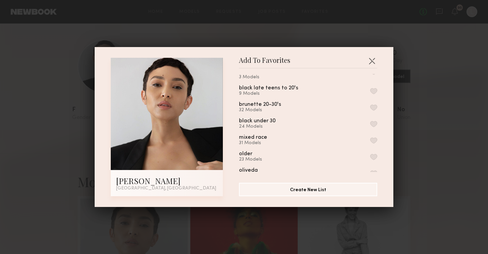
scroll to position [290, 0]
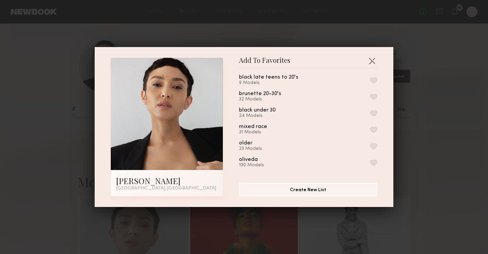
click at [373, 127] on button "button" at bounding box center [373, 130] width 7 height 6
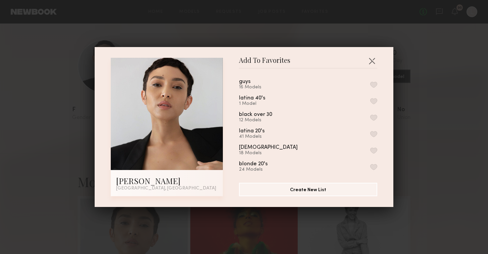
scroll to position [75, 0]
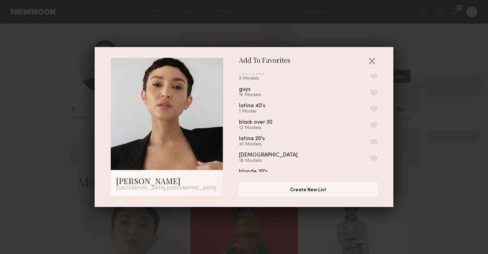
click at [374, 126] on button "button" at bounding box center [373, 125] width 7 height 6
click at [282, 23] on div "Add To Favorites Naima M. Los Angeles, CA Add To Favorites presentation October…" at bounding box center [244, 127] width 488 height 254
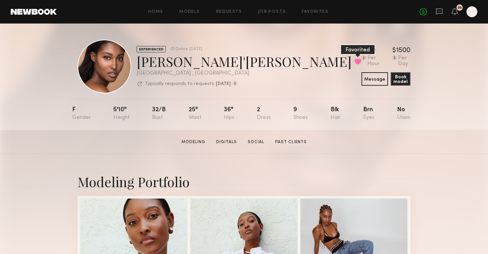
click at [355, 61] on button at bounding box center [358, 61] width 7 height 6
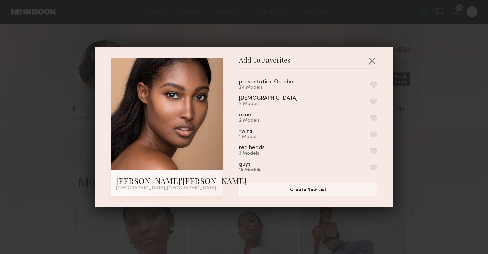
click at [371, 85] on button "button" at bounding box center [373, 85] width 7 height 6
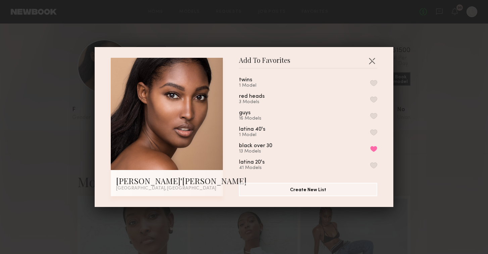
scroll to position [132, 0]
click at [264, 13] on div "Add To Favorites Ja'Veonna G. Los Angeles, CA Add To Favorites presentation Oct…" at bounding box center [244, 127] width 488 height 254
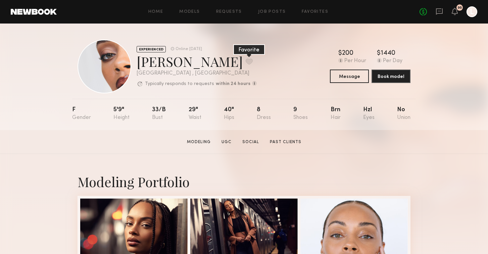
click at [246, 62] on button at bounding box center [249, 61] width 7 height 6
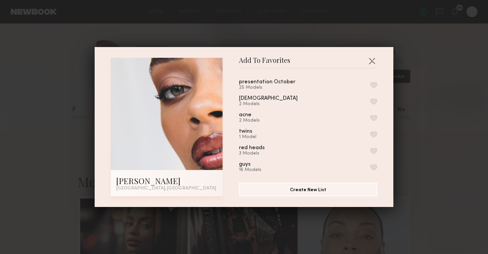
click at [373, 84] on button "button" at bounding box center [373, 85] width 7 height 6
click at [361, 40] on div "Add To Favorites Loren D. Los Angeles, CA Add To Favorites presentation October…" at bounding box center [244, 127] width 488 height 254
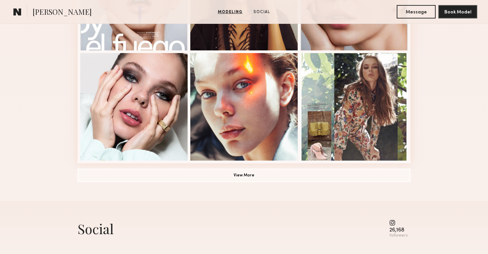
scroll to position [508, 0]
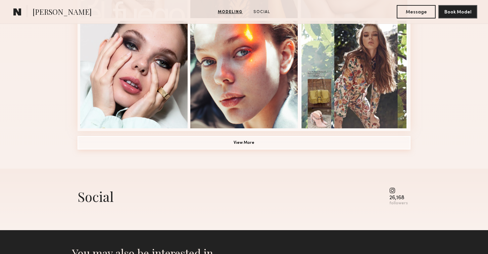
click at [143, 142] on button "View More" at bounding box center [244, 142] width 333 height 13
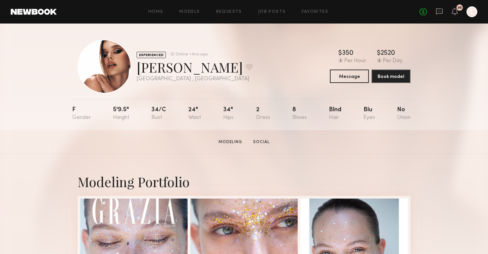
scroll to position [0, 0]
click at [246, 66] on button at bounding box center [249, 67] width 7 height 6
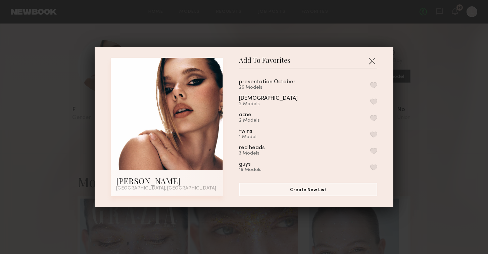
click at [373, 87] on button "button" at bounding box center [373, 85] width 7 height 6
click at [371, 60] on button "button" at bounding box center [372, 60] width 11 height 11
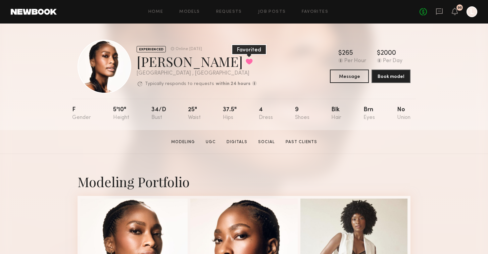
click at [246, 61] on button at bounding box center [249, 61] width 7 height 6
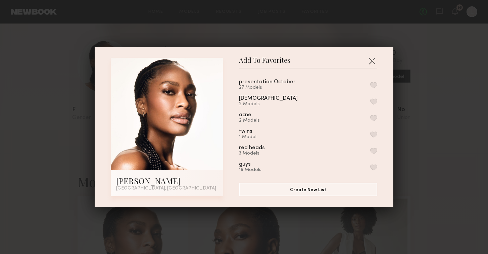
click at [375, 86] on button "button" at bounding box center [373, 85] width 7 height 6
click at [289, 48] on div "Add To Favorites [PERSON_NAME] [GEOGRAPHIC_DATA], [GEOGRAPHIC_DATA] Add To Favo…" at bounding box center [244, 127] width 299 height 160
click at [281, 34] on div "Add To Favorites Tatyana C. Los Angeles, CA Add To Favorites presentation Octob…" at bounding box center [244, 127] width 488 height 254
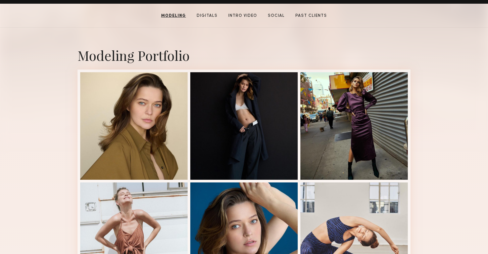
scroll to position [121, 0]
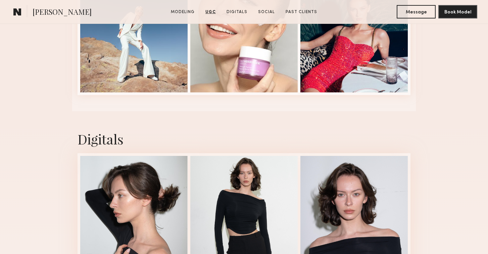
scroll to position [1330, 0]
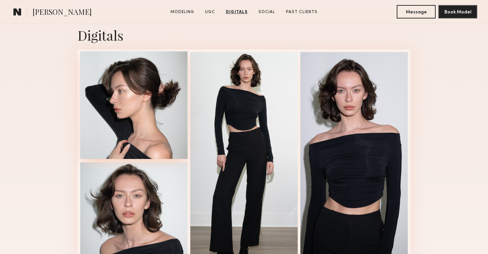
click at [117, 110] on div at bounding box center [133, 104] width 107 height 107
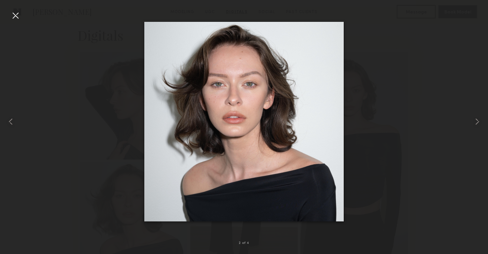
click at [11, 15] on div at bounding box center [15, 15] width 11 height 11
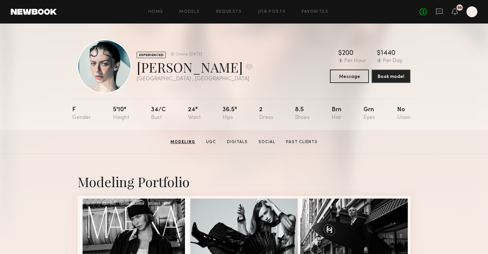
scroll to position [0, 0]
click at [246, 64] on button at bounding box center [249, 67] width 7 height 6
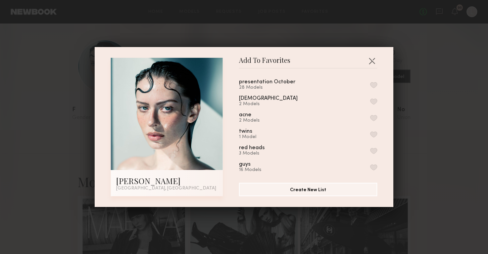
click at [375, 85] on button "button" at bounding box center [373, 85] width 7 height 6
click at [222, 29] on div "Add To Favorites Kenz L. Los Angeles, CA Add To Favorites presentation October …" at bounding box center [244, 127] width 488 height 254
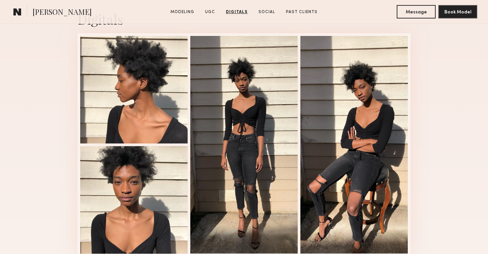
scroll to position [1237, 0]
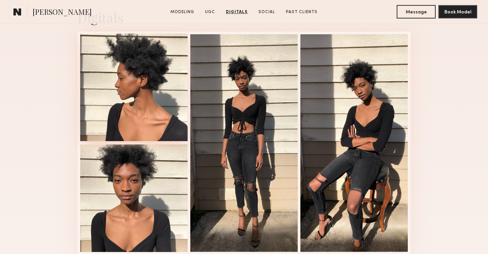
click at [111, 122] on div at bounding box center [133, 87] width 107 height 107
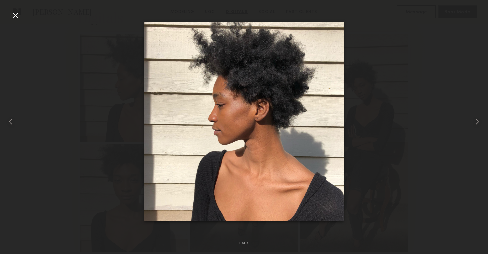
click at [105, 120] on div at bounding box center [244, 122] width 488 height 222
click at [16, 16] on div at bounding box center [15, 15] width 11 height 11
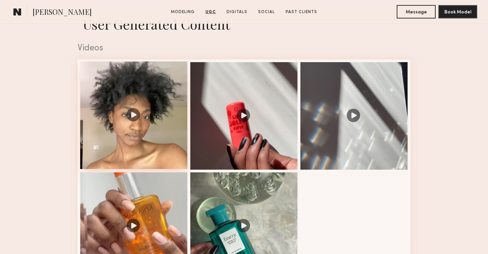
scroll to position [671, 0]
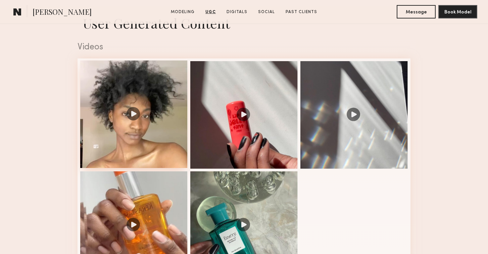
click at [130, 137] on div at bounding box center [133, 113] width 107 height 107
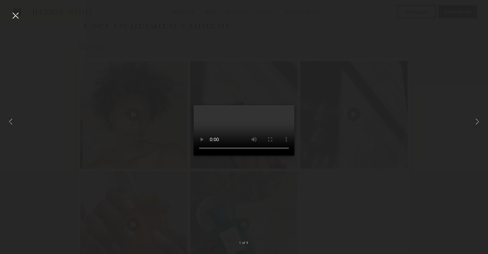
click at [15, 13] on div at bounding box center [15, 15] width 11 height 11
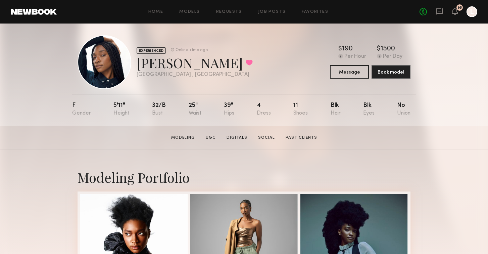
scroll to position [5, 0]
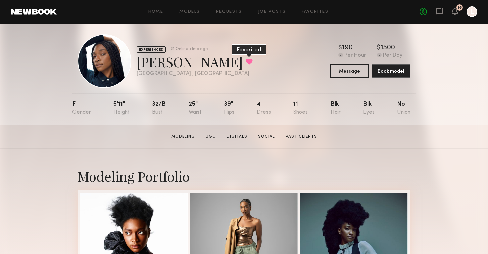
click at [246, 61] on button at bounding box center [249, 61] width 7 height 6
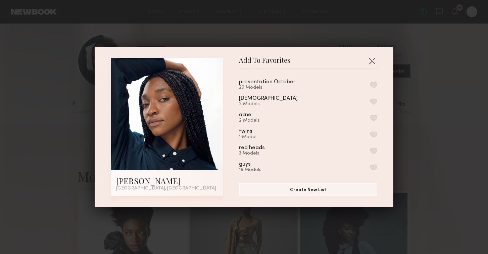
click at [373, 85] on button "button" at bounding box center [373, 85] width 7 height 6
click at [267, 32] on div "Add To Favorites Ozichi U. Los Angeles, CA Add To Favorites presentation Octobe…" at bounding box center [244, 127] width 488 height 254
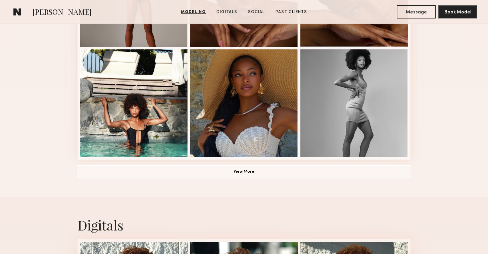
scroll to position [485, 0]
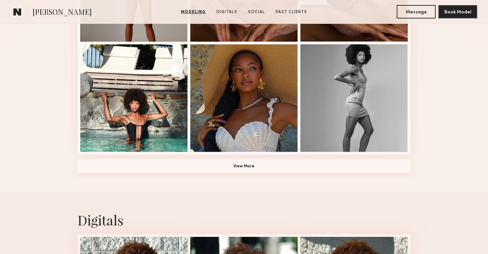
click at [199, 167] on button "View More" at bounding box center [244, 166] width 333 height 13
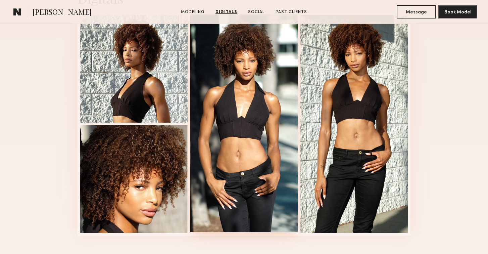
scroll to position [1127, 0]
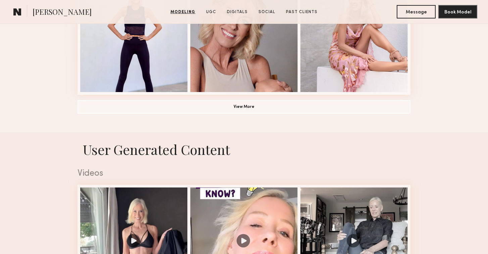
scroll to position [547, 0]
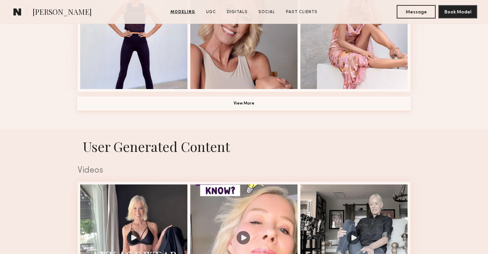
click at [140, 99] on button "View More" at bounding box center [244, 103] width 333 height 13
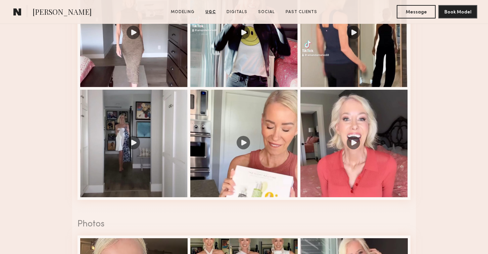
scroll to position [1401, 0]
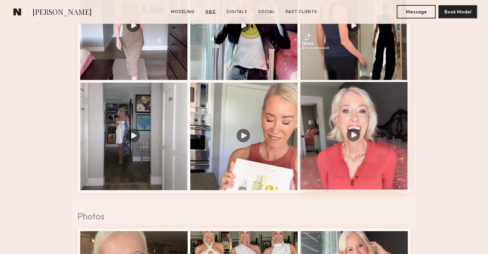
click at [350, 141] on div at bounding box center [354, 135] width 107 height 107
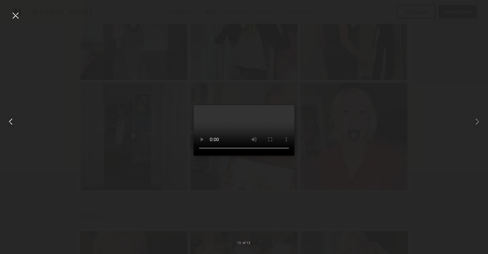
click at [9, 121] on common-icon at bounding box center [10, 121] width 11 height 11
click at [9, 122] on common-icon at bounding box center [10, 121] width 11 height 11
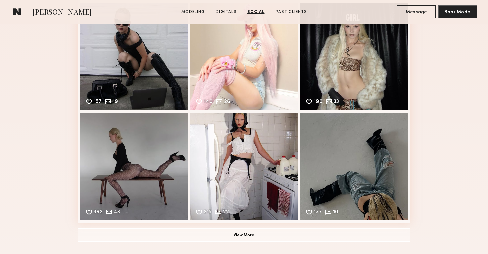
scroll to position [898, 0]
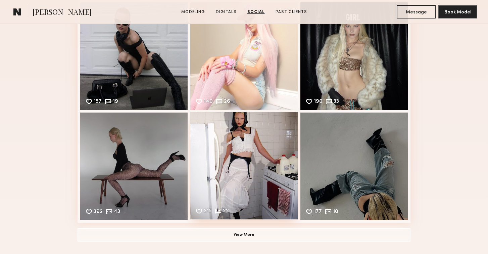
click at [232, 162] on div "215 22 Likes & comments displayed to show model’s engagement" at bounding box center [243, 165] width 107 height 107
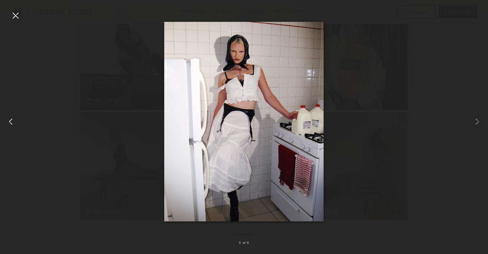
click at [9, 17] on div at bounding box center [9, 122] width 19 height 222
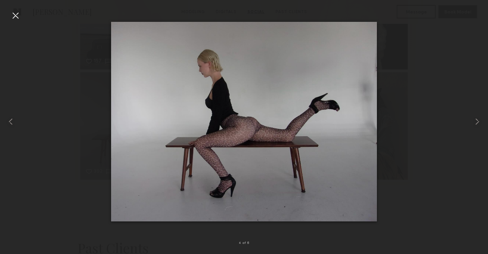
scroll to position [1023, 0]
click at [12, 119] on common-icon at bounding box center [10, 121] width 11 height 11
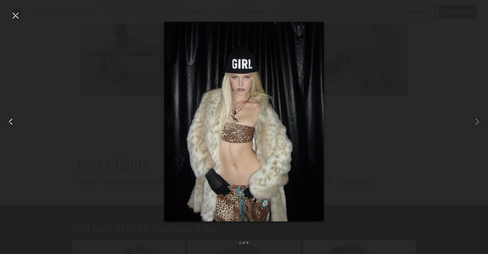
click at [12, 119] on common-icon at bounding box center [10, 121] width 11 height 11
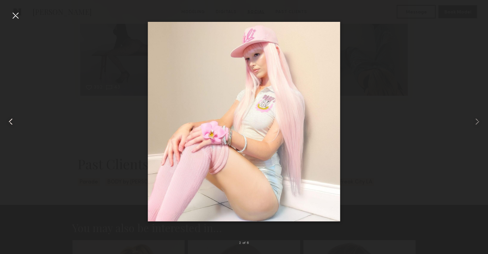
click at [12, 119] on common-icon at bounding box center [10, 121] width 11 height 11
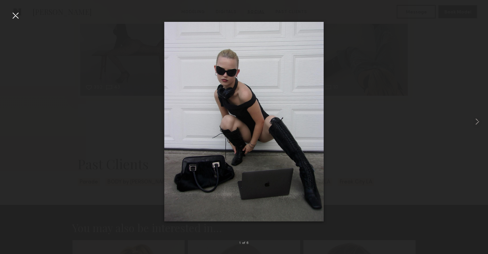
click at [12, 119] on div at bounding box center [244, 122] width 488 height 222
click at [14, 12] on div at bounding box center [15, 15] width 11 height 11
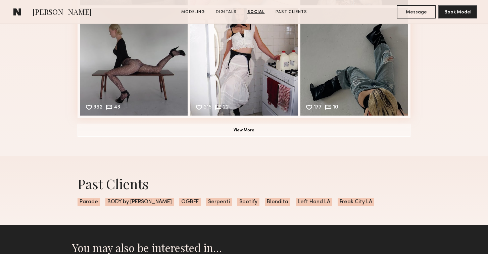
scroll to position [1000, 0]
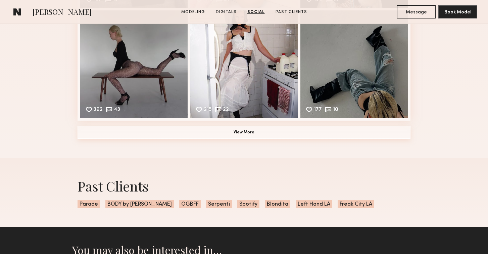
click at [124, 132] on button "View More" at bounding box center [244, 132] width 333 height 13
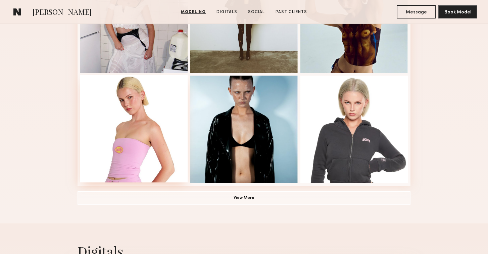
scroll to position [352, 0]
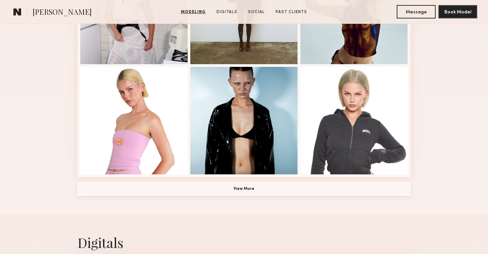
click at [163, 192] on button "View More" at bounding box center [244, 188] width 333 height 13
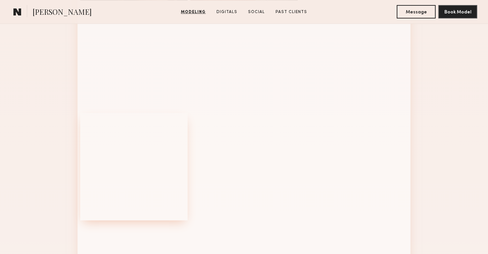
scroll to position [636, 0]
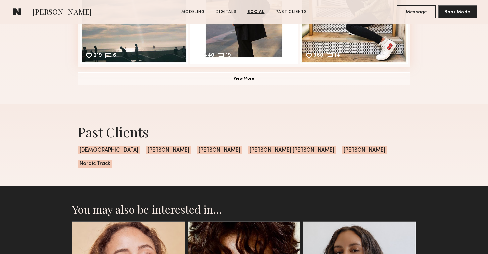
scroll to position [1034, 0]
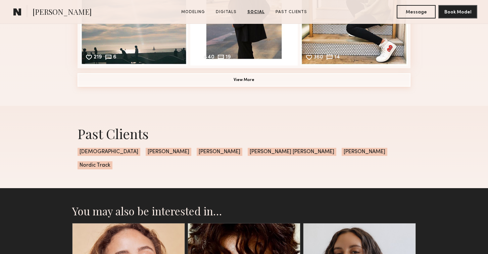
click at [116, 84] on button "View More" at bounding box center [244, 79] width 333 height 13
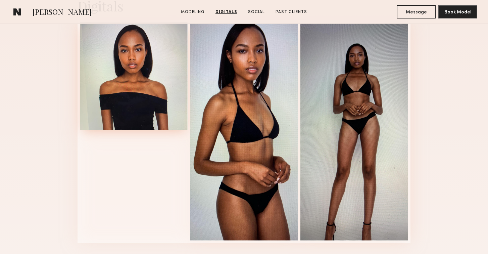
scroll to position [570, 0]
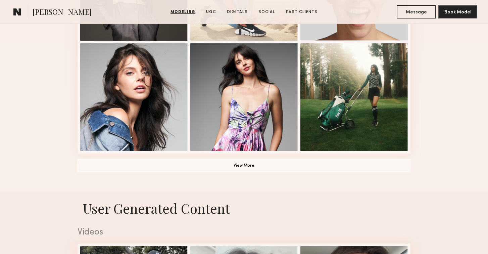
scroll to position [497, 0]
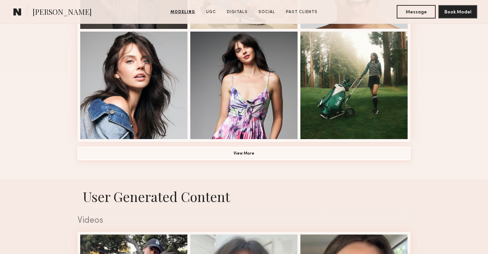
click at [177, 154] on button "View More" at bounding box center [244, 153] width 333 height 13
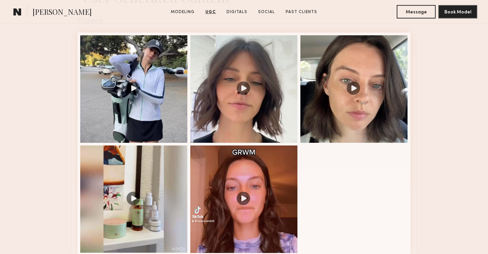
scroll to position [1126, 0]
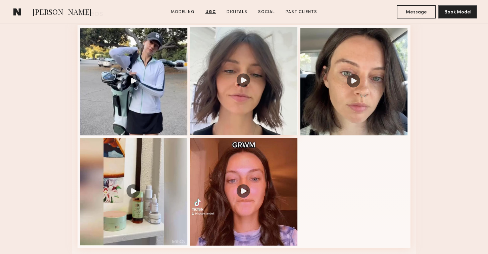
click at [256, 74] on div at bounding box center [243, 80] width 107 height 107
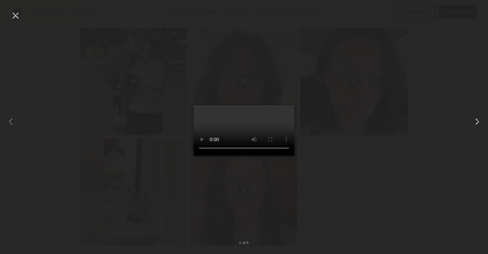
click at [479, 114] on div at bounding box center [478, 122] width 19 height 222
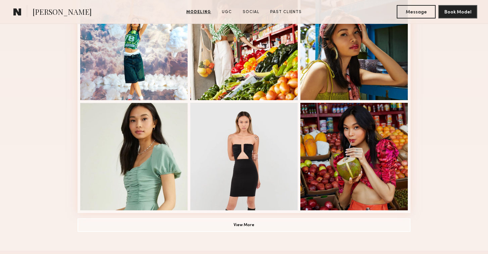
scroll to position [426, 0]
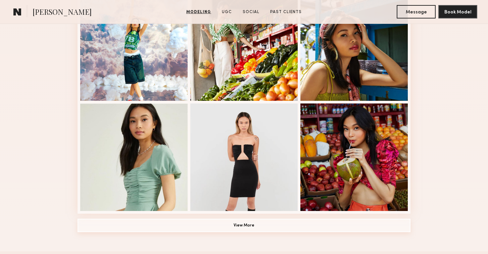
click at [90, 231] on button "View More" at bounding box center [244, 225] width 333 height 13
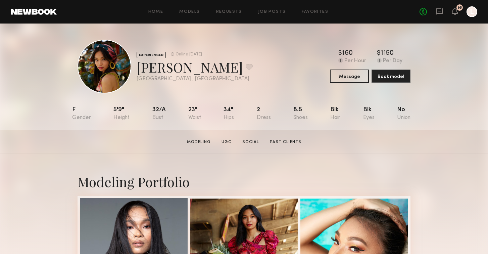
scroll to position [0, 0]
click at [246, 68] on button at bounding box center [249, 67] width 7 height 6
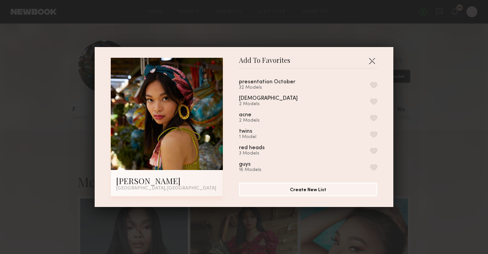
click at [373, 86] on button "button" at bounding box center [373, 85] width 7 height 6
click at [373, 62] on button "button" at bounding box center [372, 60] width 11 height 11
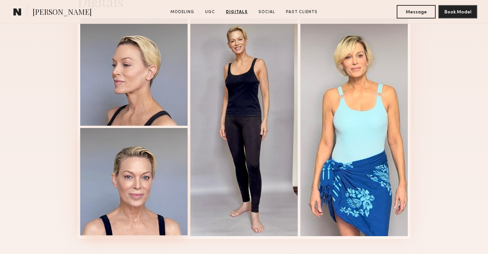
scroll to position [658, 0]
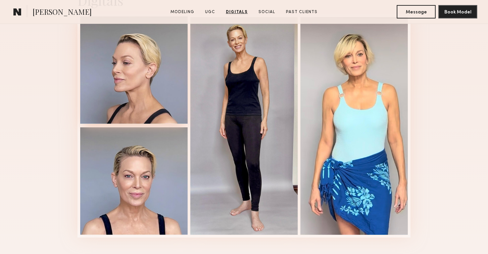
click at [122, 95] on div at bounding box center [133, 69] width 107 height 107
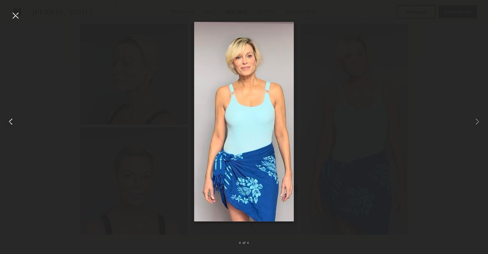
click at [14, 21] on div at bounding box center [9, 122] width 19 height 222
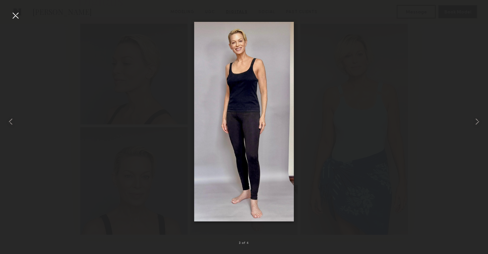
click at [14, 15] on div at bounding box center [15, 15] width 11 height 11
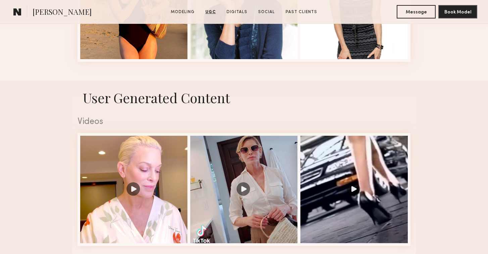
scroll to position [357, 0]
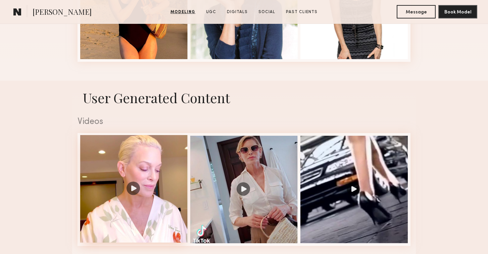
click at [133, 182] on div at bounding box center [133, 188] width 107 height 107
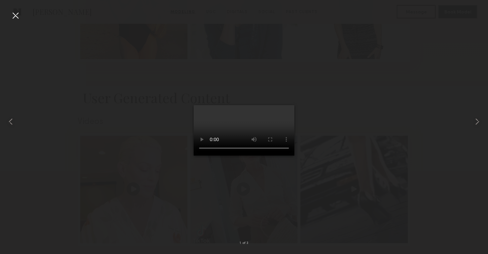
click at [198, 155] on video at bounding box center [244, 130] width 101 height 50
click at [12, 9] on nb-gallery-light "1 of 3" at bounding box center [244, 127] width 488 height 254
click at [16, 16] on div at bounding box center [15, 15] width 11 height 11
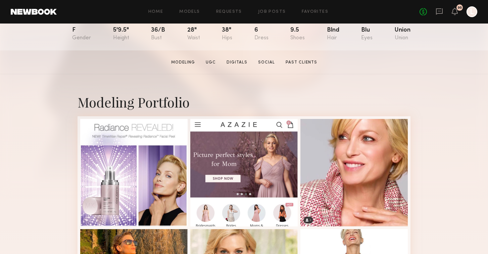
scroll to position [90, 0]
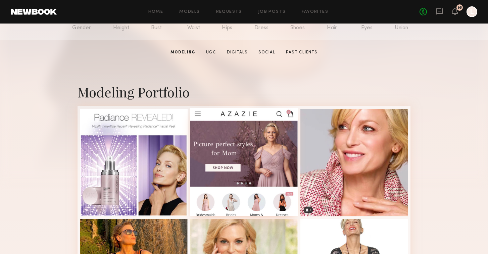
click at [244, 149] on div at bounding box center [243, 161] width 107 height 107
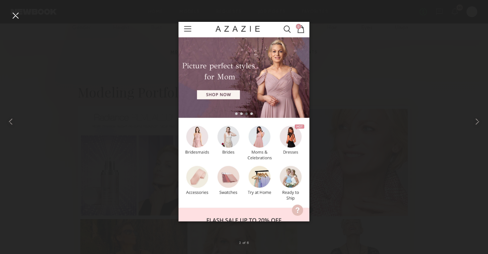
click at [93, 37] on div at bounding box center [244, 122] width 488 height 222
click at [15, 14] on div at bounding box center [15, 15] width 11 height 11
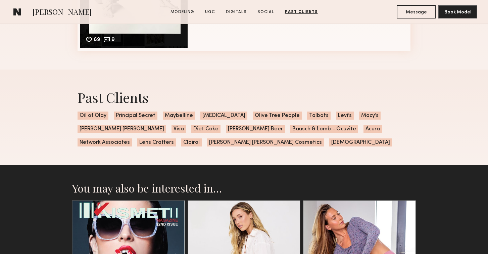
scroll to position [1031, 0]
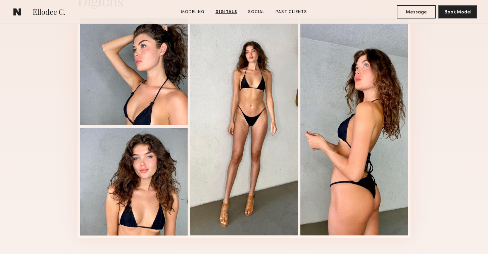
scroll to position [705, 0]
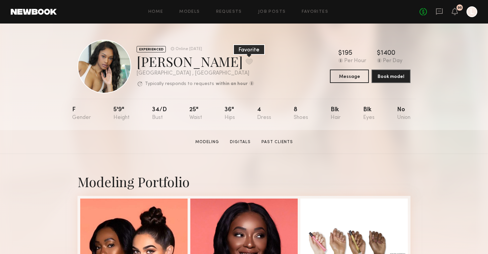
click at [246, 58] on button at bounding box center [249, 61] width 7 height 6
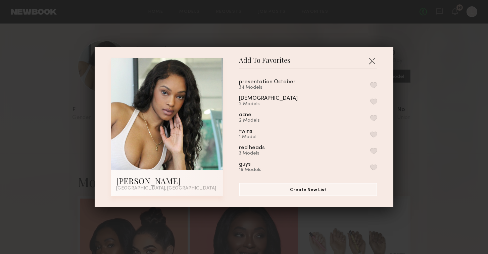
click at [377, 85] on button "button" at bounding box center [373, 85] width 7 height 6
click at [371, 59] on button "button" at bounding box center [372, 60] width 11 height 11
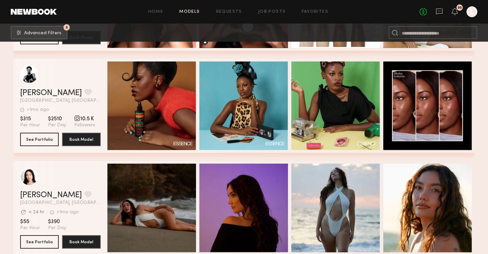
scroll to position [36242, 0]
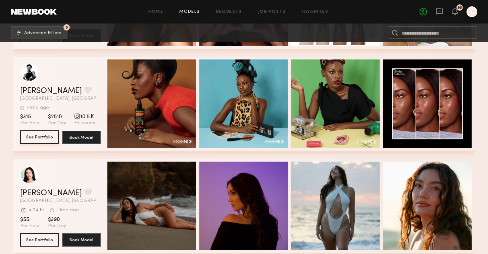
click at [53, 133] on button "See Portfolio" at bounding box center [39, 136] width 39 height 13
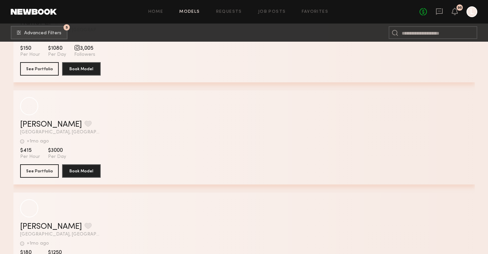
scroll to position [37581, 0]
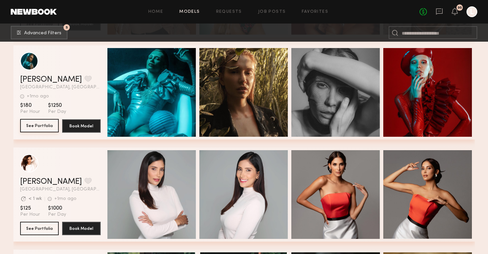
click at [45, 128] on button "See Portfolio" at bounding box center [39, 125] width 39 height 13
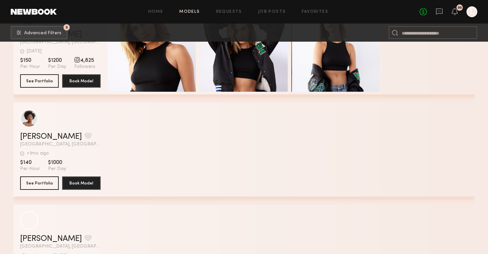
scroll to position [38954, 0]
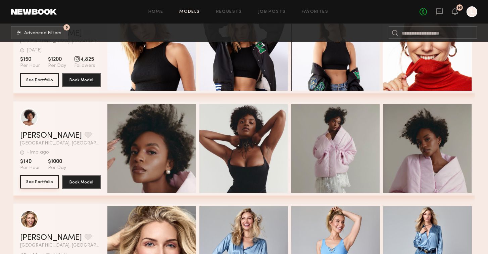
click at [30, 178] on button "See Portfolio" at bounding box center [39, 181] width 39 height 13
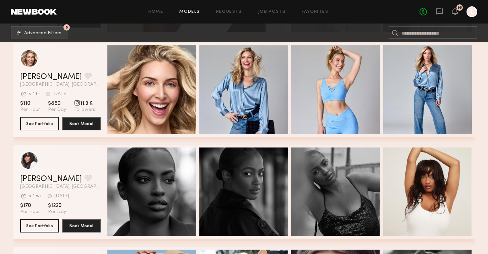
scroll to position [39112, 0]
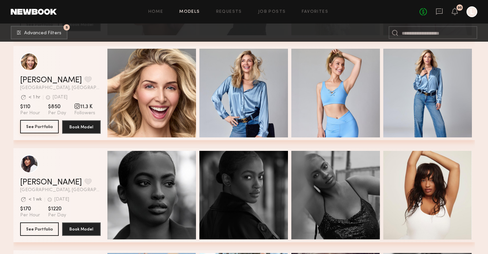
click at [42, 130] on button "See Portfolio" at bounding box center [39, 126] width 39 height 13
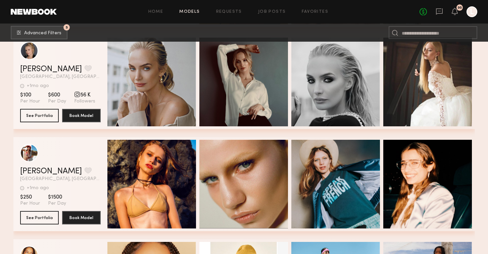
scroll to position [39738, 0]
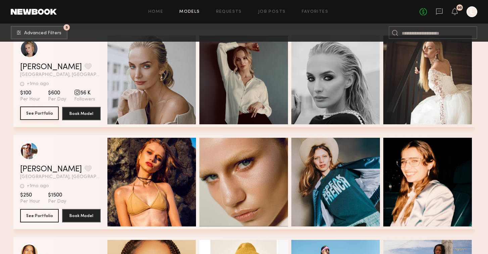
click at [42, 114] on button "See Portfolio" at bounding box center [39, 112] width 39 height 13
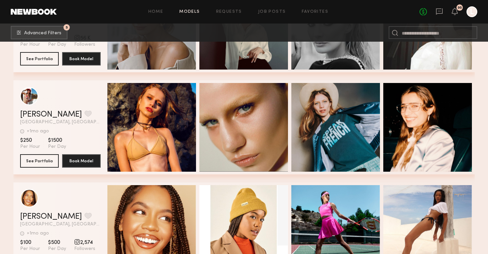
scroll to position [39795, 0]
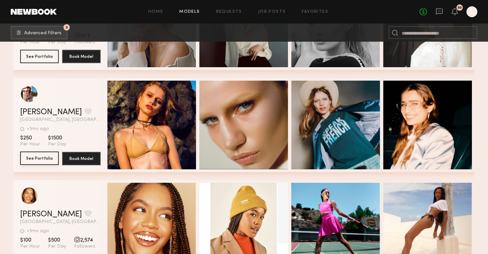
click at [48, 158] on button "See Portfolio" at bounding box center [39, 157] width 39 height 13
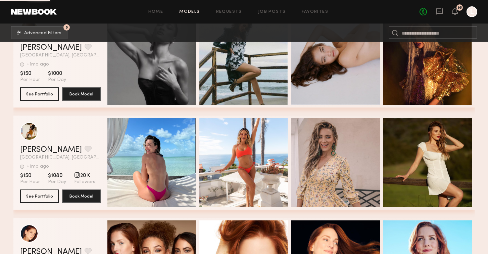
scroll to position [40012, 0]
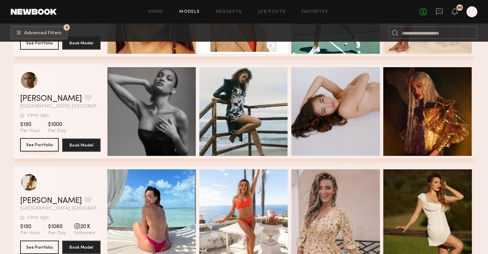
click at [42, 147] on button "See Portfolio" at bounding box center [39, 144] width 39 height 13
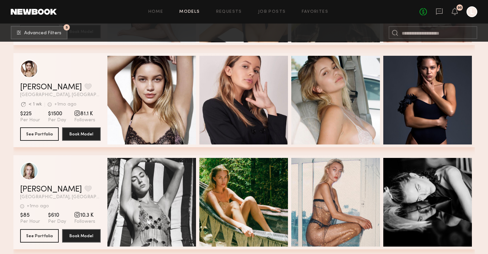
scroll to position [40942, 0]
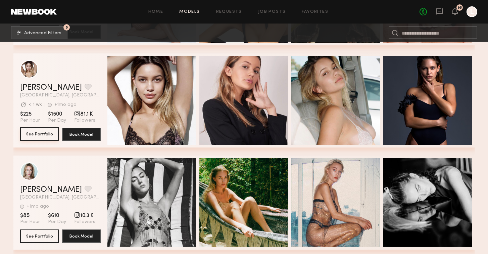
click at [40, 132] on button "See Portfolio" at bounding box center [39, 133] width 39 height 13
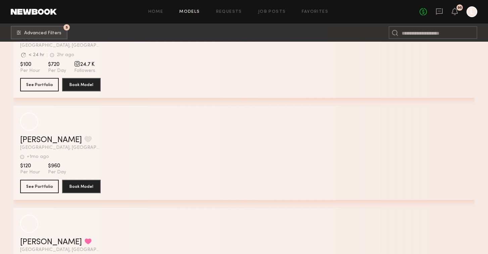
scroll to position [42730, 0]
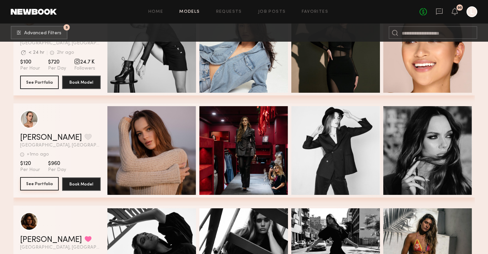
click at [42, 182] on button "See Portfolio" at bounding box center [39, 183] width 39 height 13
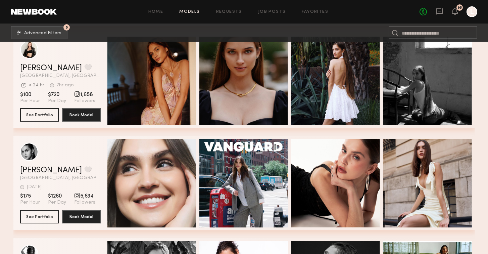
scroll to position [45332, 0]
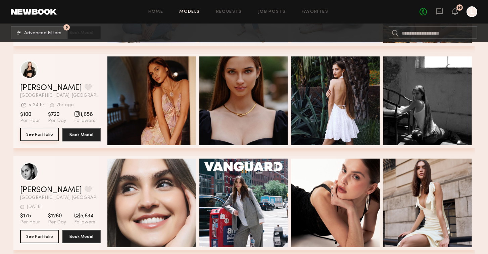
click at [48, 133] on button "See Portfolio" at bounding box center [39, 134] width 39 height 13
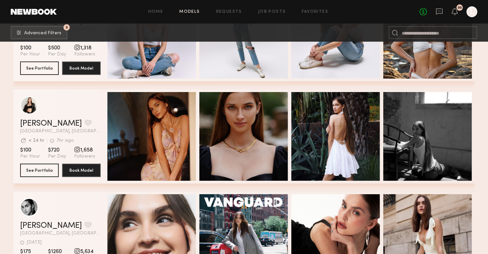
scroll to position [45296, 0]
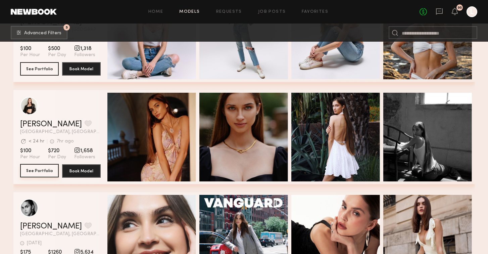
click at [44, 169] on button "See Portfolio" at bounding box center [39, 170] width 39 height 13
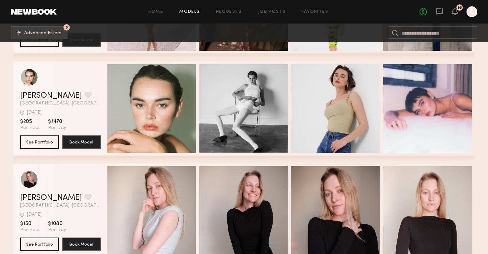
scroll to position [46452, 0]
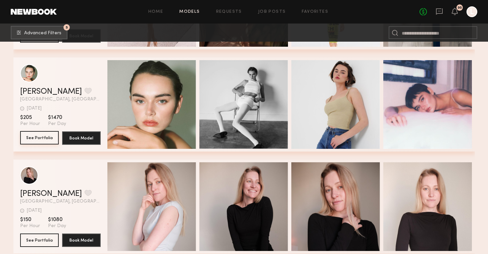
click at [51, 137] on button "See Portfolio" at bounding box center [39, 137] width 39 height 13
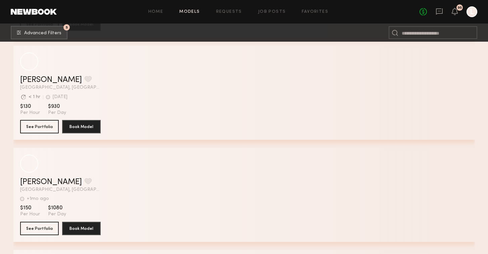
scroll to position [48986, 0]
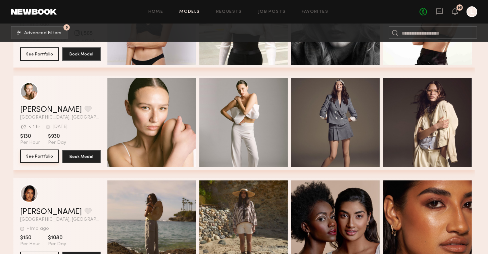
click at [40, 158] on button "See Portfolio" at bounding box center [39, 155] width 39 height 13
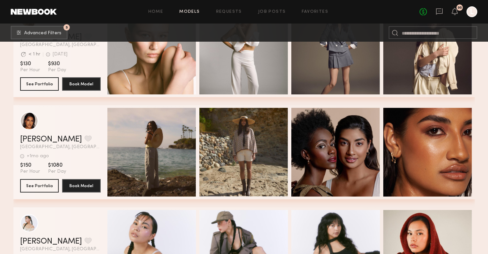
scroll to position [49067, 0]
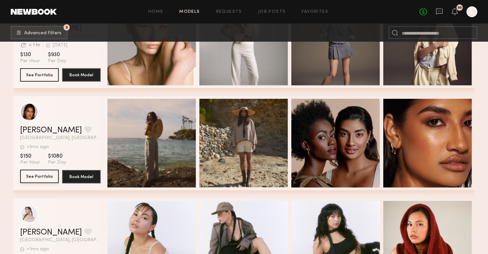
click at [40, 175] on button "See Portfolio" at bounding box center [39, 176] width 39 height 13
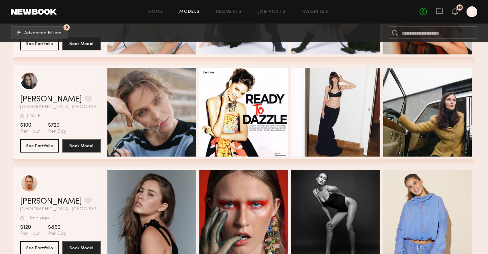
scroll to position [49306, 0]
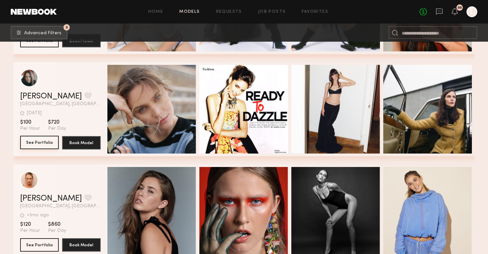
click at [40, 137] on button "See Portfolio" at bounding box center [39, 142] width 39 height 13
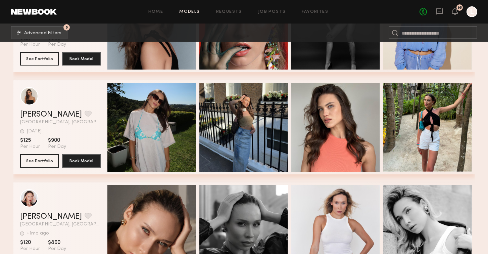
scroll to position [49494, 0]
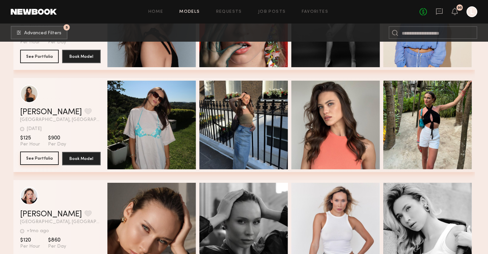
click at [44, 152] on button "See Portfolio" at bounding box center [39, 157] width 39 height 13
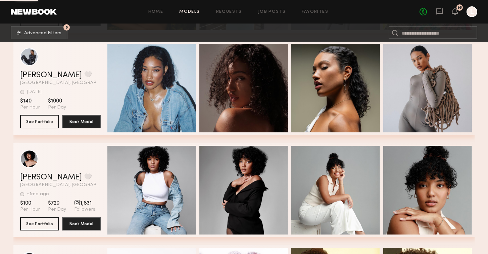
scroll to position [49837, 0]
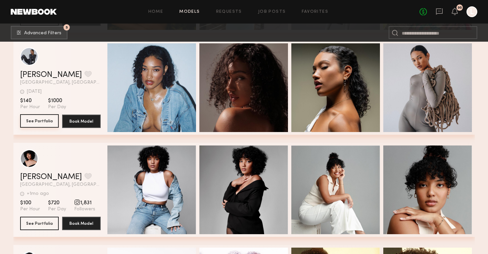
click at [45, 122] on button "See Portfolio" at bounding box center [39, 120] width 39 height 13
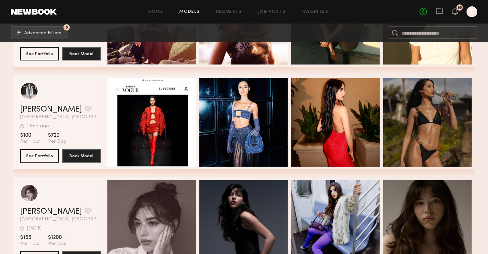
scroll to position [50112, 0]
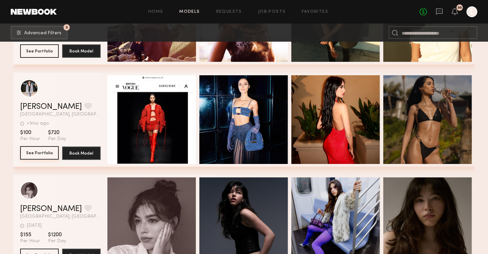
click at [49, 150] on button "See Portfolio" at bounding box center [39, 152] width 39 height 13
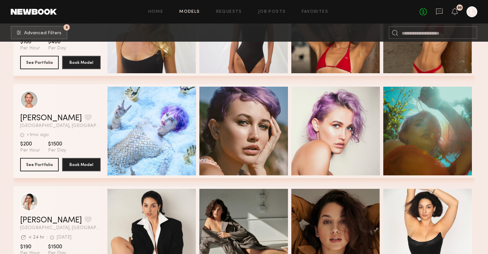
scroll to position [50715, 0]
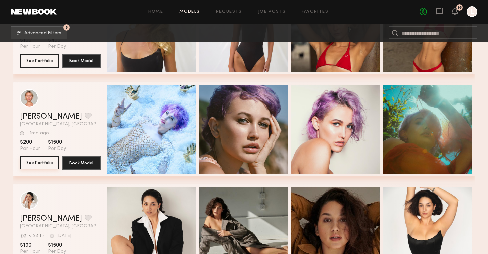
click at [31, 159] on button "See Portfolio" at bounding box center [39, 162] width 39 height 13
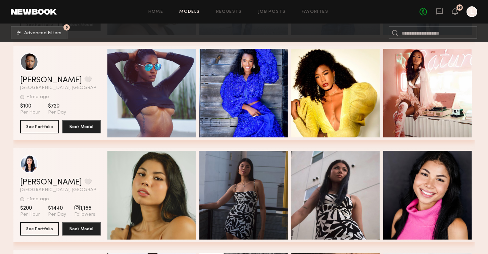
scroll to position [52488, 0]
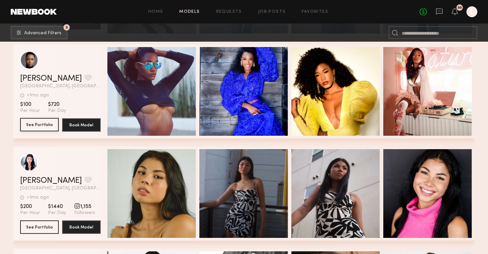
click at [42, 120] on button "See Portfolio" at bounding box center [39, 124] width 39 height 13
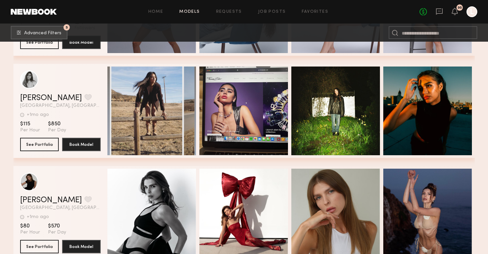
scroll to position [52873, 0]
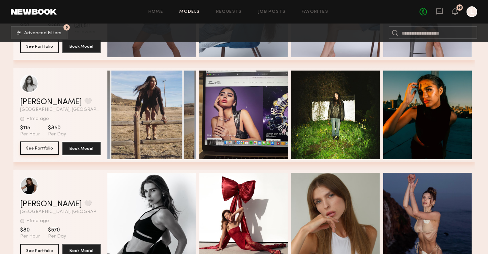
click at [48, 148] on button "See Portfolio" at bounding box center [39, 147] width 39 height 13
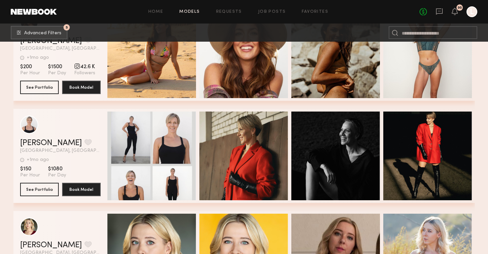
scroll to position [53956, 0]
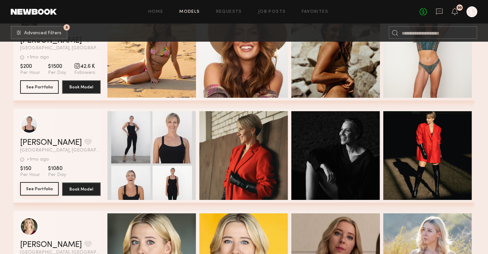
click at [52, 188] on button "See Portfolio" at bounding box center [39, 188] width 39 height 13
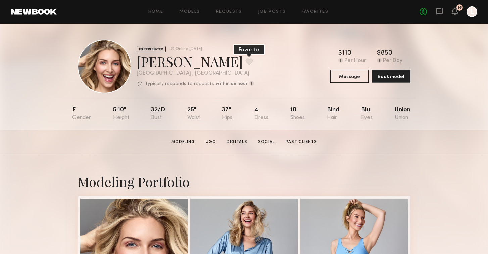
click at [246, 62] on button at bounding box center [249, 61] width 7 height 6
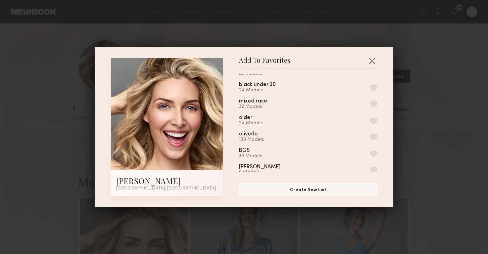
scroll to position [317, 0]
click at [376, 116] on button "button" at bounding box center [373, 119] width 7 height 6
click at [414, 91] on div "Add To Favorites Lexa G. Los Angeles, CA Add To Favorites presentation October …" at bounding box center [244, 127] width 488 height 254
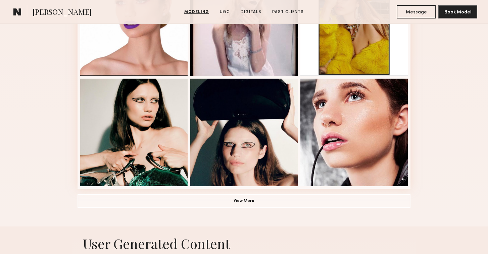
scroll to position [486, 0]
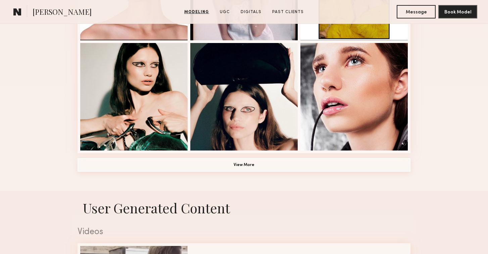
click at [184, 167] on button "View More" at bounding box center [244, 164] width 333 height 13
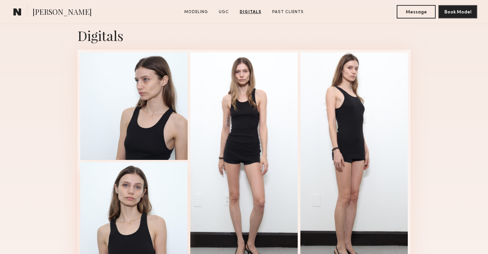
scroll to position [1288, 0]
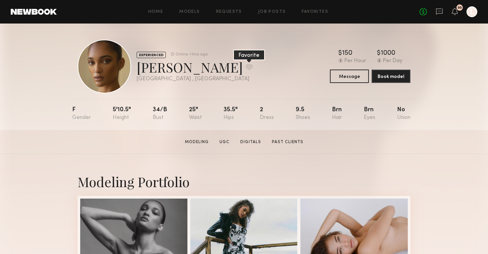
click at [246, 67] on button at bounding box center [249, 67] width 7 height 6
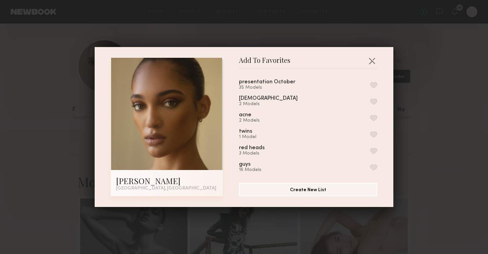
click at [375, 83] on button "button" at bounding box center [373, 85] width 7 height 6
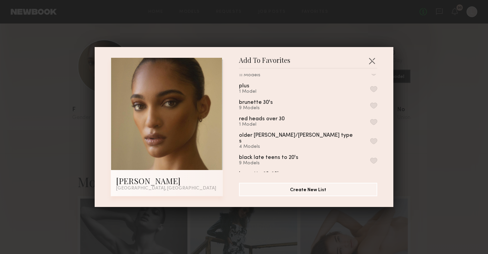
scroll to position [225, 0]
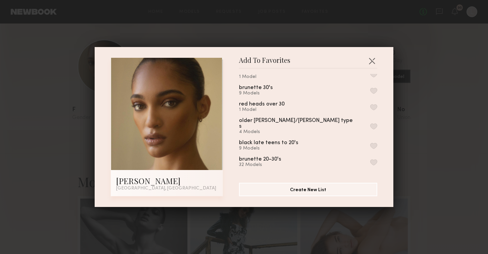
click at [373, 143] on button "button" at bounding box center [373, 146] width 7 height 6
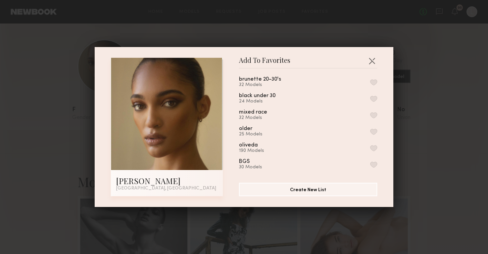
scroll to position [305, 0]
click at [374, 144] on button "button" at bounding box center [373, 147] width 7 height 6
click at [372, 61] on button "button" at bounding box center [372, 60] width 11 height 11
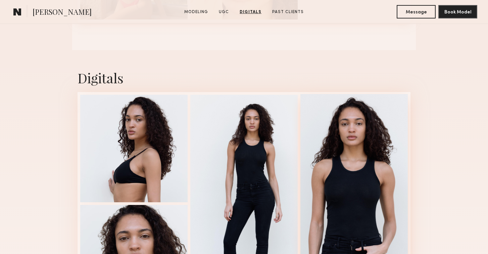
scroll to position [824, 0]
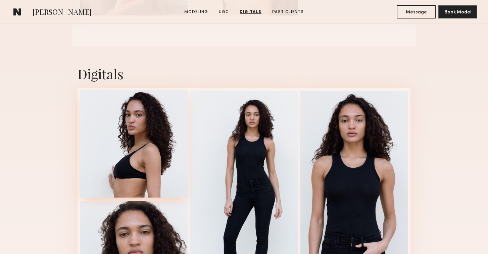
click at [168, 138] on div at bounding box center [133, 143] width 107 height 107
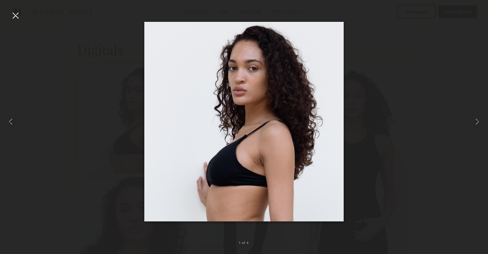
scroll to position [856, 0]
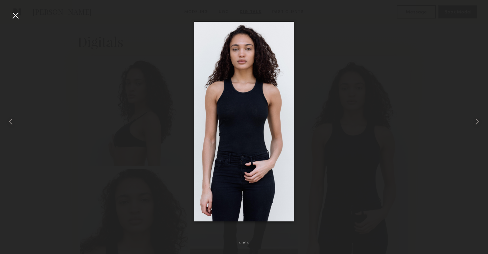
click at [15, 16] on div at bounding box center [15, 15] width 11 height 11
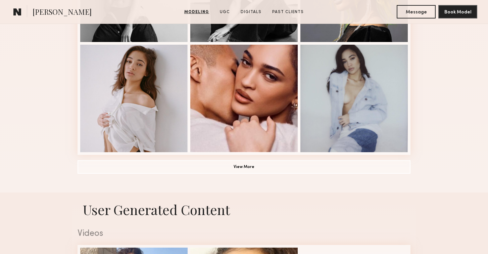
scroll to position [496, 0]
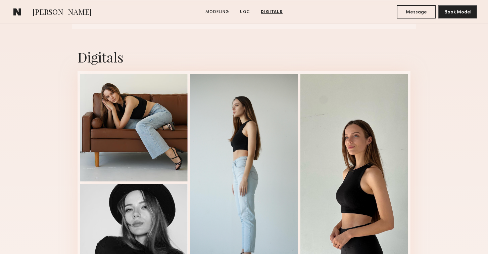
scroll to position [842, 0]
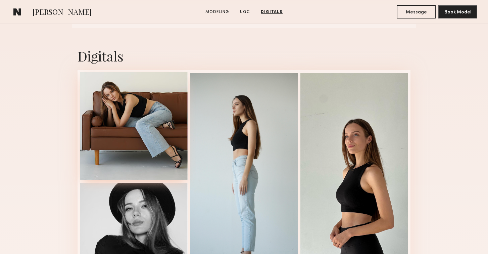
click at [164, 121] on div at bounding box center [133, 125] width 107 height 107
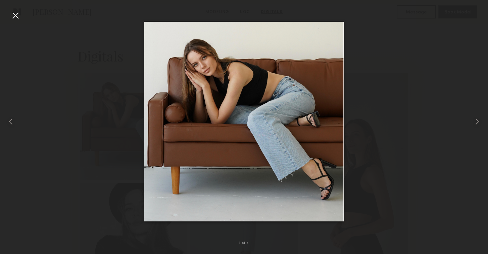
click at [17, 18] on div at bounding box center [15, 15] width 11 height 11
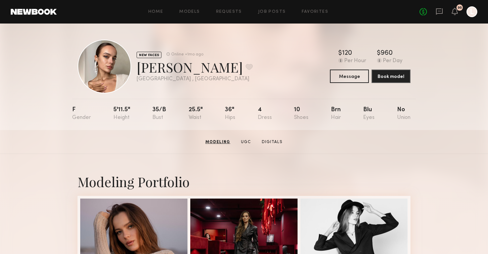
scroll to position [0, 0]
click at [246, 69] on button at bounding box center [249, 67] width 7 height 6
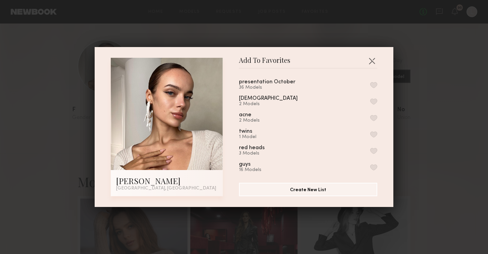
click at [376, 84] on button "button" at bounding box center [373, 85] width 7 height 6
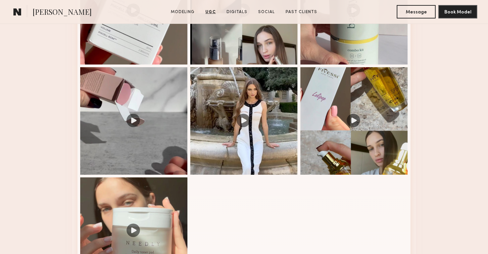
scroll to position [799, 0]
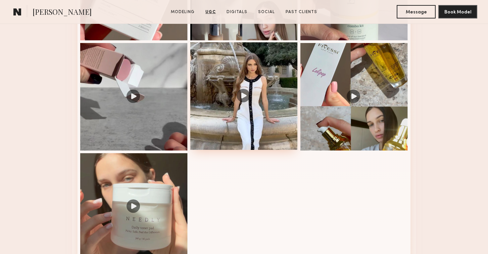
click at [242, 94] on div at bounding box center [243, 95] width 107 height 107
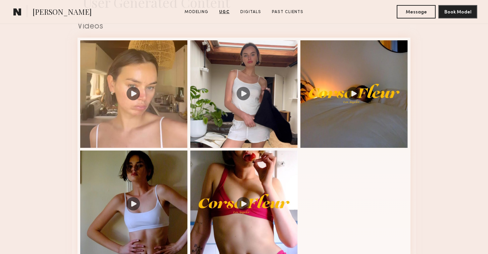
scroll to position [691, 0]
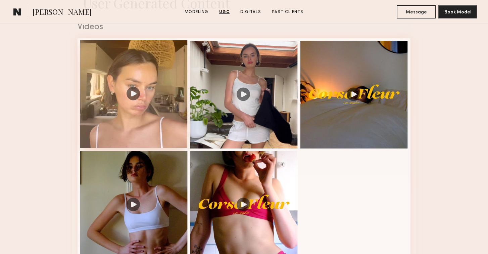
click at [122, 90] on div at bounding box center [133, 93] width 107 height 107
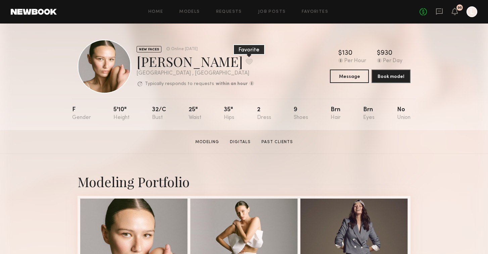
click at [246, 62] on button at bounding box center [249, 61] width 7 height 6
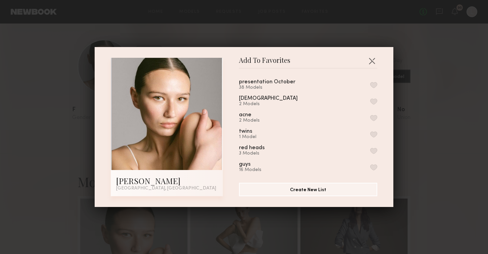
click at [374, 84] on button "button" at bounding box center [373, 85] width 7 height 6
click at [314, 29] on div "Add To Favorites Alyssa L. Los Angeles, CA Add To Favorites presentation Octobe…" at bounding box center [244, 127] width 488 height 254
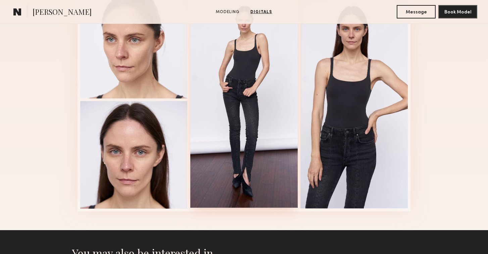
scroll to position [730, 0]
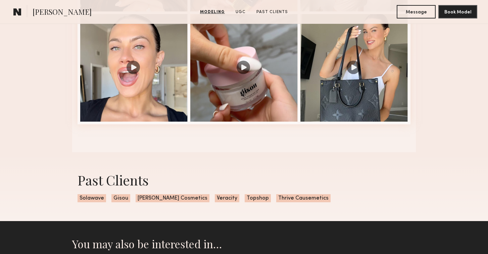
scroll to position [828, 0]
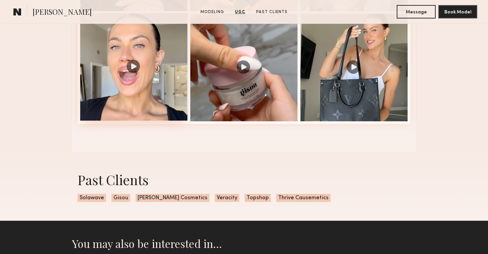
click at [132, 71] on div at bounding box center [133, 66] width 107 height 107
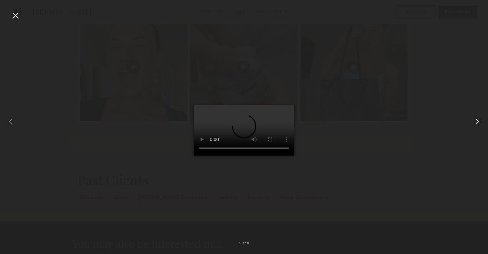
click at [477, 122] on common-icon at bounding box center [477, 121] width 11 height 11
click at [478, 124] on common-icon at bounding box center [477, 121] width 11 height 11
click at [478, 122] on common-icon at bounding box center [477, 121] width 11 height 11
click at [13, 15] on div at bounding box center [15, 15] width 11 height 11
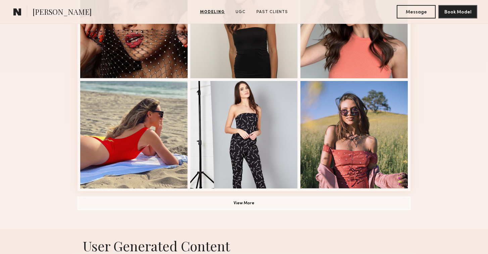
scroll to position [450, 0]
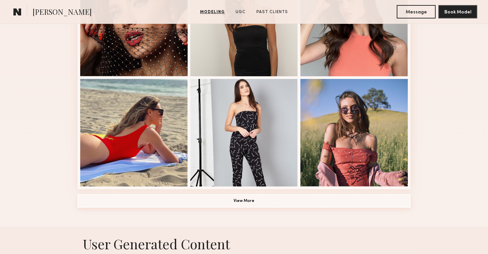
click at [180, 203] on button "View More" at bounding box center [244, 200] width 333 height 13
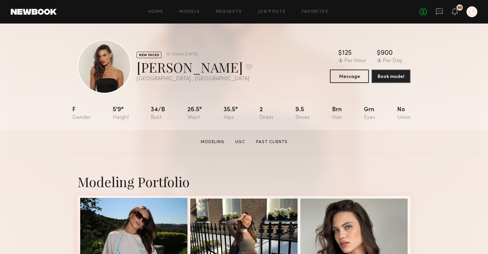
scroll to position [0, 0]
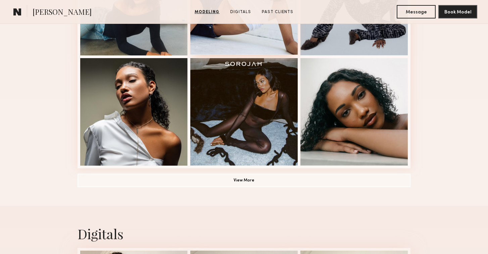
scroll to position [475, 0]
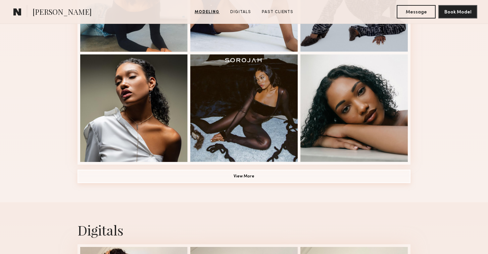
click at [241, 177] on button "View More" at bounding box center [244, 176] width 333 height 13
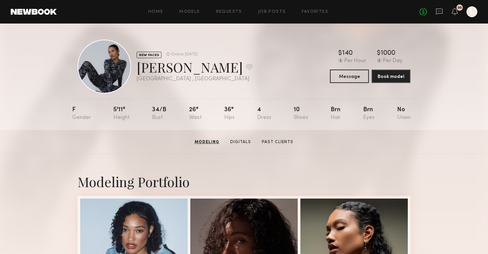
scroll to position [0, 0]
click at [246, 67] on button at bounding box center [249, 67] width 7 height 6
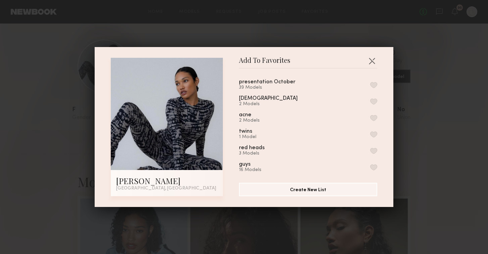
click at [374, 86] on button "button" at bounding box center [373, 85] width 7 height 6
click at [370, 63] on button "button" at bounding box center [372, 60] width 11 height 11
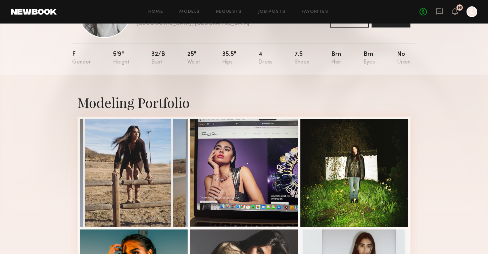
scroll to position [190, 0]
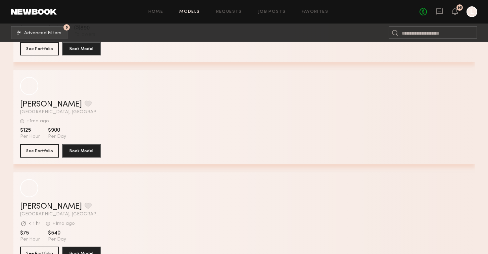
scroll to position [55526, 0]
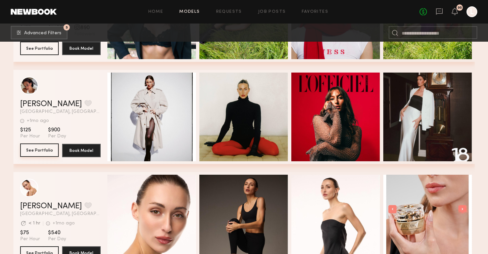
click at [44, 144] on button "See Portfolio" at bounding box center [39, 149] width 39 height 13
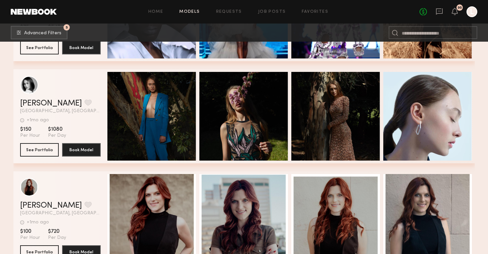
scroll to position [56151, 0]
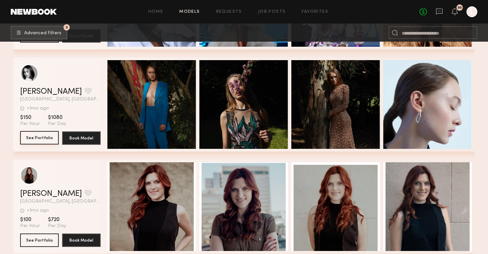
click at [31, 135] on button "See Portfolio" at bounding box center [39, 137] width 39 height 13
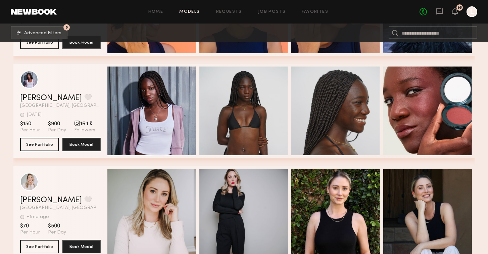
scroll to position [56882, 0]
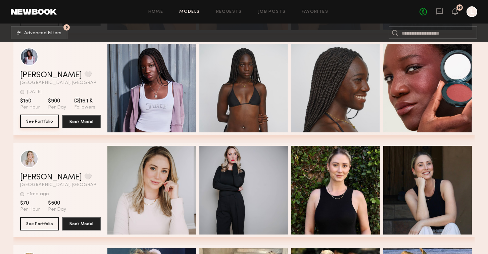
click at [47, 118] on button "See Portfolio" at bounding box center [39, 121] width 39 height 13
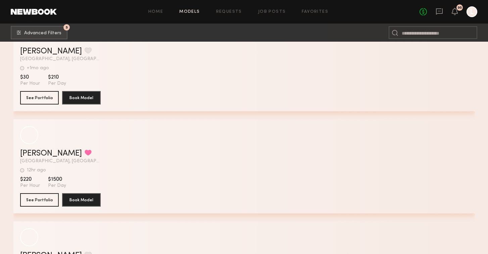
scroll to position [60081, 0]
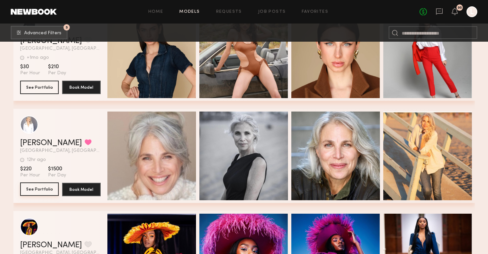
click at [39, 186] on button "See Portfolio" at bounding box center [39, 188] width 39 height 13
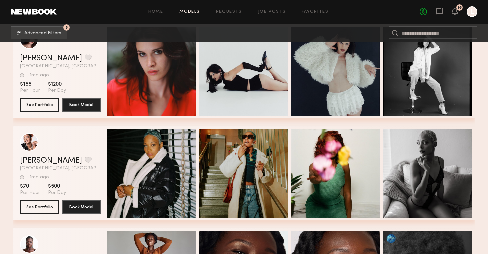
scroll to position [60783, 0]
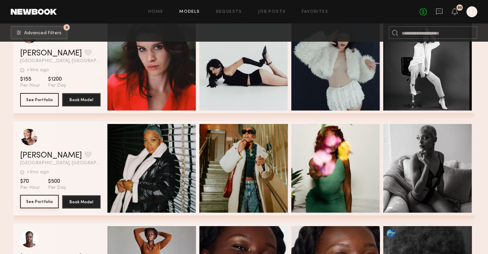
click at [47, 200] on button "See Portfolio" at bounding box center [39, 201] width 39 height 13
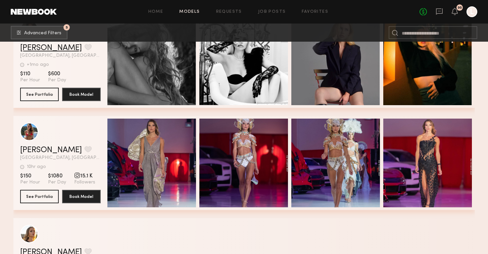
scroll to position [61199, 0]
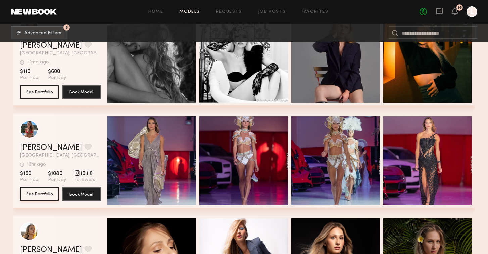
click at [43, 191] on button "See Portfolio" at bounding box center [39, 193] width 39 height 13
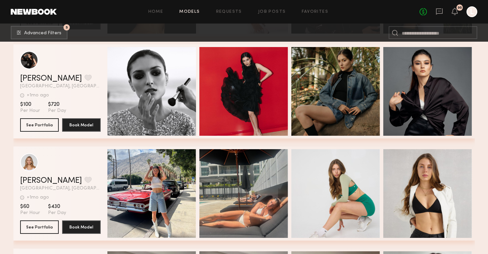
scroll to position [61473, 0]
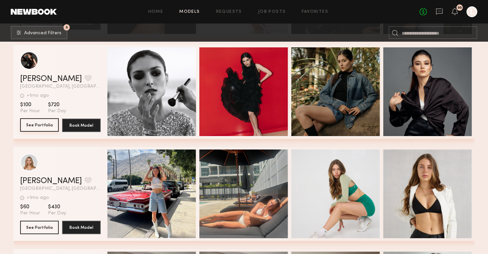
click at [39, 126] on button "See Portfolio" at bounding box center [39, 124] width 39 height 13
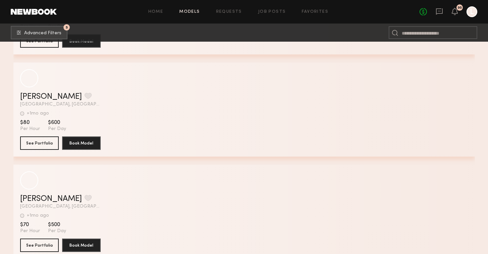
scroll to position [62683, 0]
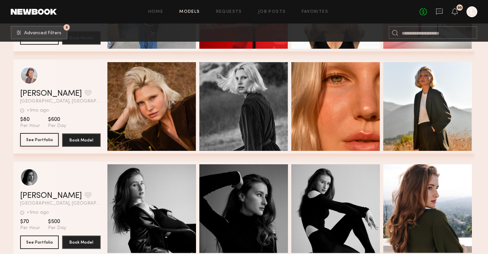
click at [39, 136] on button "See Portfolio" at bounding box center [39, 139] width 39 height 13
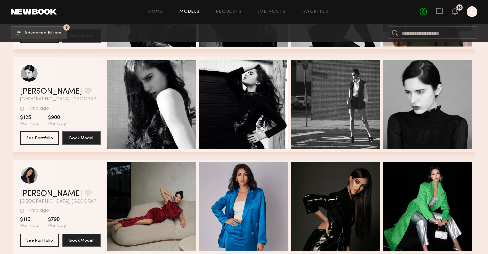
scroll to position [62888, 0]
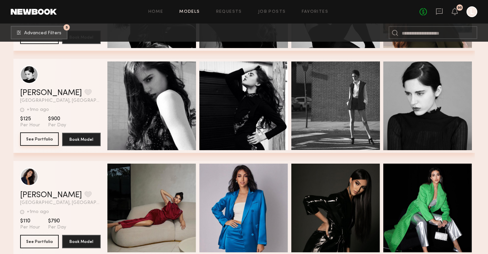
click at [43, 133] on button "See Portfolio" at bounding box center [39, 138] width 39 height 13
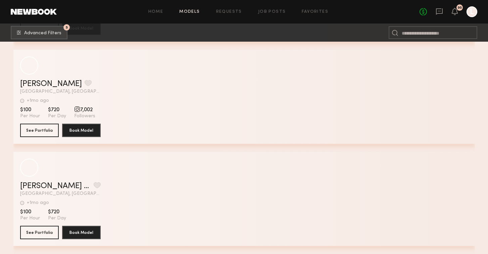
scroll to position [64429, 0]
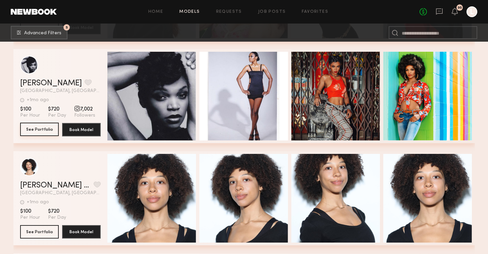
click at [32, 125] on button "See Portfolio" at bounding box center [39, 129] width 39 height 13
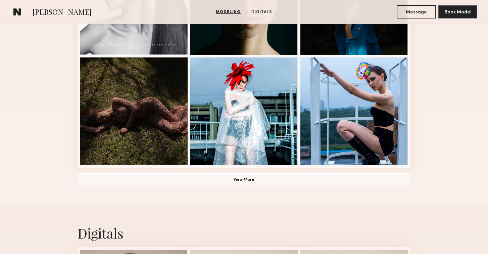
scroll to position [476, 0]
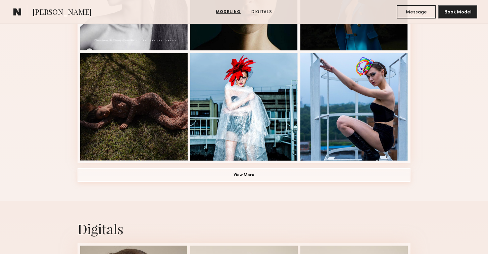
click at [237, 177] on button "View More" at bounding box center [244, 174] width 333 height 13
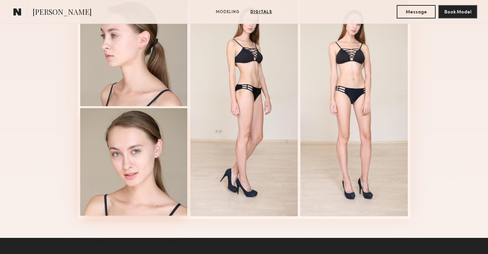
scroll to position [1035, 0]
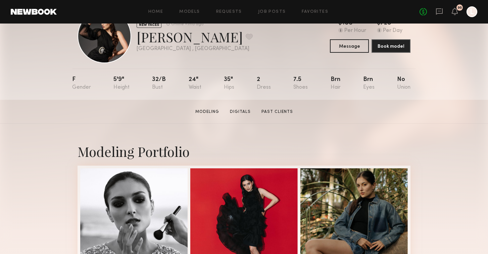
scroll to position [30, 0]
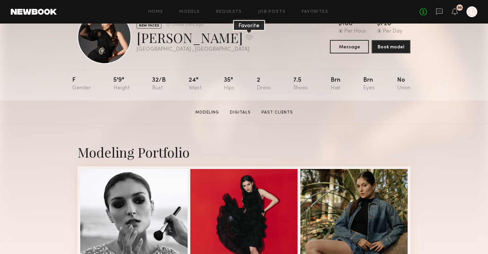
click at [246, 37] on button at bounding box center [249, 37] width 7 height 6
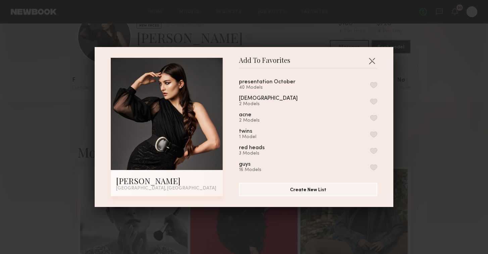
click at [371, 84] on button "button" at bounding box center [373, 85] width 7 height 6
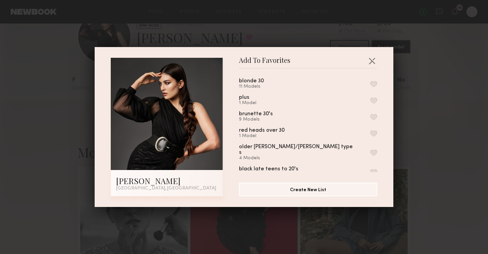
scroll to position [199, 0]
click at [376, 120] on div "brunette 30's 9 Models" at bounding box center [308, 115] width 138 height 11
click at [374, 115] on button "button" at bounding box center [373, 116] width 7 height 6
click at [371, 62] on button "button" at bounding box center [372, 60] width 11 height 11
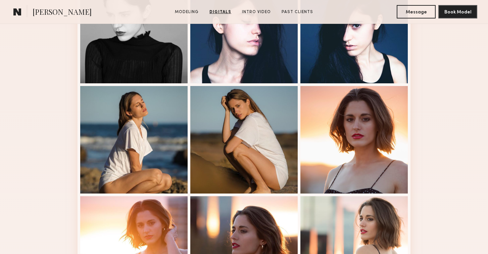
scroll to position [333, 0]
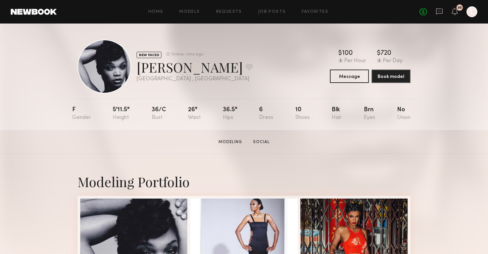
click at [82, 87] on common-avatar-model at bounding box center [105, 67] width 54 height 54
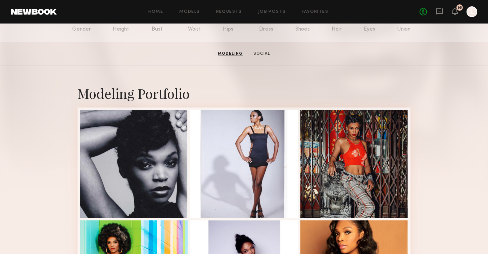
scroll to position [88, 0]
